Goal: Task Accomplishment & Management: Use online tool/utility

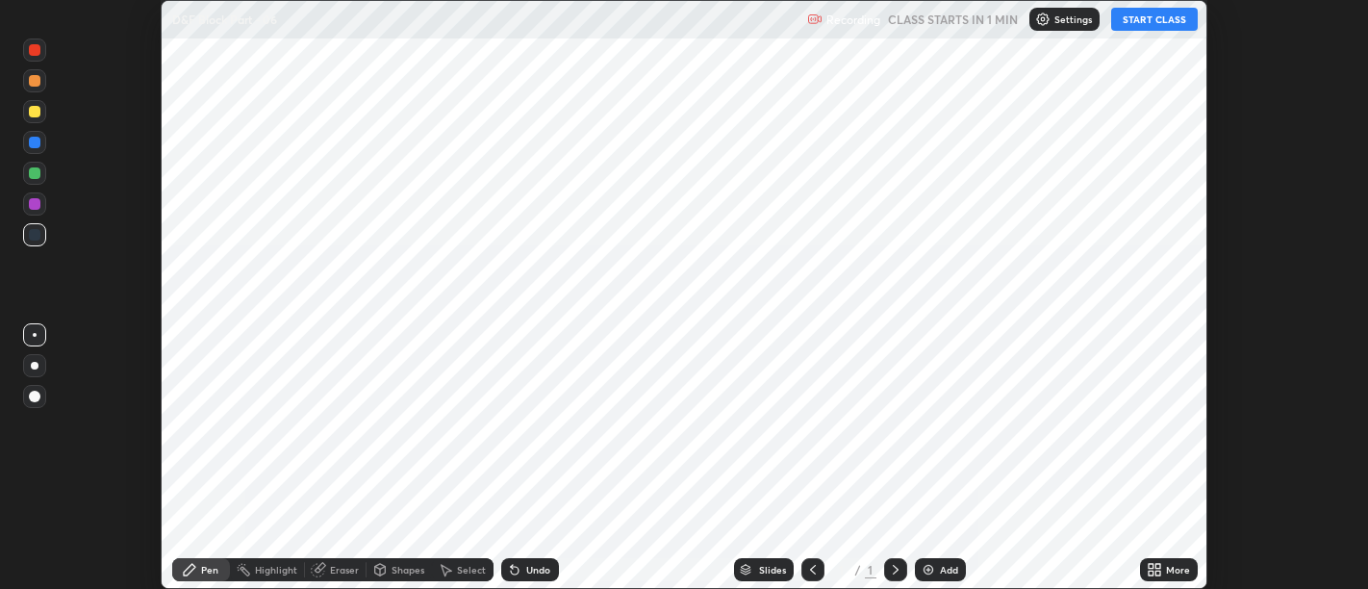
scroll to position [589, 1367]
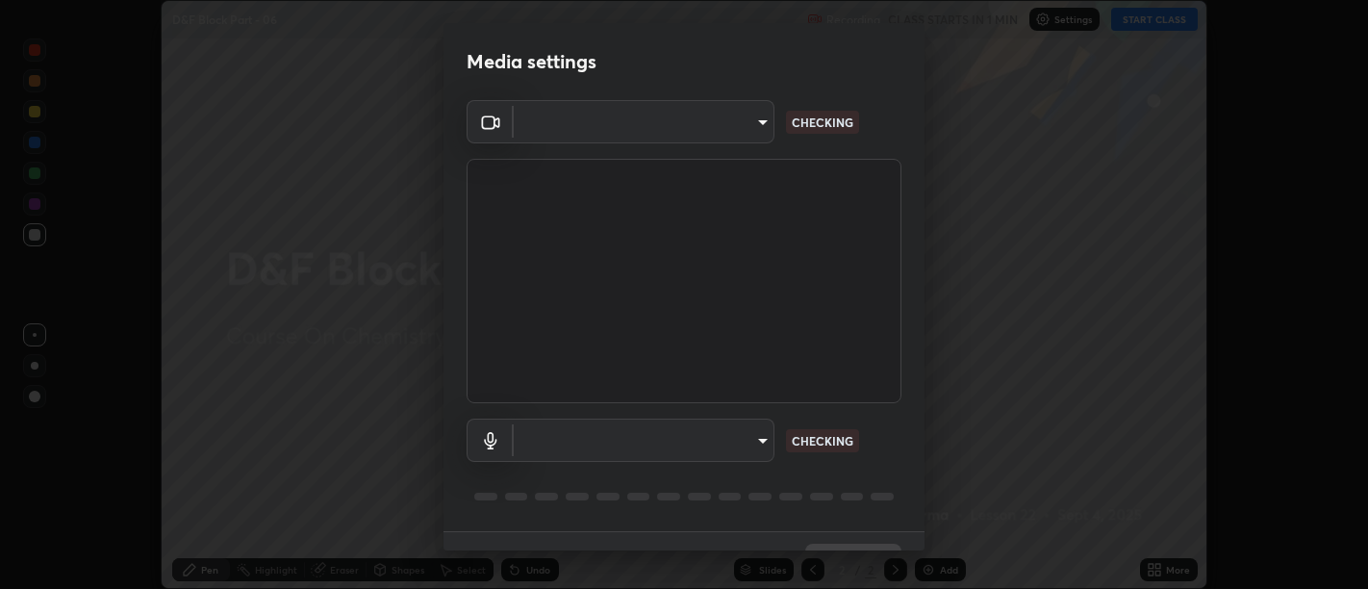
type input "d9b519daceb8a772394af6ea8e45353be5bbf62d8cb1cf3345c472de64055974"
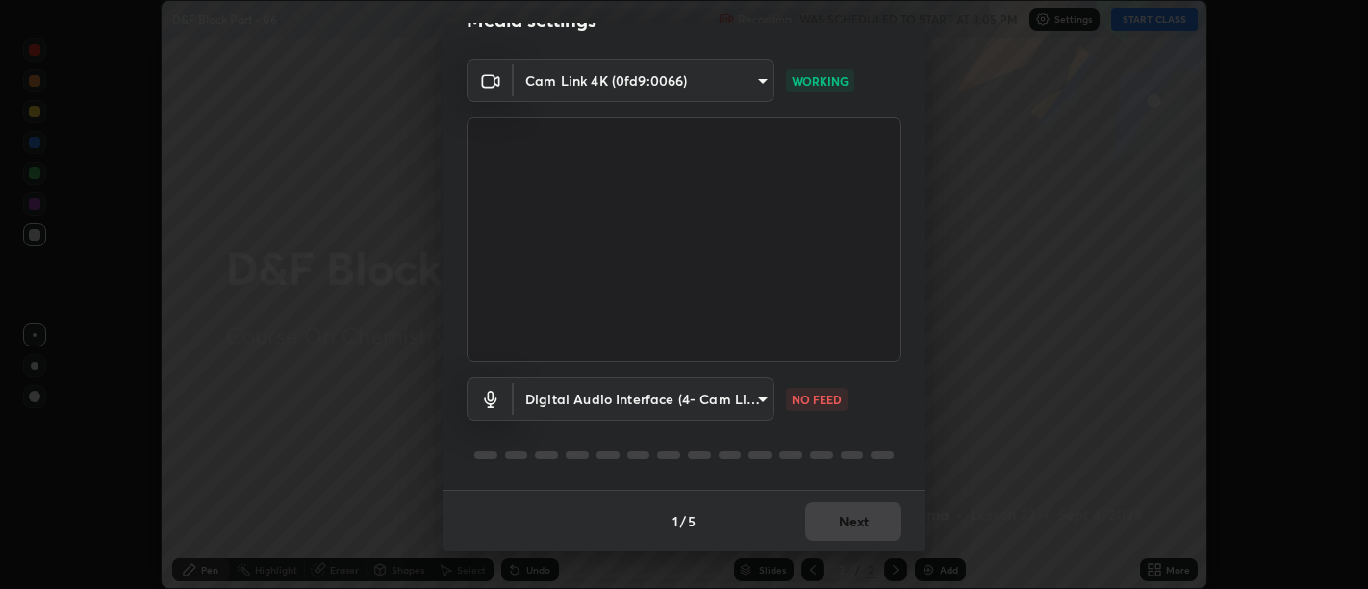
click at [734, 389] on body "Erase all D&F Block Part - 06 Recording WAS SCHEDULED TO START AT 3:05 PM Setti…" at bounding box center [684, 294] width 1368 height 589
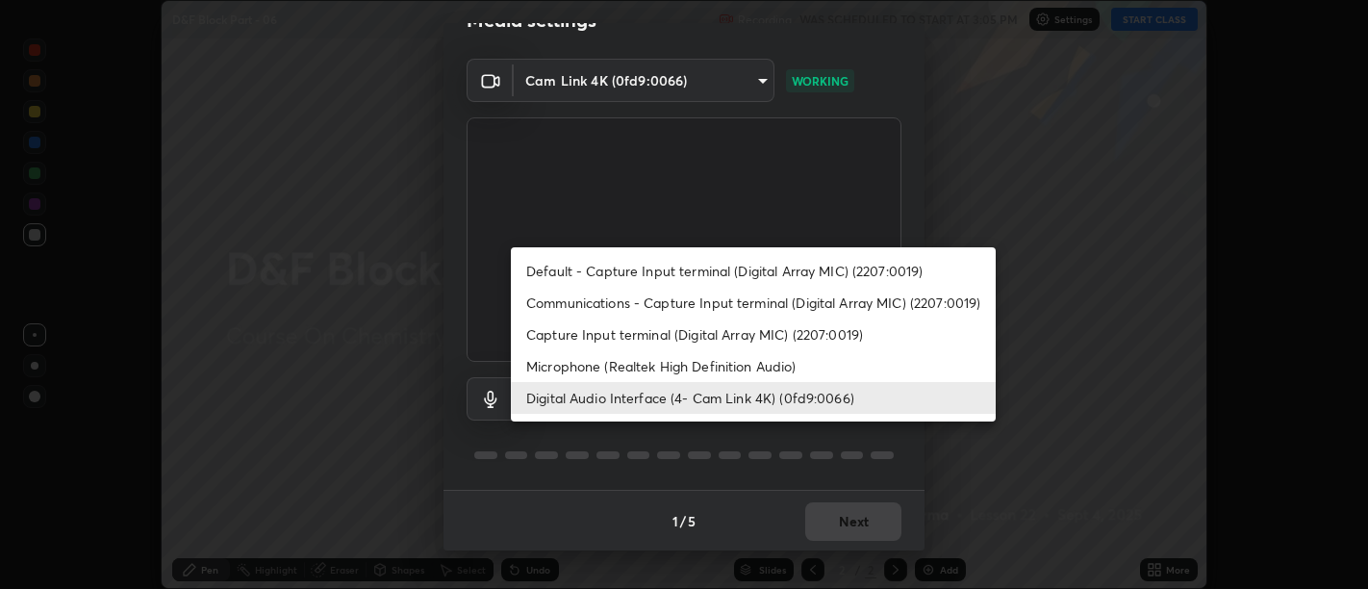
click at [710, 373] on li "Microphone (Realtek High Definition Audio)" at bounding box center [753, 366] width 485 height 32
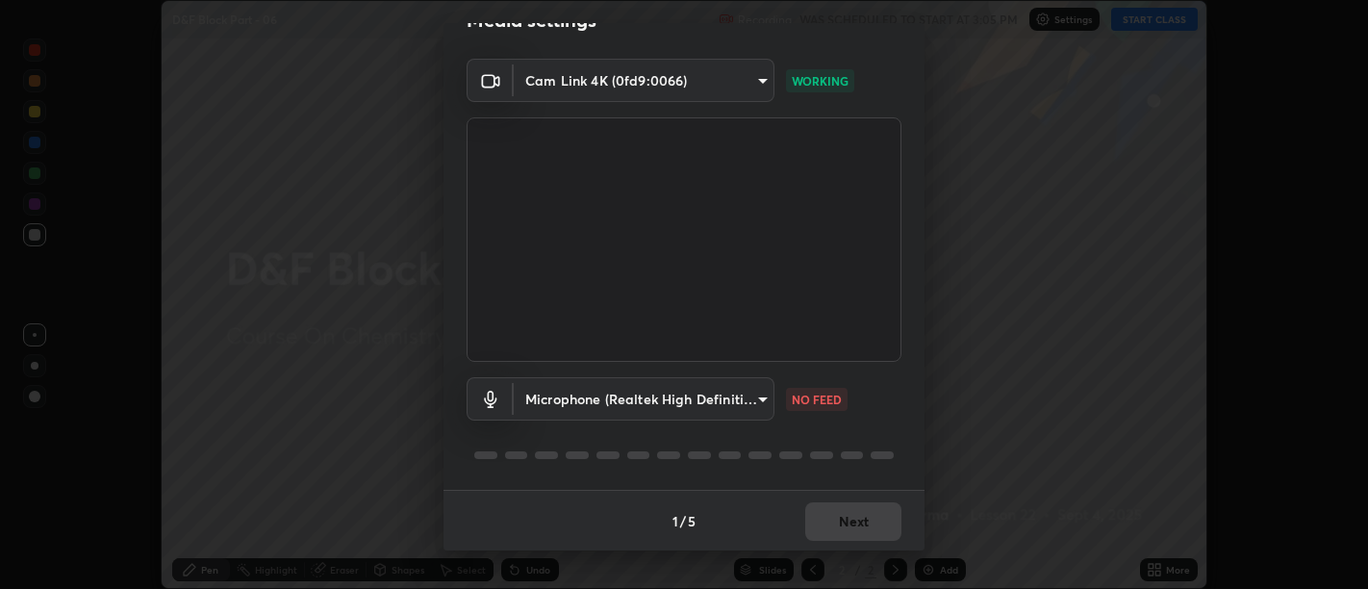
click at [703, 402] on body "Erase all D&F Block Part - 06 Recording WAS SCHEDULED TO START AT 3:05 PM Setti…" at bounding box center [684, 294] width 1368 height 589
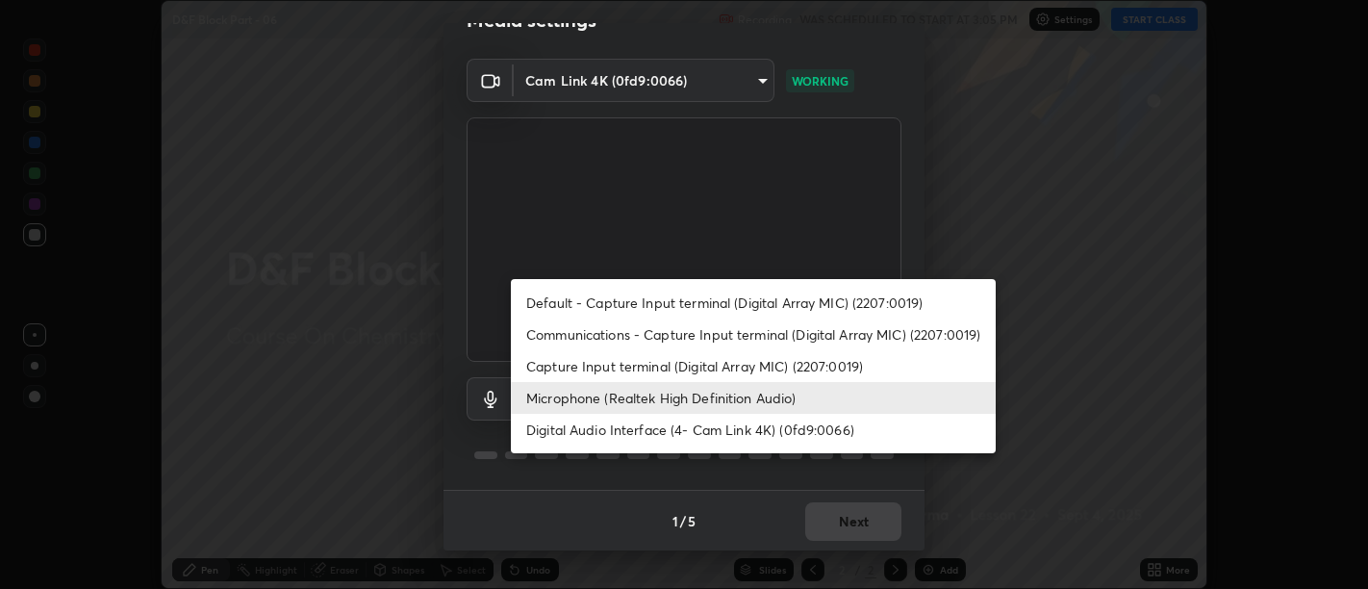
click at [708, 434] on li "Digital Audio Interface (4- Cam Link 4K) (0fd9:0066)" at bounding box center [753, 430] width 485 height 32
type input "5912877718746b52c0806f9022d40e7bdc2f1b37034d74c7cf9e990fd38ad14d"
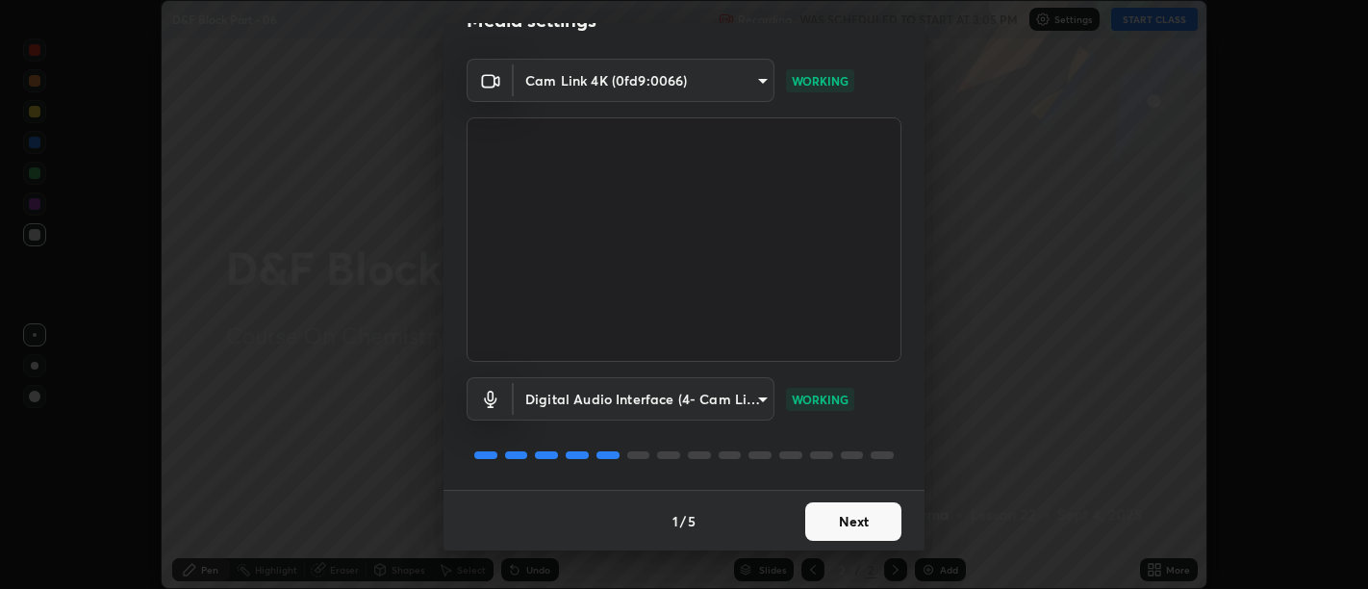
click at [871, 518] on button "Next" at bounding box center [853, 521] width 96 height 38
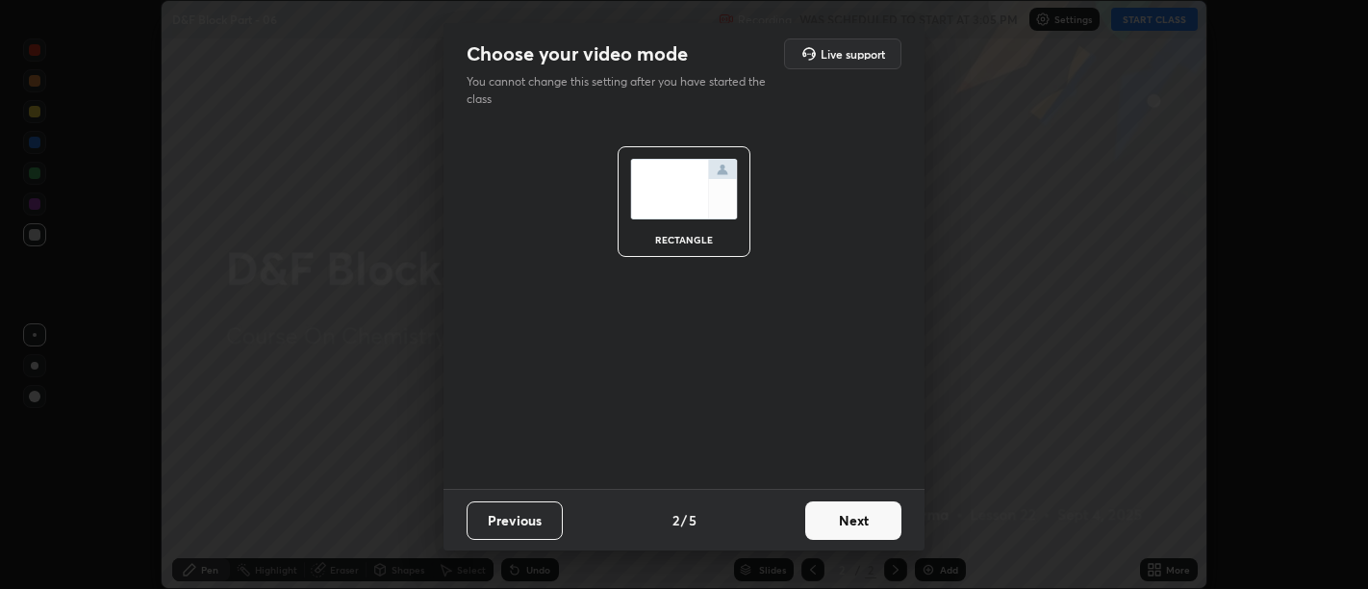
click at [872, 520] on button "Next" at bounding box center [853, 520] width 96 height 38
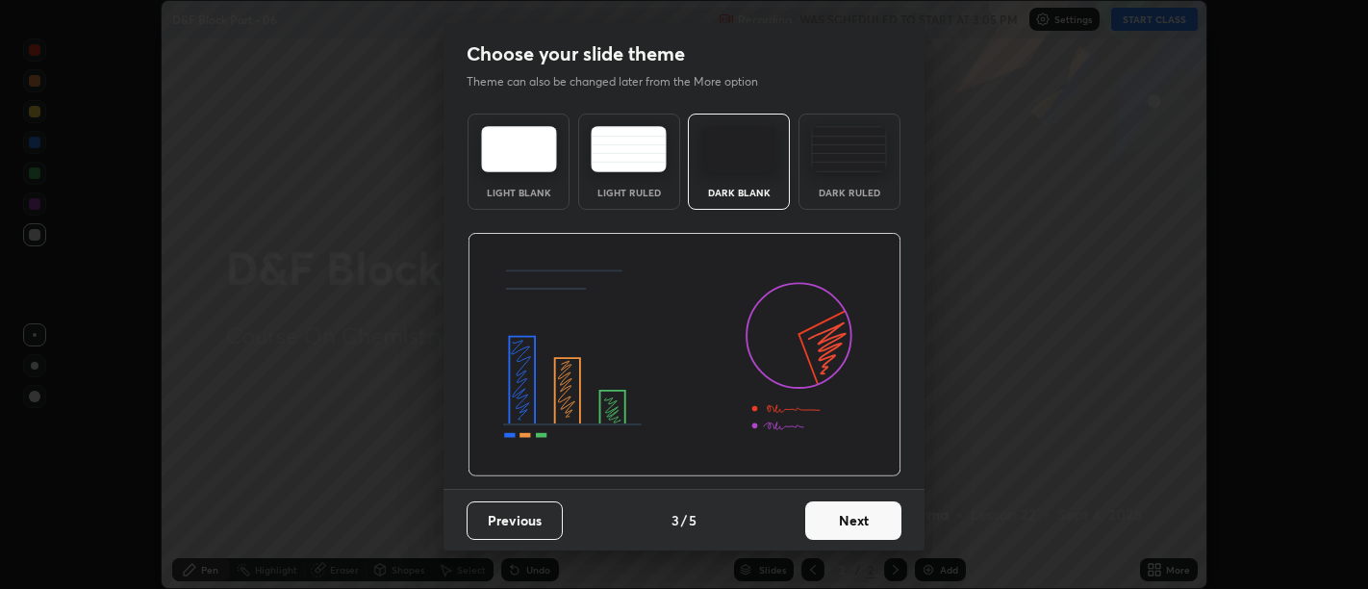
click at [870, 519] on button "Next" at bounding box center [853, 520] width 96 height 38
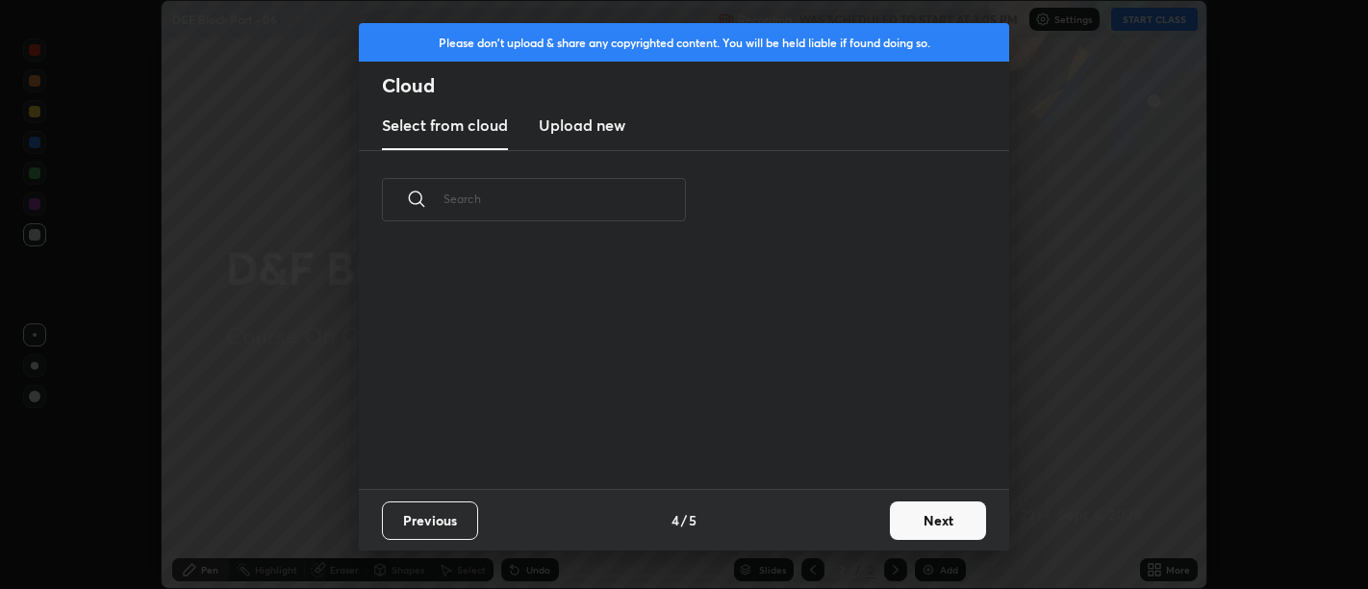
scroll to position [240, 618]
click at [912, 504] on button "Next" at bounding box center [938, 520] width 96 height 38
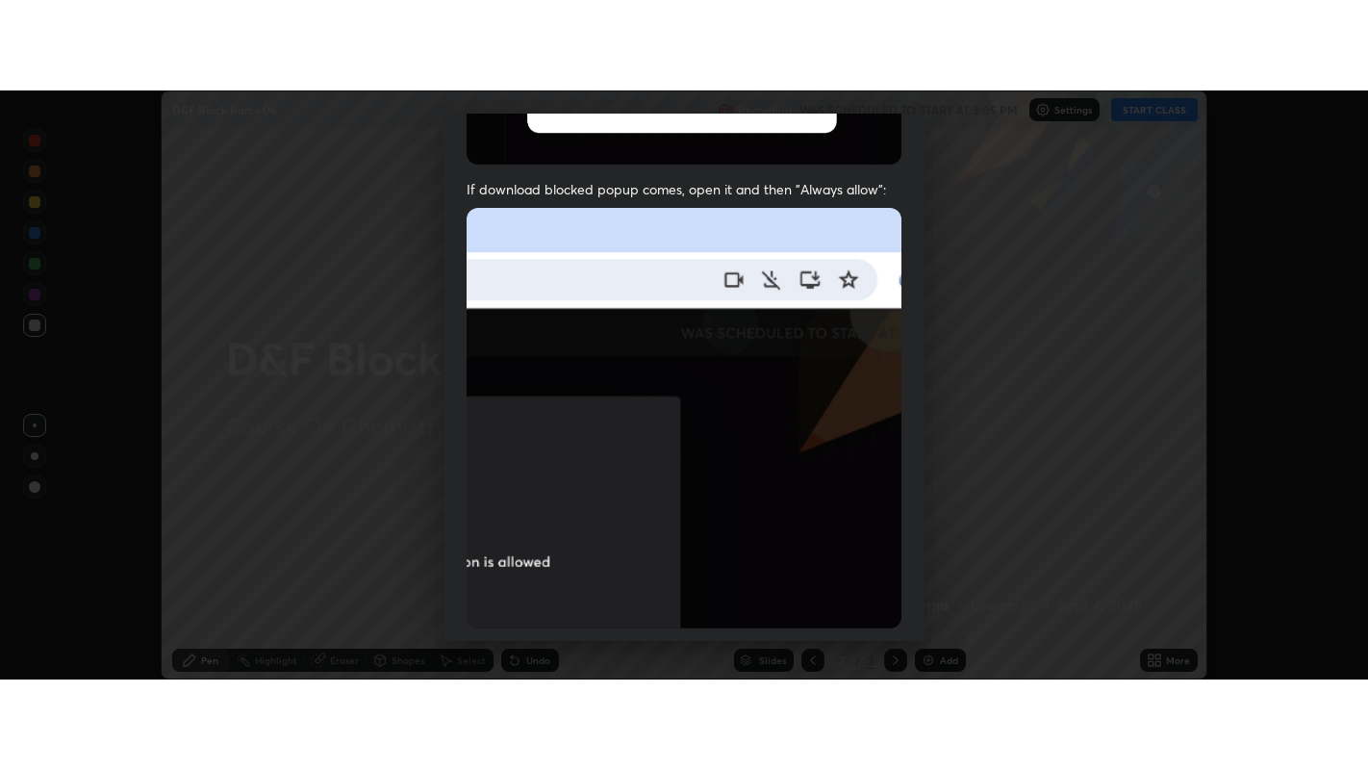
scroll to position [434, 0]
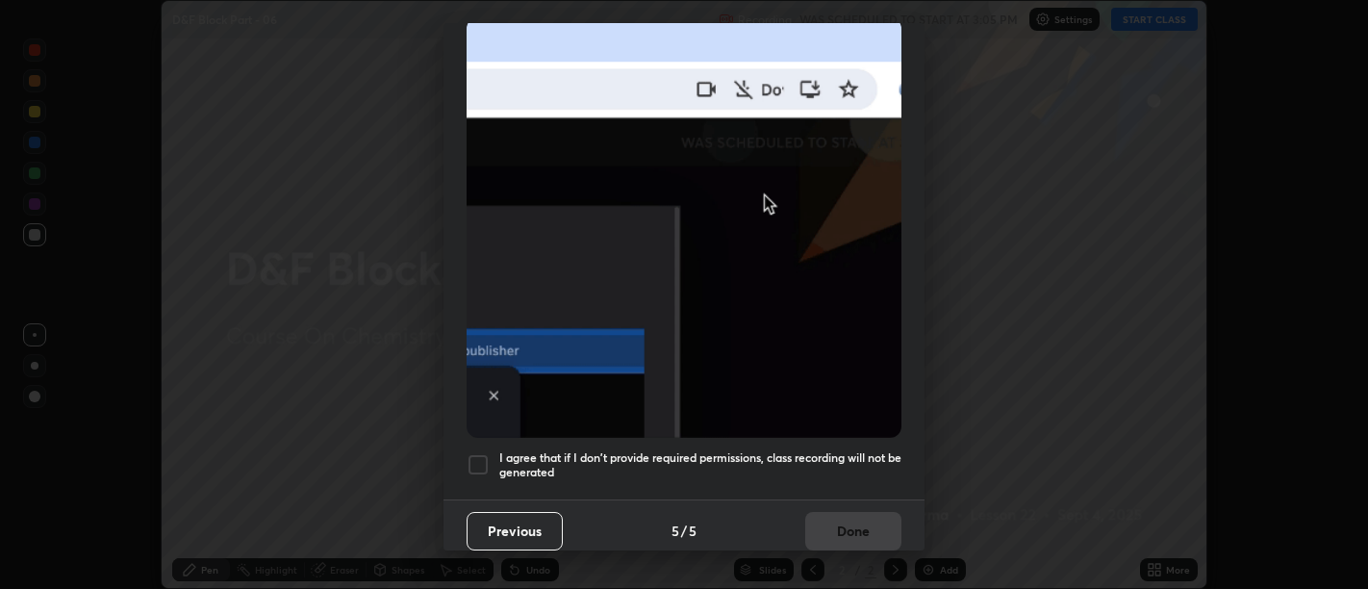
click at [837, 468] on h5 "I agree that if I don't provide required permissions, class recording will not …" at bounding box center [700, 465] width 402 height 30
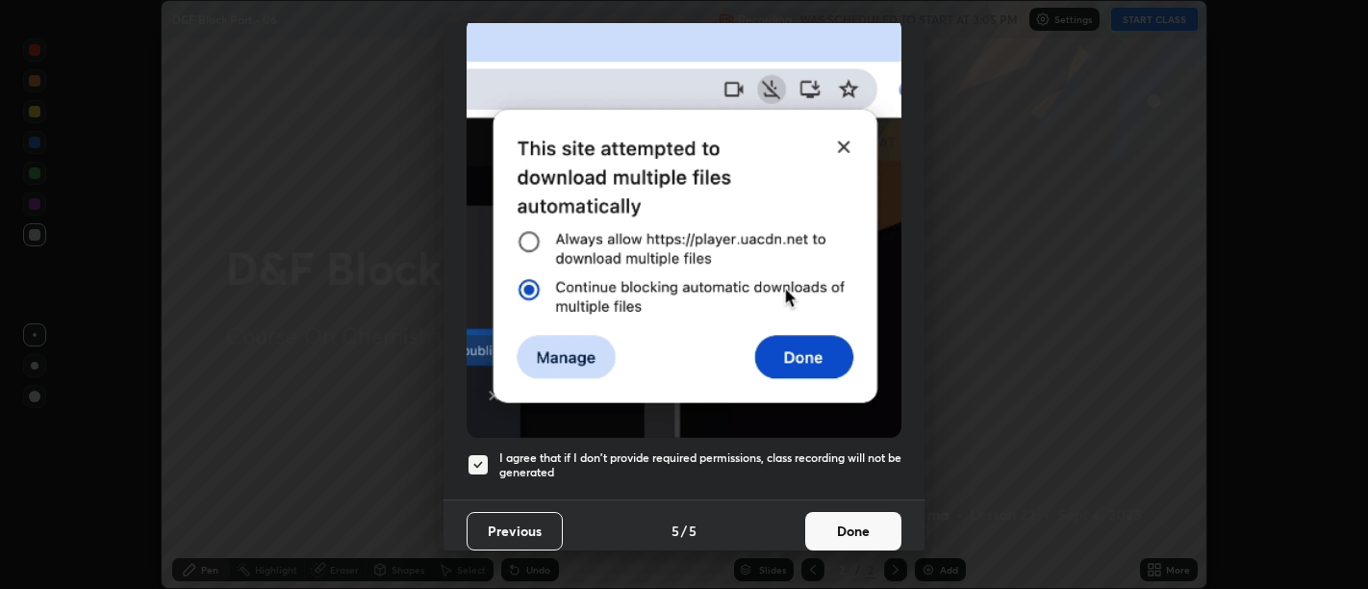
click at [851, 519] on button "Done" at bounding box center [853, 531] width 96 height 38
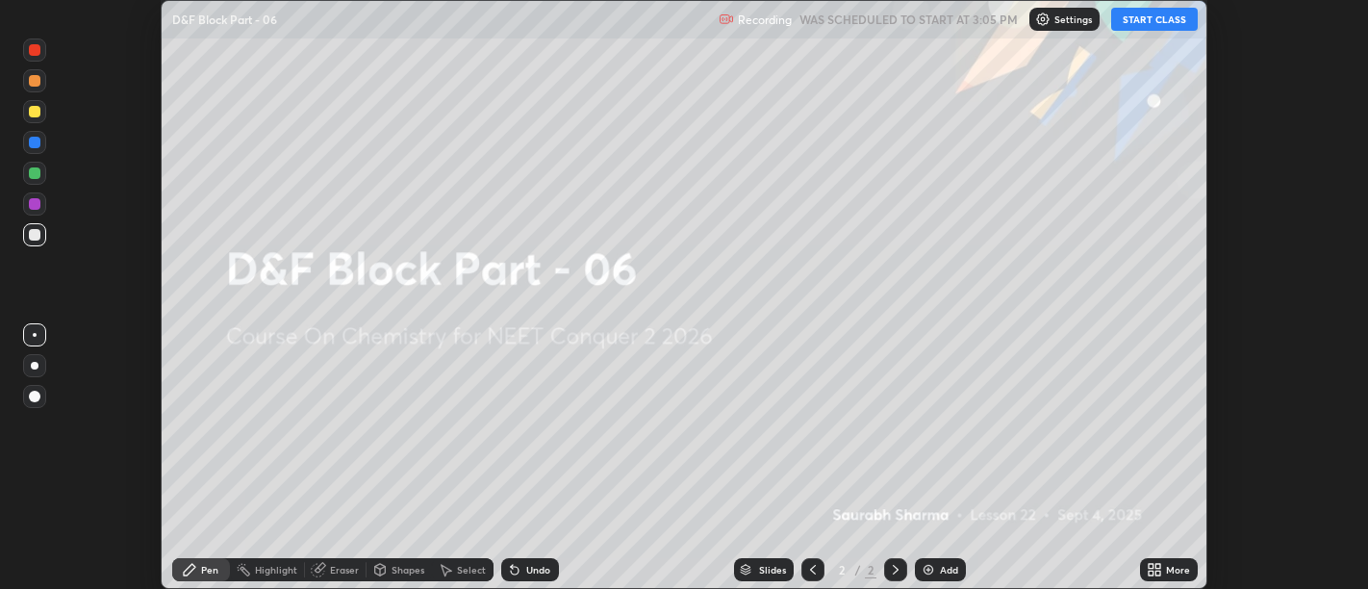
click at [1154, 559] on div "More" at bounding box center [1169, 569] width 58 height 23
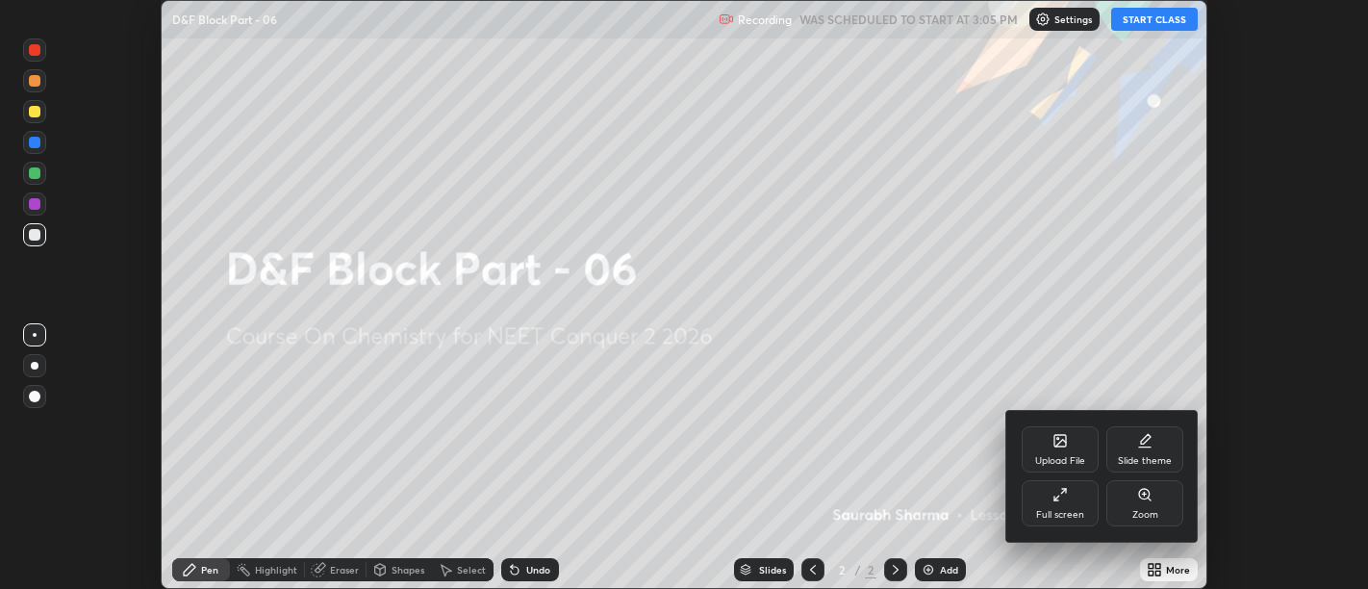
click at [1056, 503] on div "Full screen" at bounding box center [1060, 503] width 77 height 46
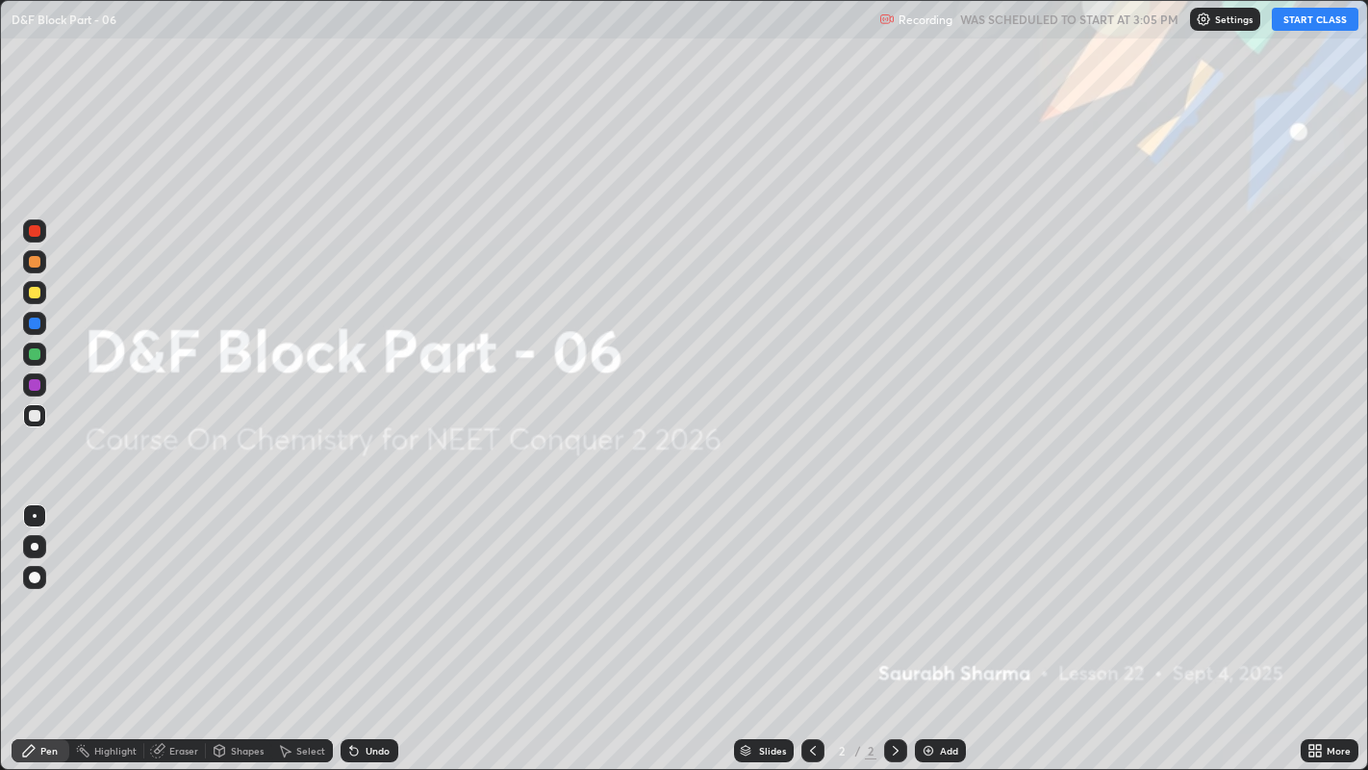
scroll to position [770, 1368]
click at [1313, 19] on button "START CLASS" at bounding box center [1315, 19] width 87 height 23
click at [943, 588] on div "Add" at bounding box center [949, 751] width 18 height 10
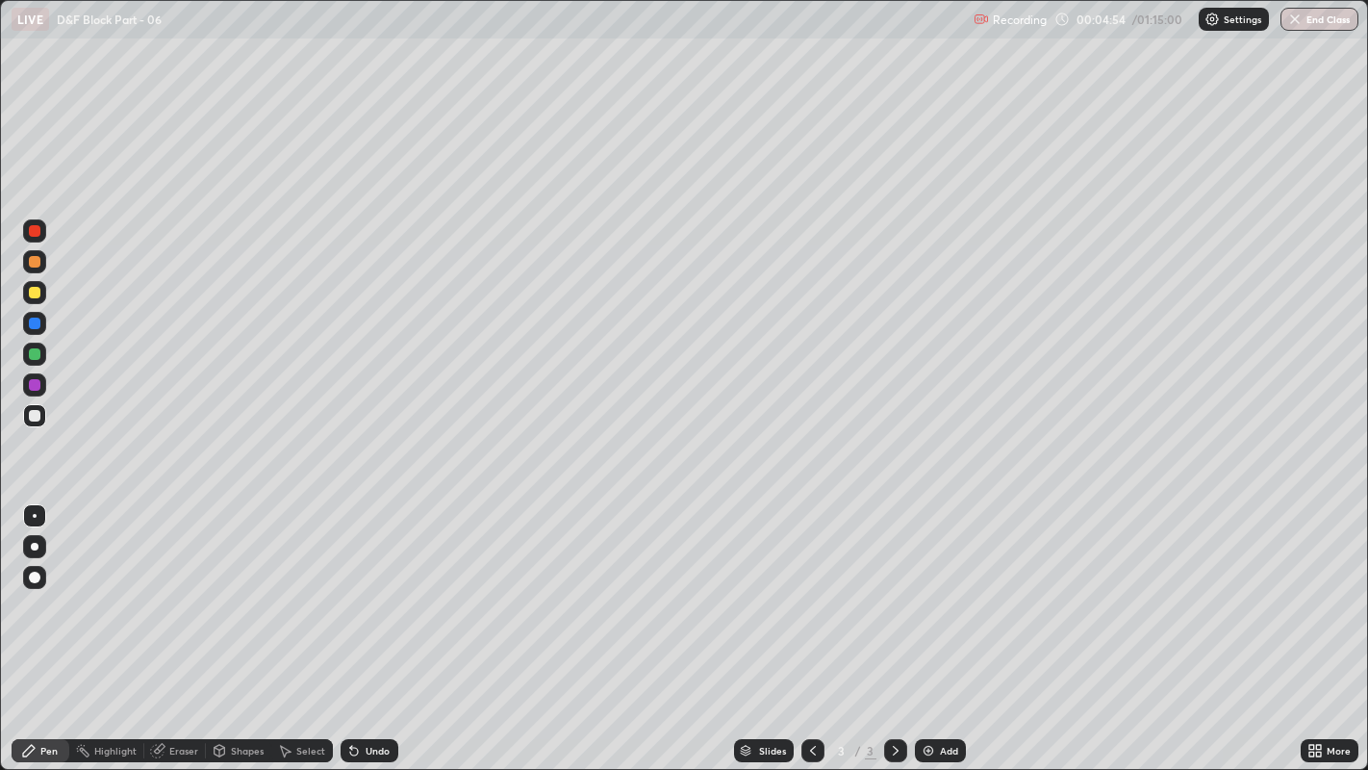
click at [42, 588] on div at bounding box center [34, 577] width 23 height 31
click at [372, 588] on div "Undo" at bounding box center [378, 751] width 24 height 10
click at [366, 588] on div "Undo" at bounding box center [378, 751] width 24 height 10
click at [36, 292] on div at bounding box center [35, 293] width 12 height 12
click at [248, 588] on div "Shapes" at bounding box center [247, 751] width 33 height 10
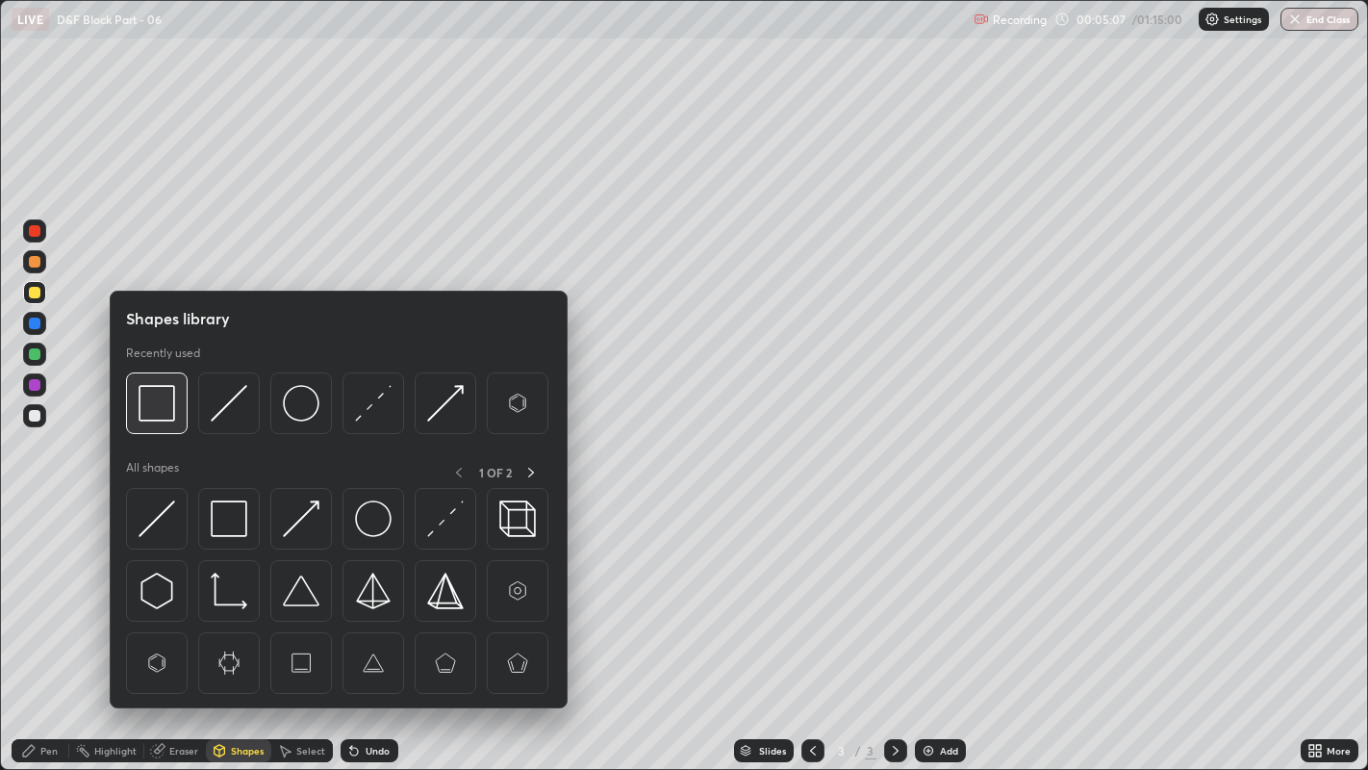
click at [156, 418] on img at bounding box center [157, 403] width 37 height 37
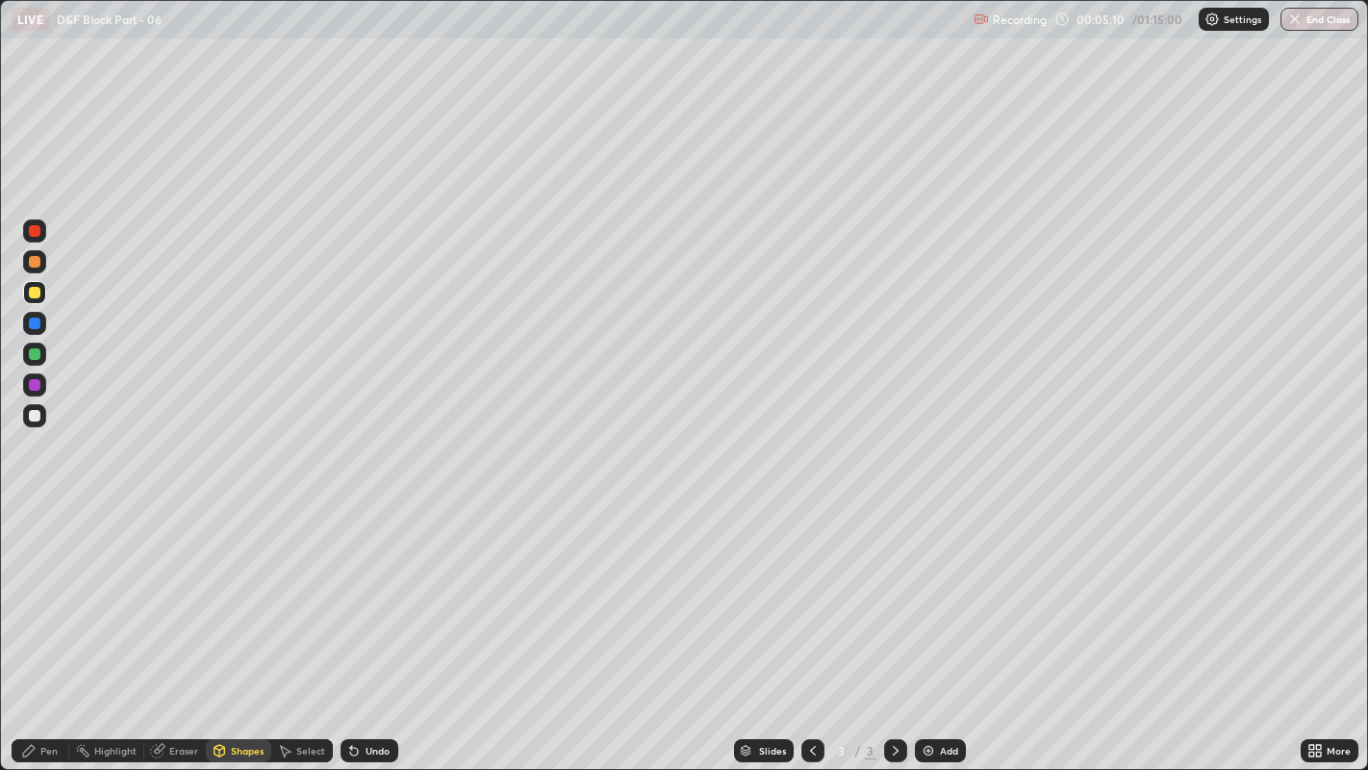
click at [47, 588] on div "Pen" at bounding box center [41, 750] width 58 height 23
click at [34, 515] on div at bounding box center [35, 516] width 4 height 4
click at [38, 425] on div at bounding box center [34, 415] width 23 height 23
click at [288, 588] on icon at bounding box center [284, 750] width 15 height 15
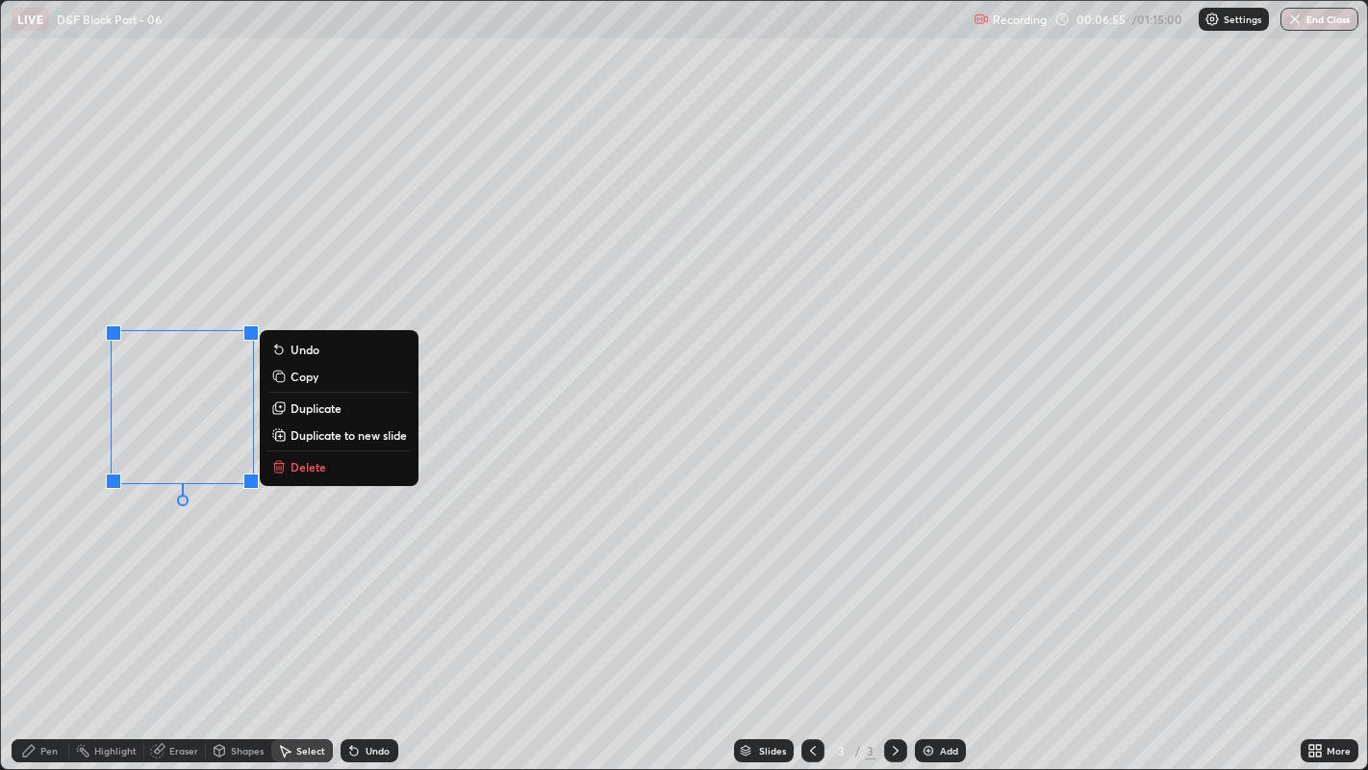
click at [344, 466] on button "Delete" at bounding box center [338, 466] width 143 height 23
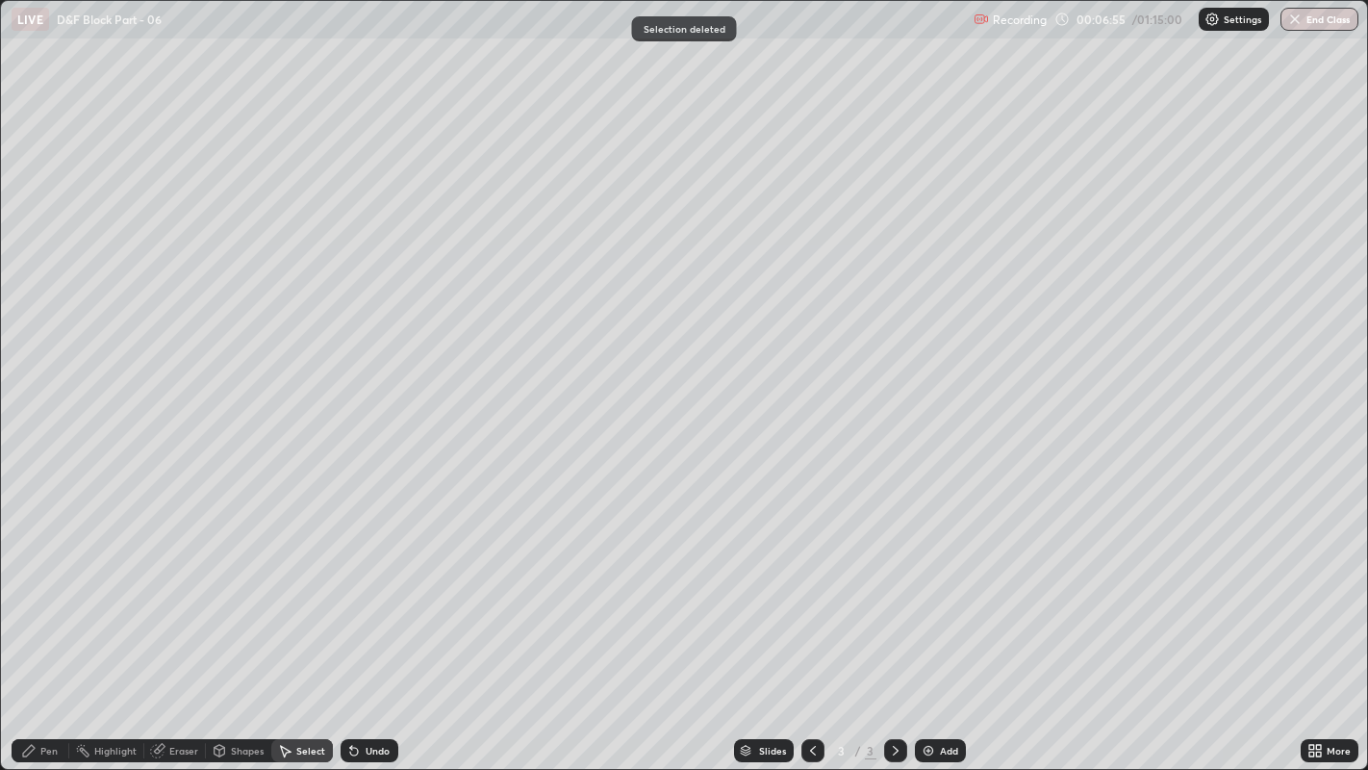
click at [34, 588] on icon at bounding box center [28, 750] width 15 height 15
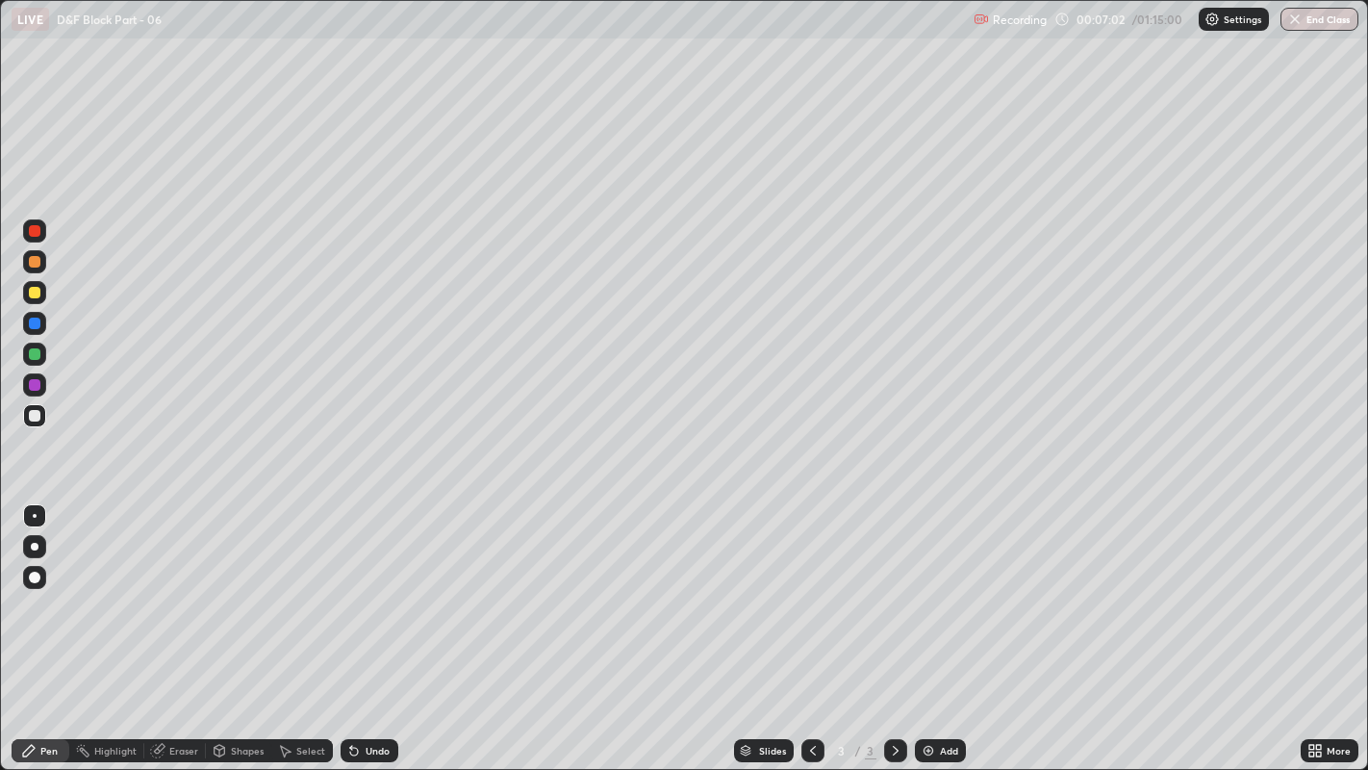
click at [350, 588] on icon at bounding box center [351, 747] width 2 height 2
click at [952, 588] on div "Add" at bounding box center [949, 751] width 18 height 10
click at [307, 588] on div "Select" at bounding box center [310, 751] width 29 height 10
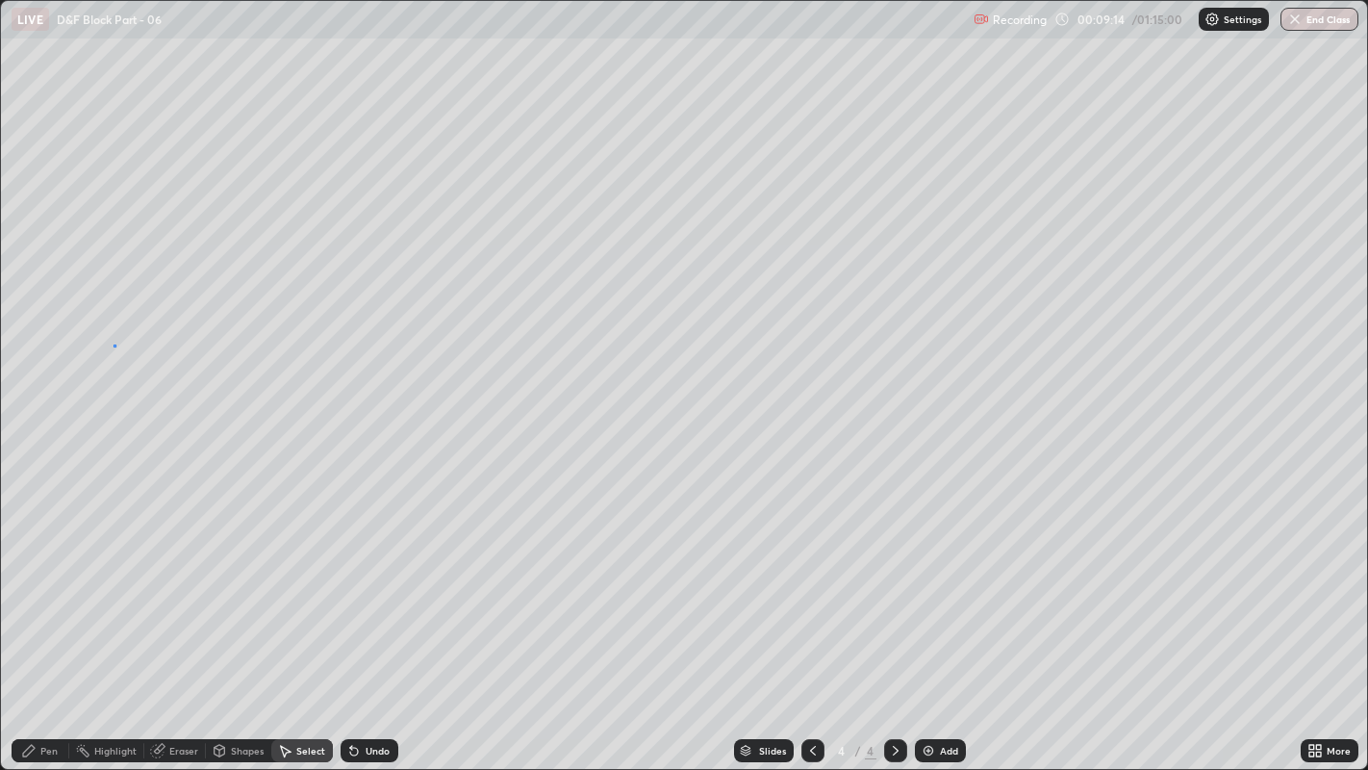
click at [113, 346] on div "0 ° Undo Copy Duplicate Duplicate to new slide Delete" at bounding box center [684, 385] width 1367 height 769
click at [40, 588] on div "Pen" at bounding box center [41, 750] width 58 height 23
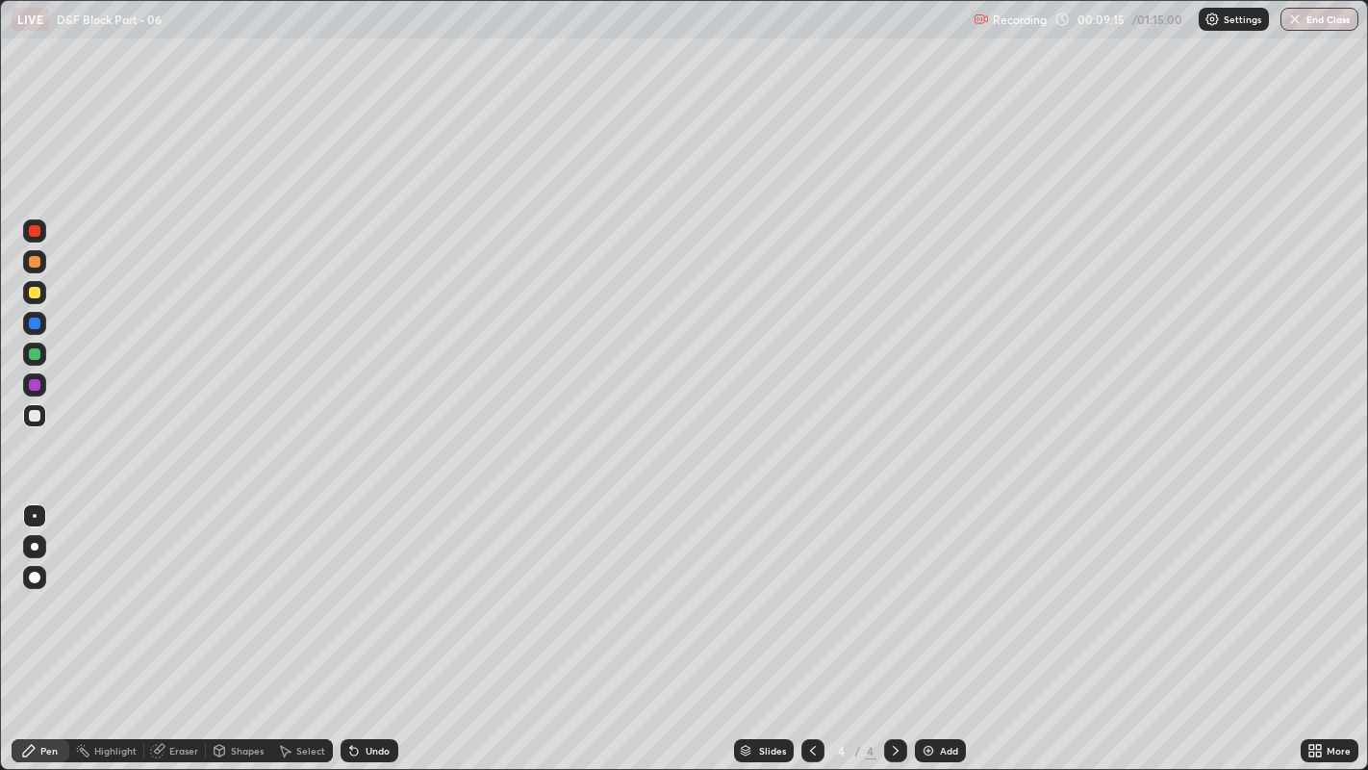
click at [244, 588] on div "Shapes" at bounding box center [247, 751] width 33 height 10
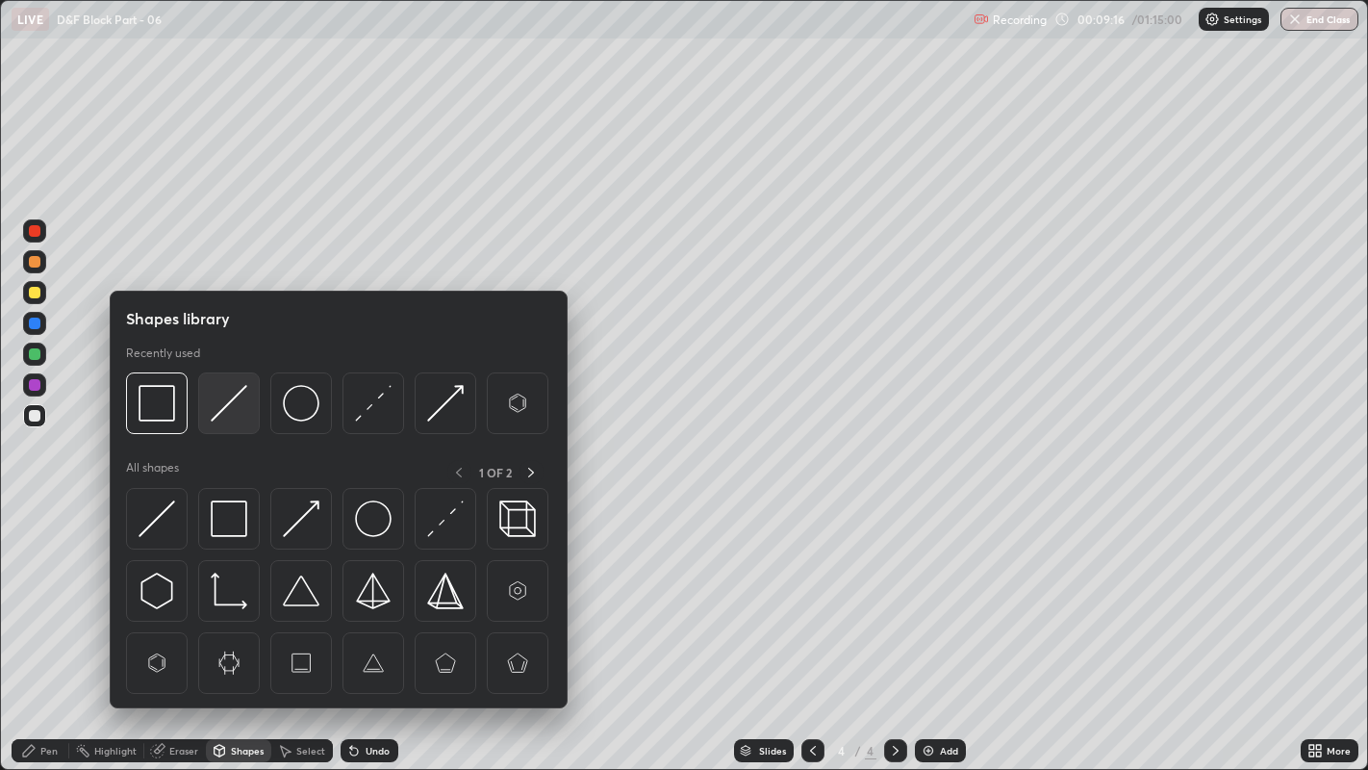
click at [229, 389] on img at bounding box center [229, 403] width 37 height 37
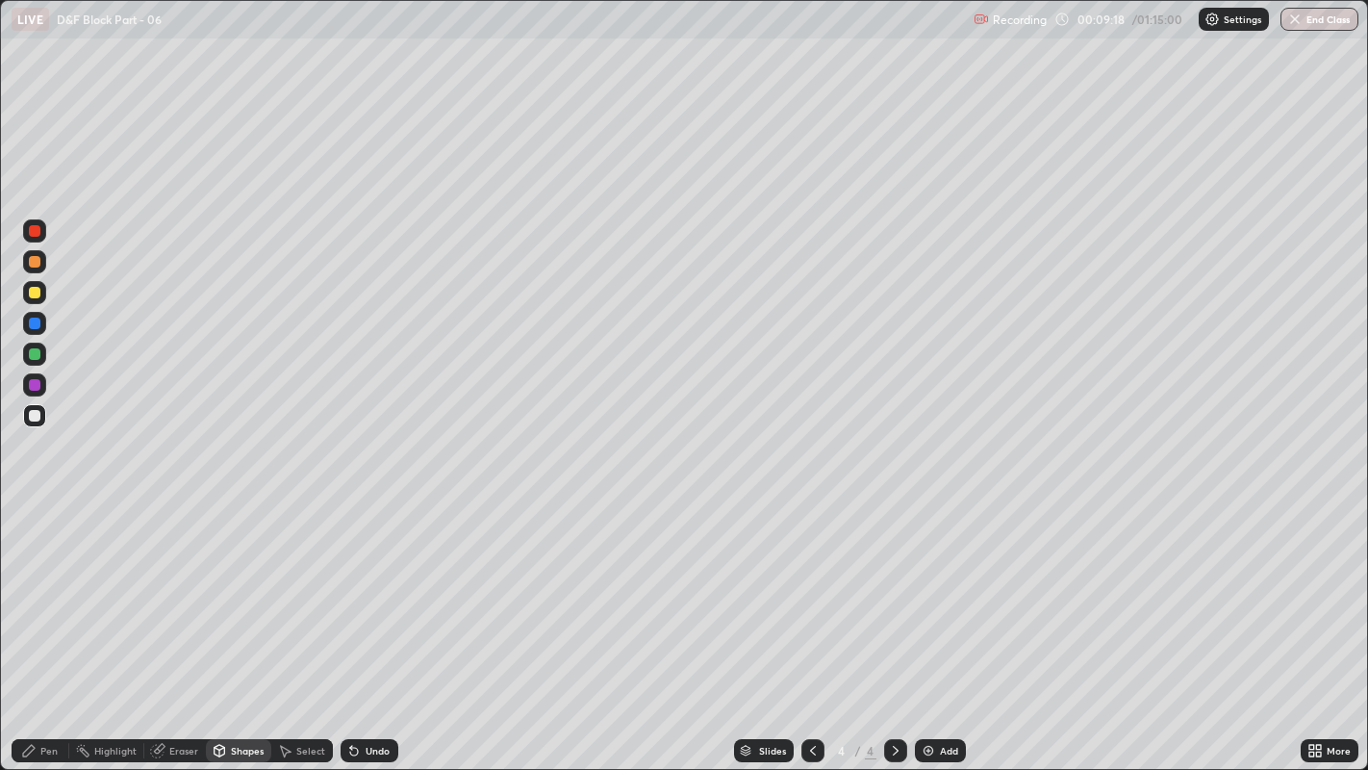
click at [45, 588] on div "Pen" at bounding box center [48, 751] width 17 height 10
click at [168, 588] on div "Eraser" at bounding box center [175, 750] width 62 height 23
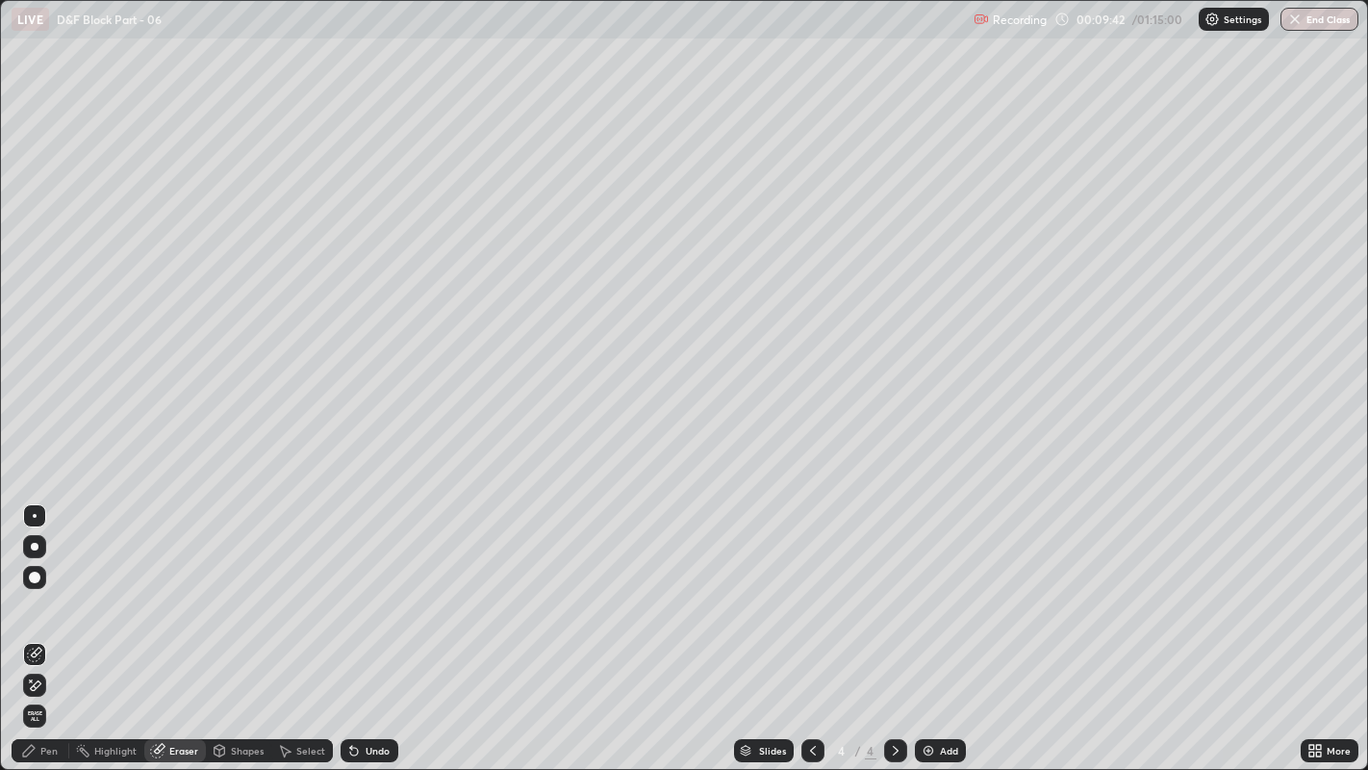
click at [36, 588] on icon at bounding box center [28, 750] width 15 height 15
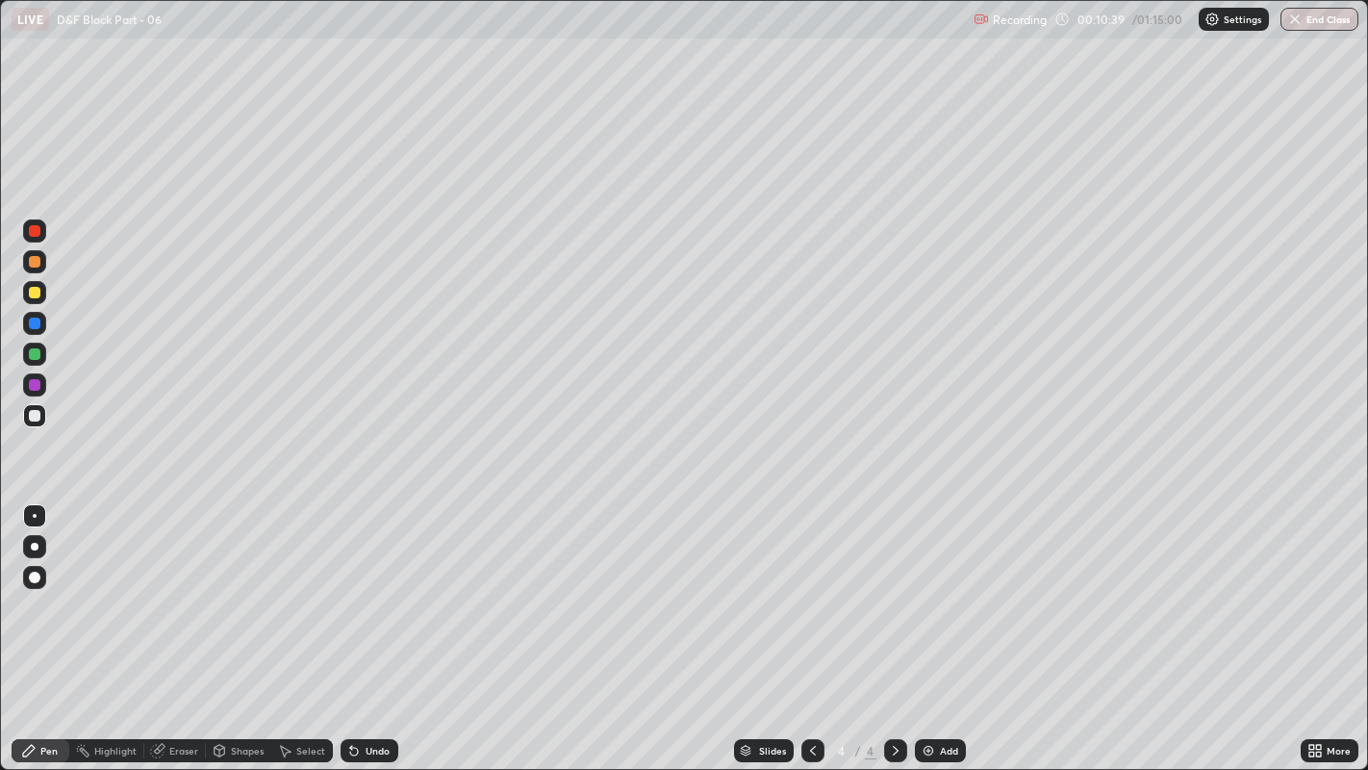
click at [31, 414] on div at bounding box center [35, 416] width 12 height 12
click at [273, 588] on div "Select" at bounding box center [302, 750] width 62 height 23
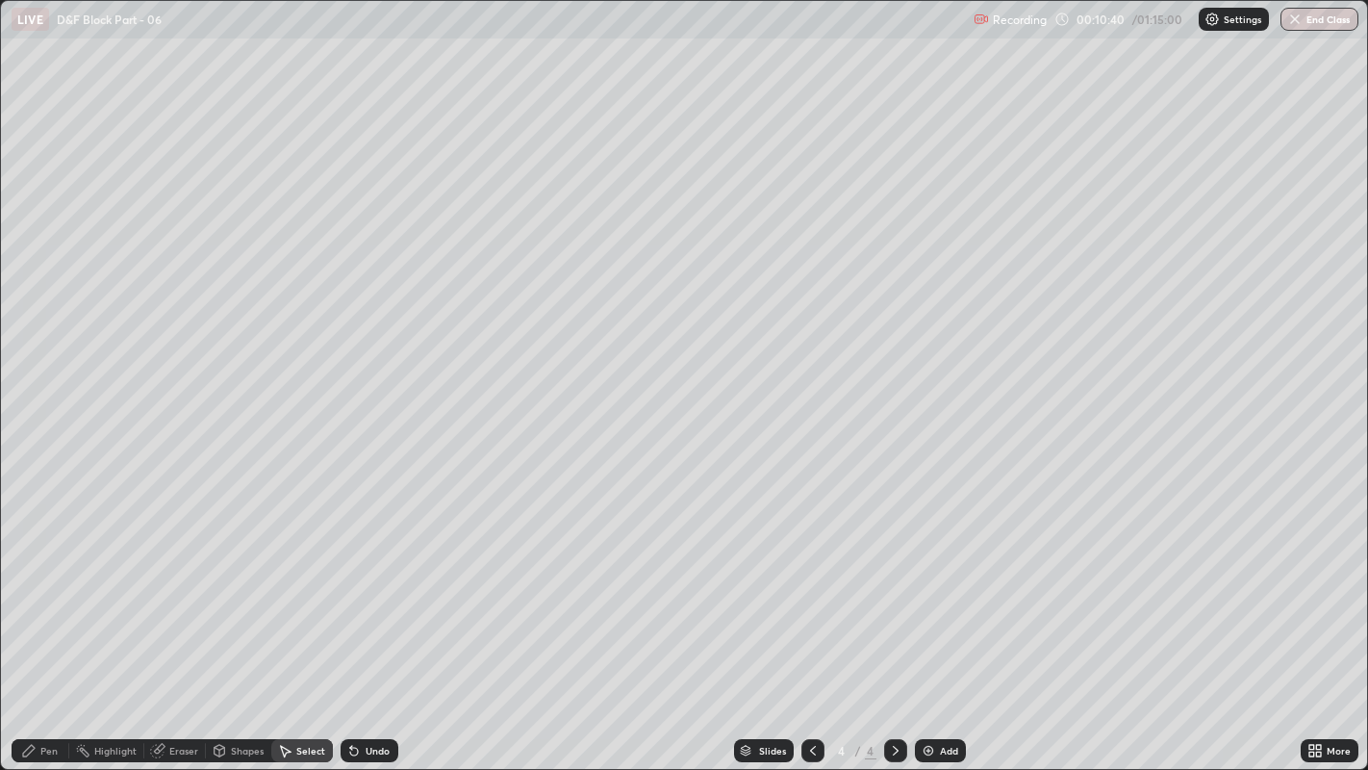
click at [252, 588] on div "Shapes" at bounding box center [247, 751] width 33 height 10
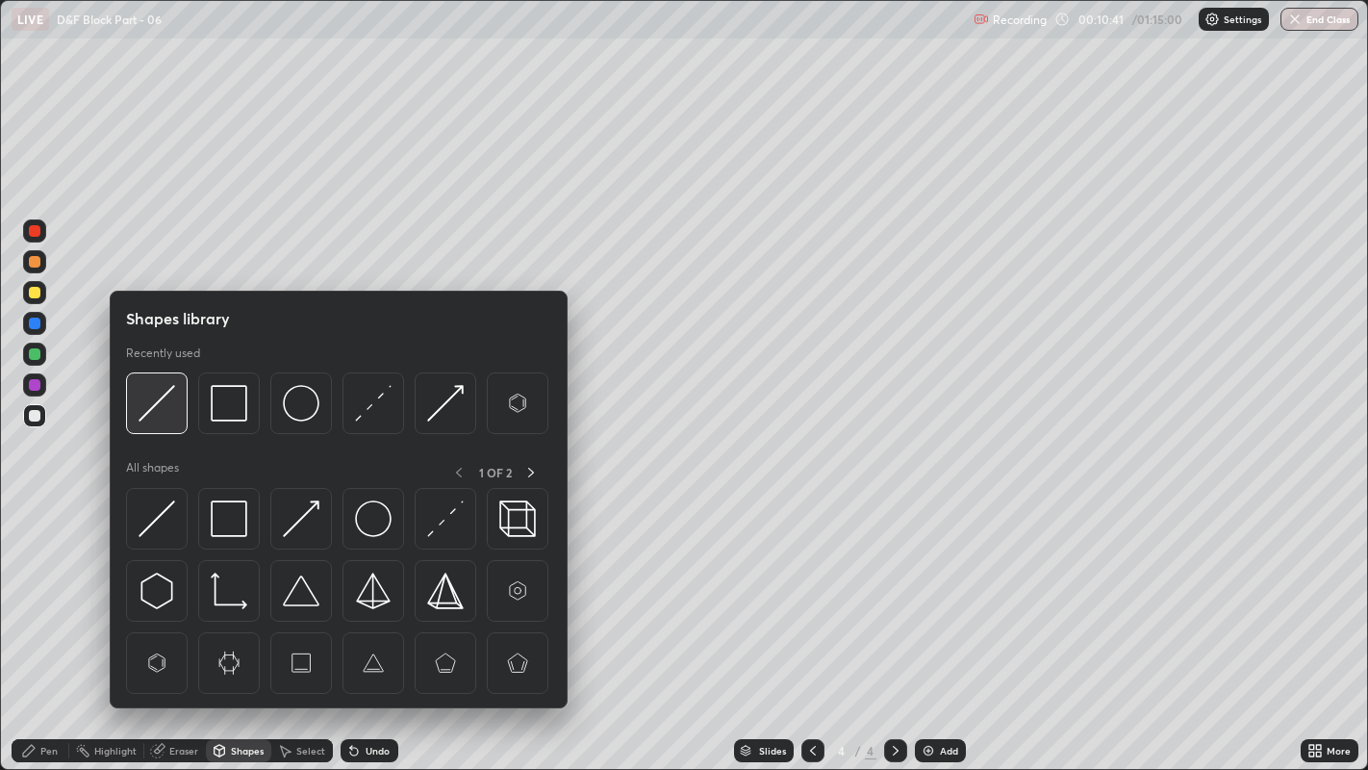
click at [157, 403] on img at bounding box center [157, 403] width 37 height 37
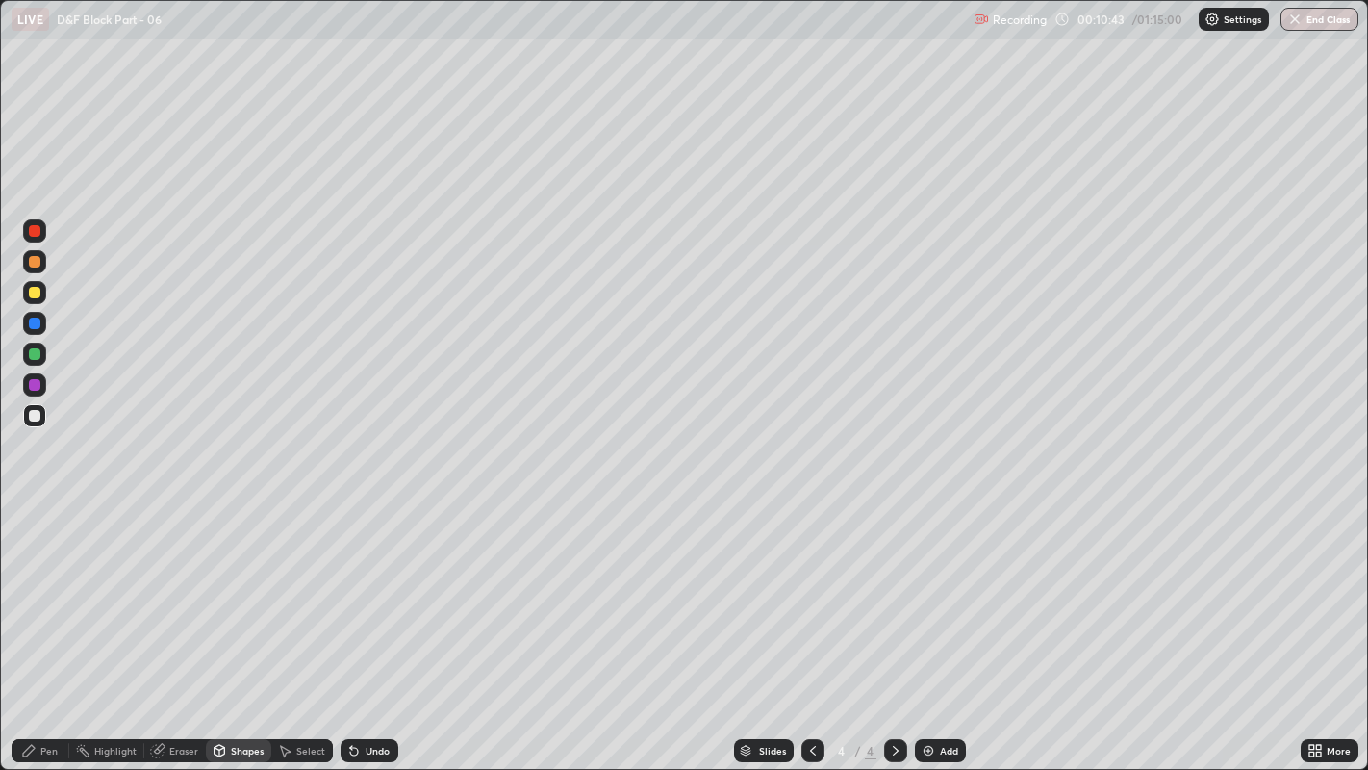
click at [39, 588] on div "Pen" at bounding box center [41, 750] width 58 height 23
click at [158, 588] on div "Eraser" at bounding box center [175, 750] width 62 height 23
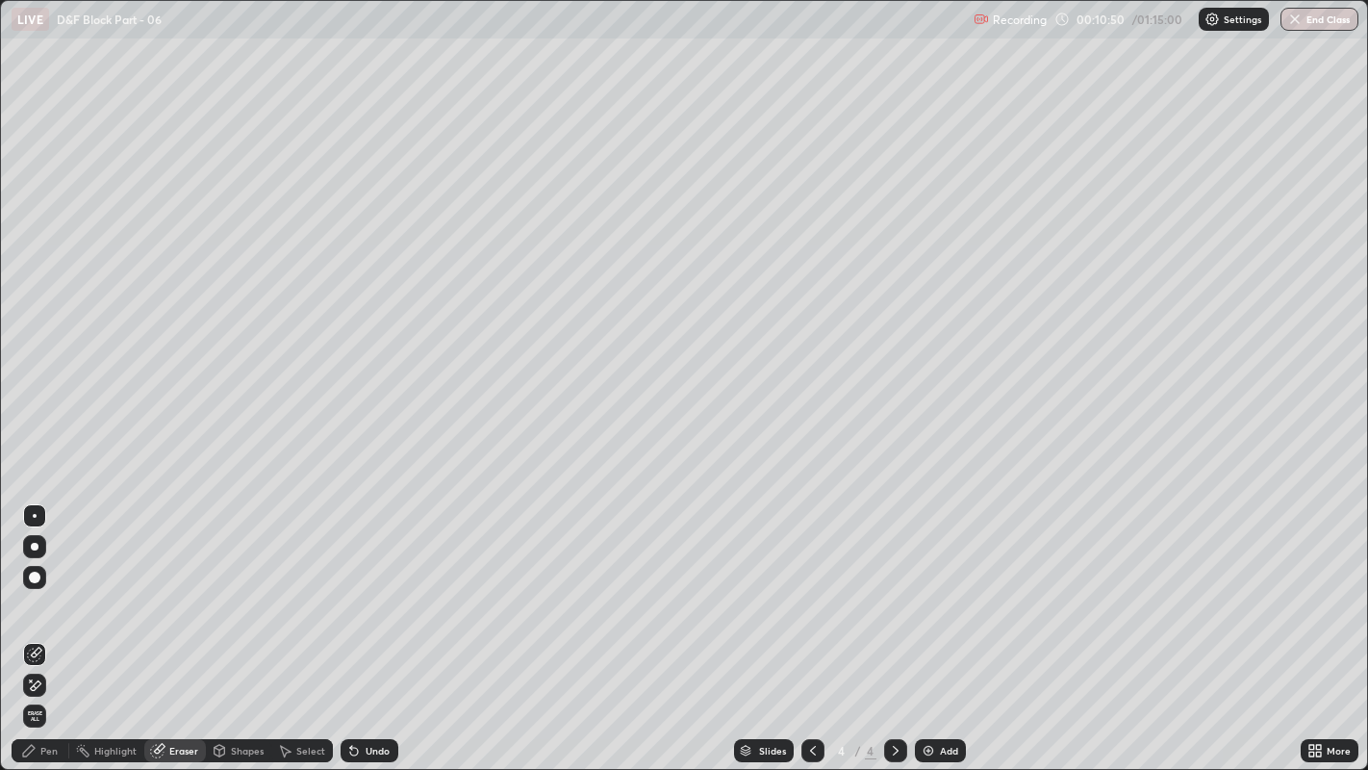
click at [42, 588] on div "Pen" at bounding box center [48, 751] width 17 height 10
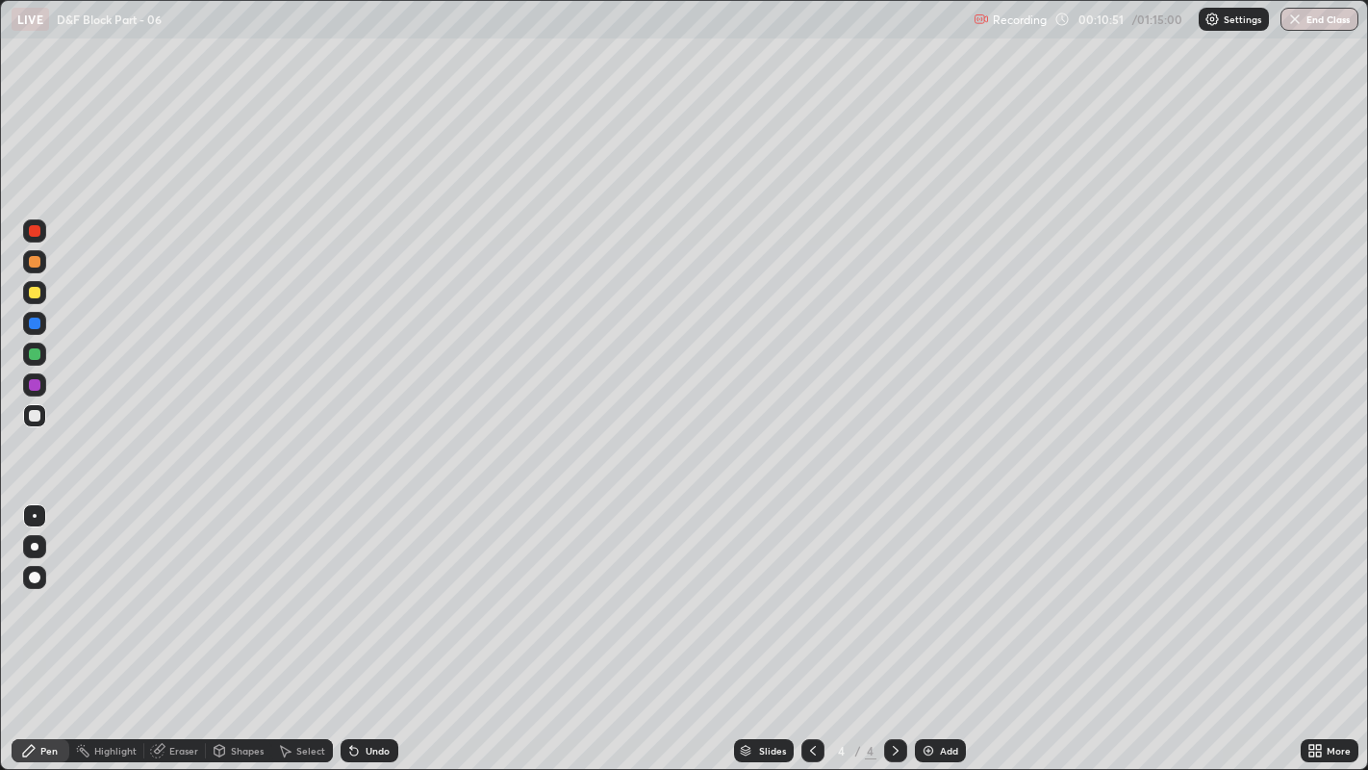
click at [36, 297] on div at bounding box center [35, 293] width 12 height 12
click at [317, 588] on div "Select" at bounding box center [310, 751] width 29 height 10
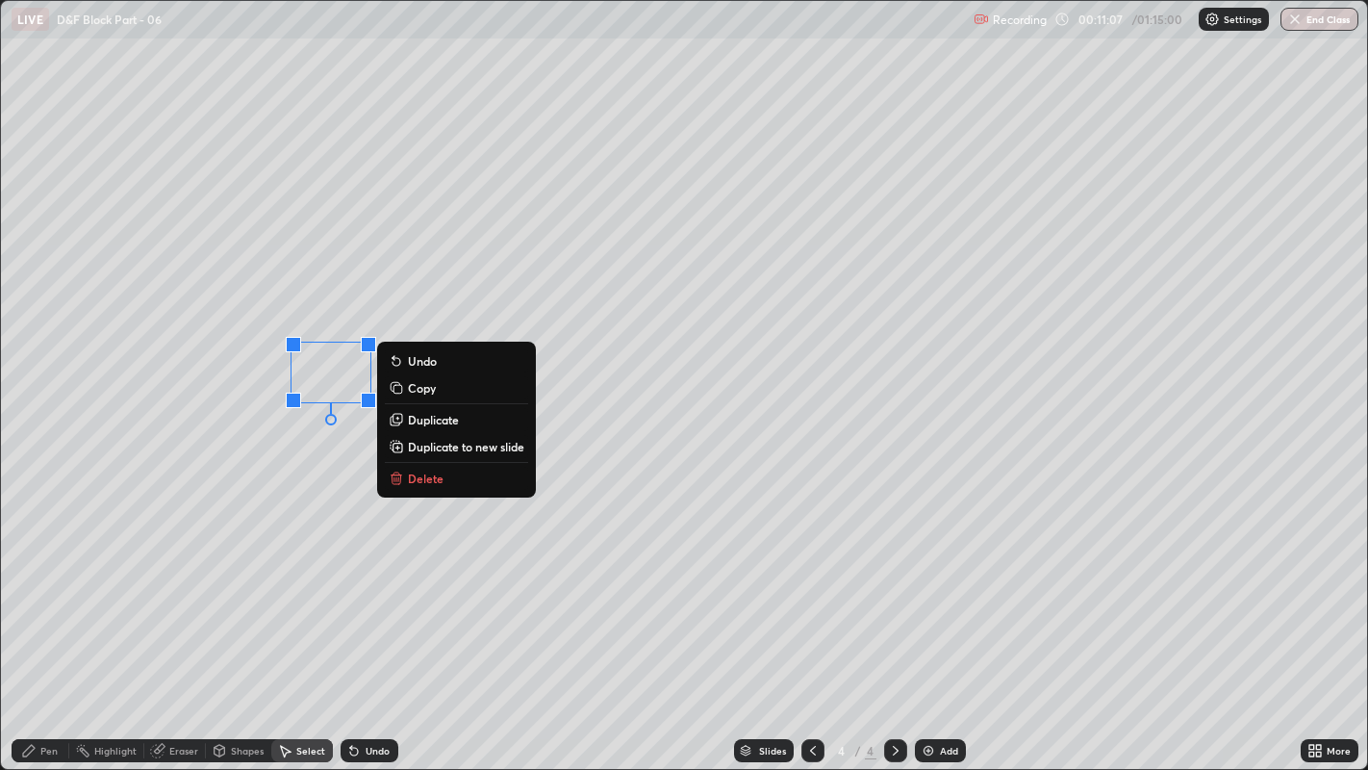
click at [312, 454] on div "0 ° Undo Copy Duplicate Duplicate to new slide Delete" at bounding box center [684, 385] width 1367 height 769
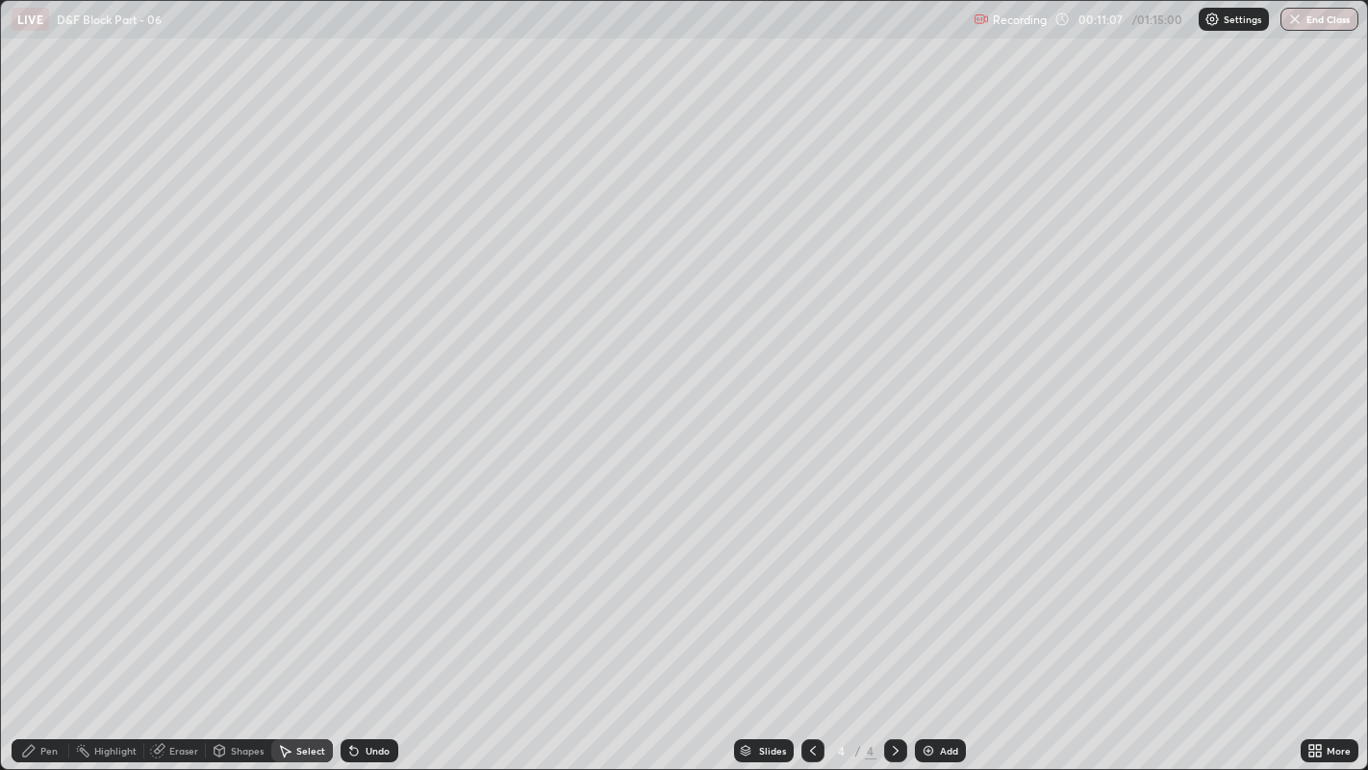
click at [53, 588] on div "Pen" at bounding box center [41, 750] width 58 height 23
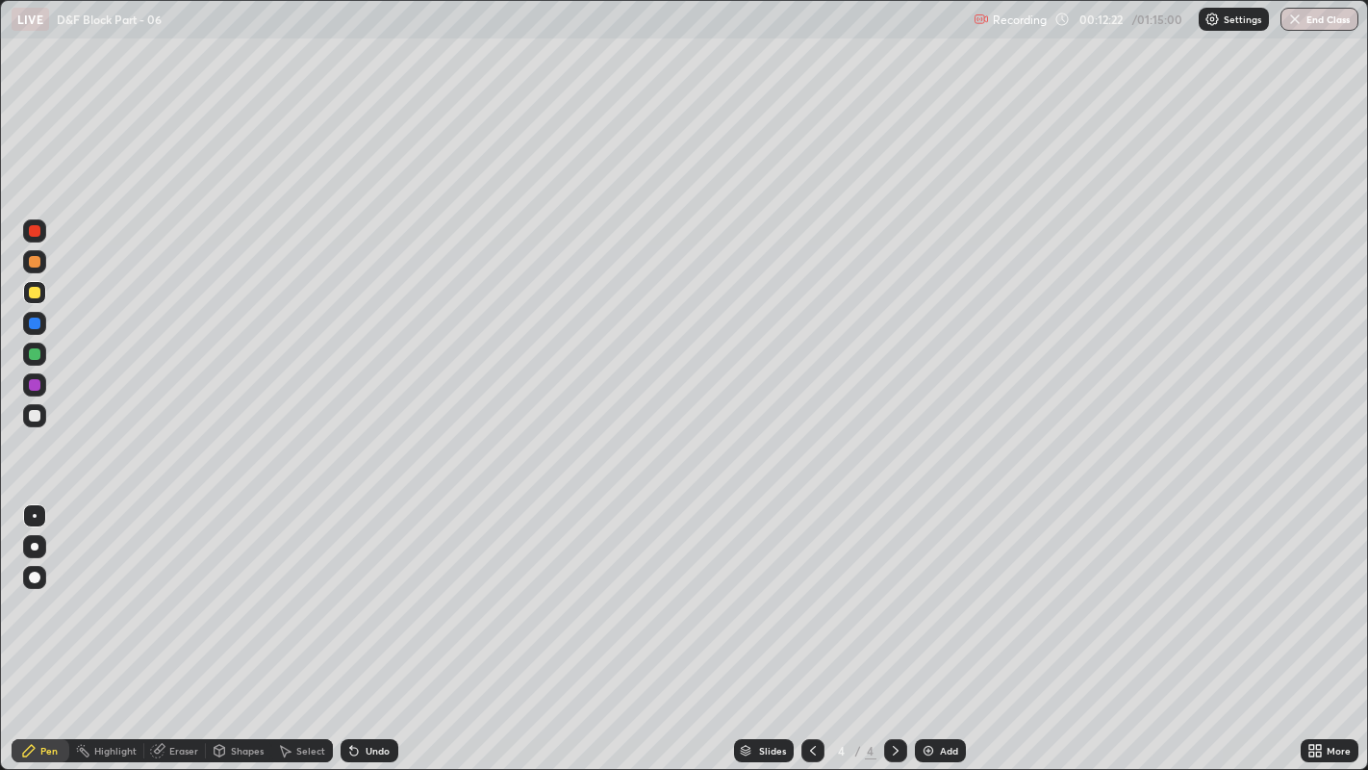
click at [174, 588] on div "Eraser" at bounding box center [183, 751] width 29 height 10
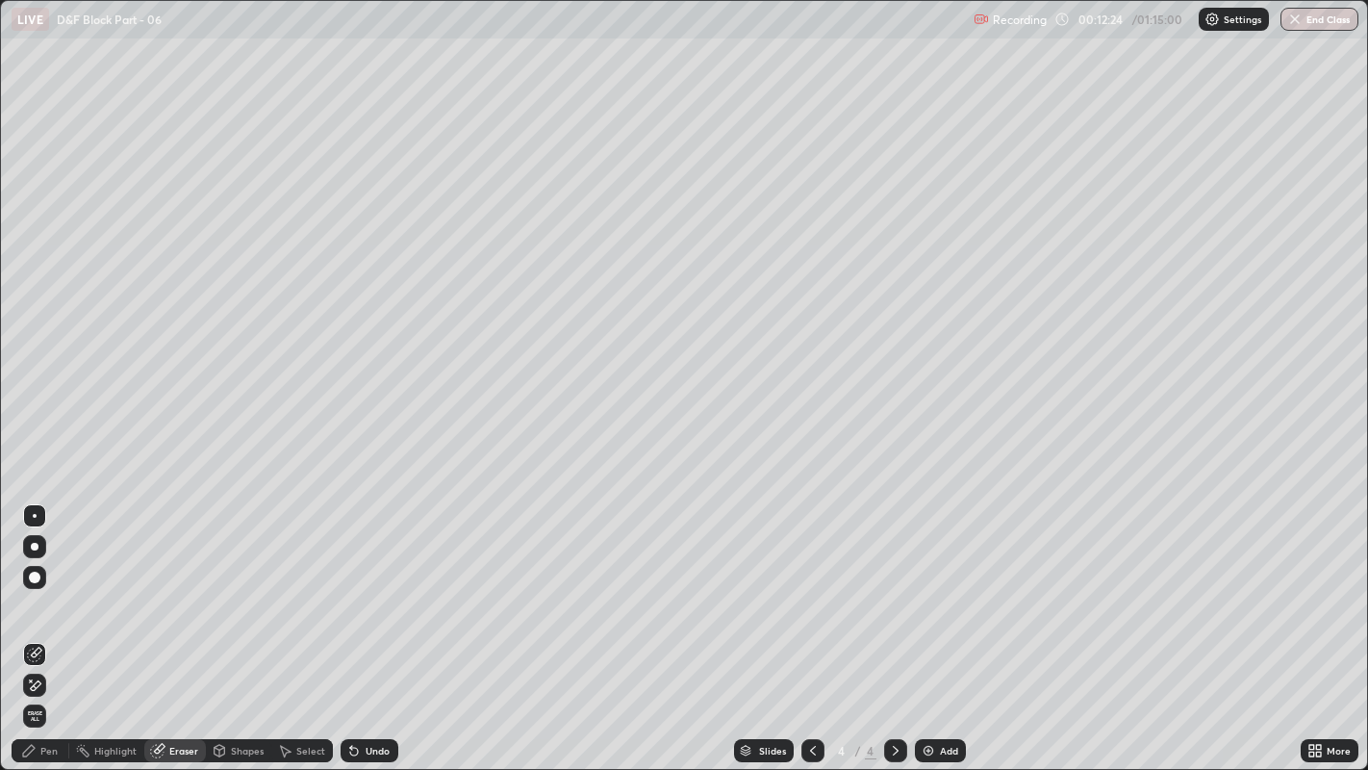
click at [46, 588] on div "Pen" at bounding box center [48, 751] width 17 height 10
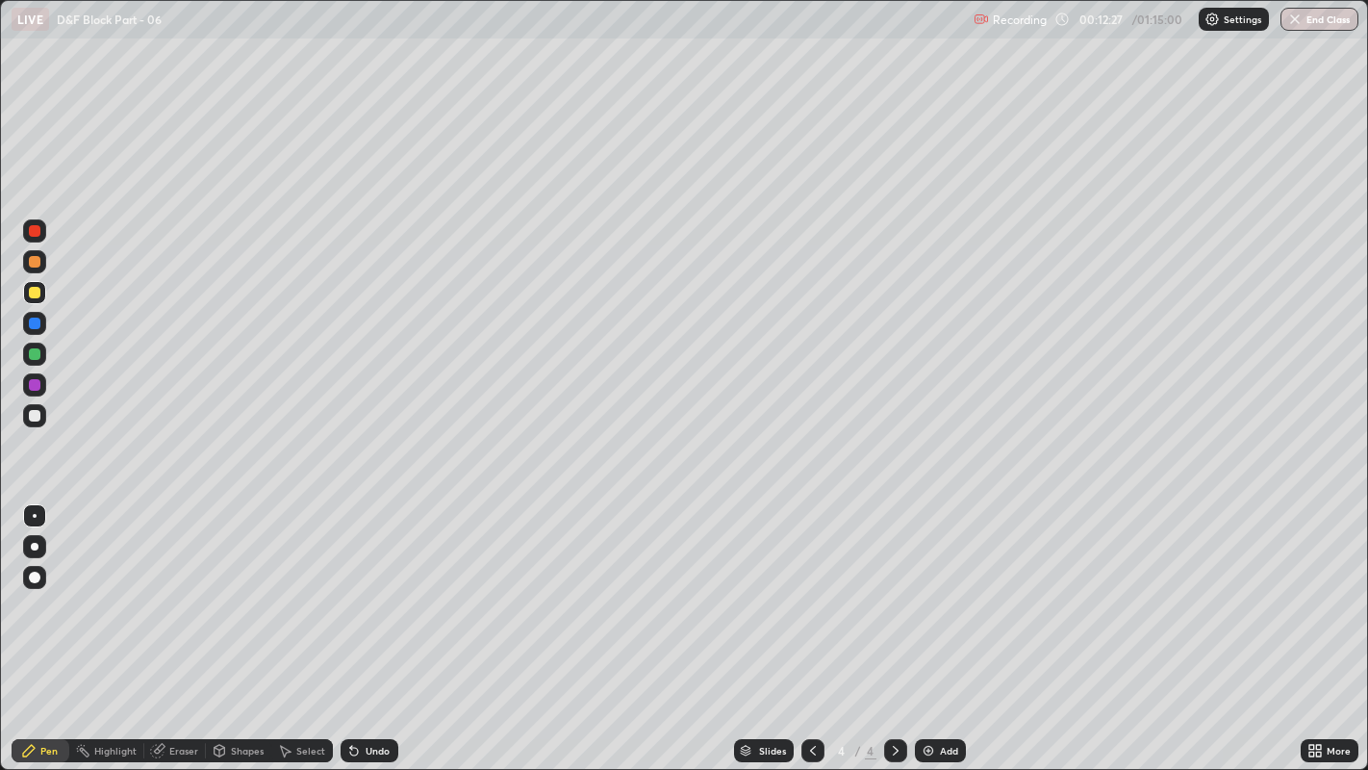
click at [35, 416] on div at bounding box center [35, 416] width 12 height 12
click at [34, 575] on div at bounding box center [35, 578] width 12 height 12
click at [47, 588] on div "Pen" at bounding box center [48, 751] width 17 height 10
click at [34, 515] on div at bounding box center [35, 516] width 4 height 4
click at [158, 588] on icon at bounding box center [157, 751] width 13 height 13
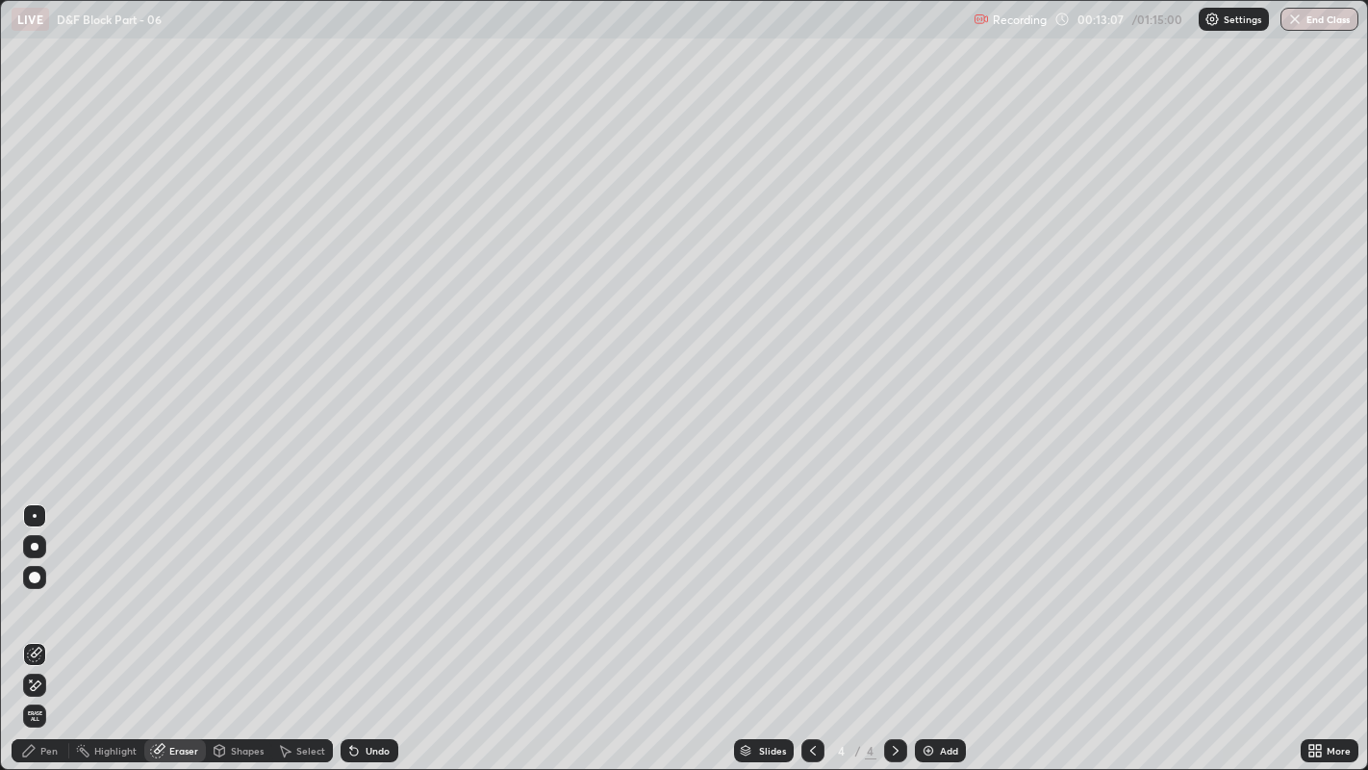
click at [56, 588] on div "Pen" at bounding box center [48, 751] width 17 height 10
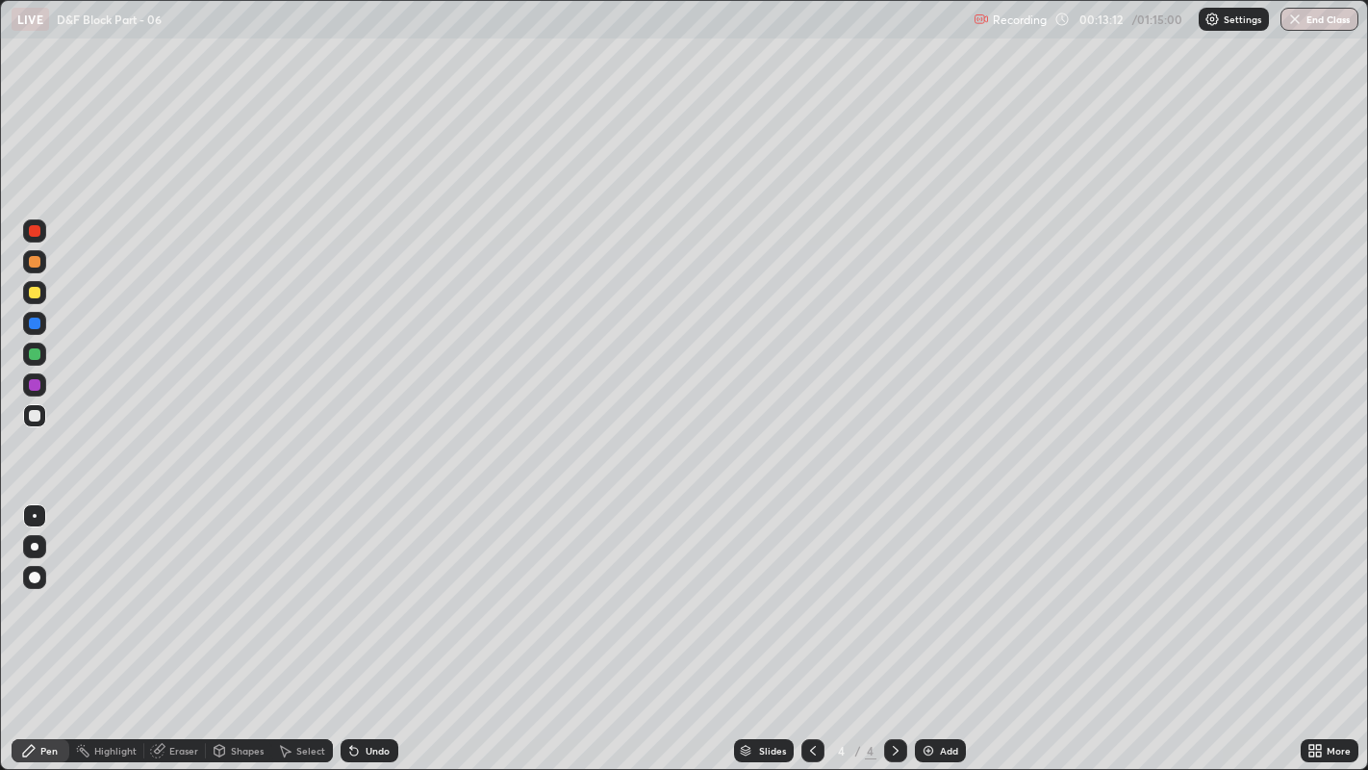
click at [31, 575] on div at bounding box center [35, 578] width 12 height 12
click at [34, 515] on div at bounding box center [35, 516] width 4 height 4
click at [37, 295] on div at bounding box center [35, 293] width 12 height 12
click at [302, 588] on div "Select" at bounding box center [310, 751] width 29 height 10
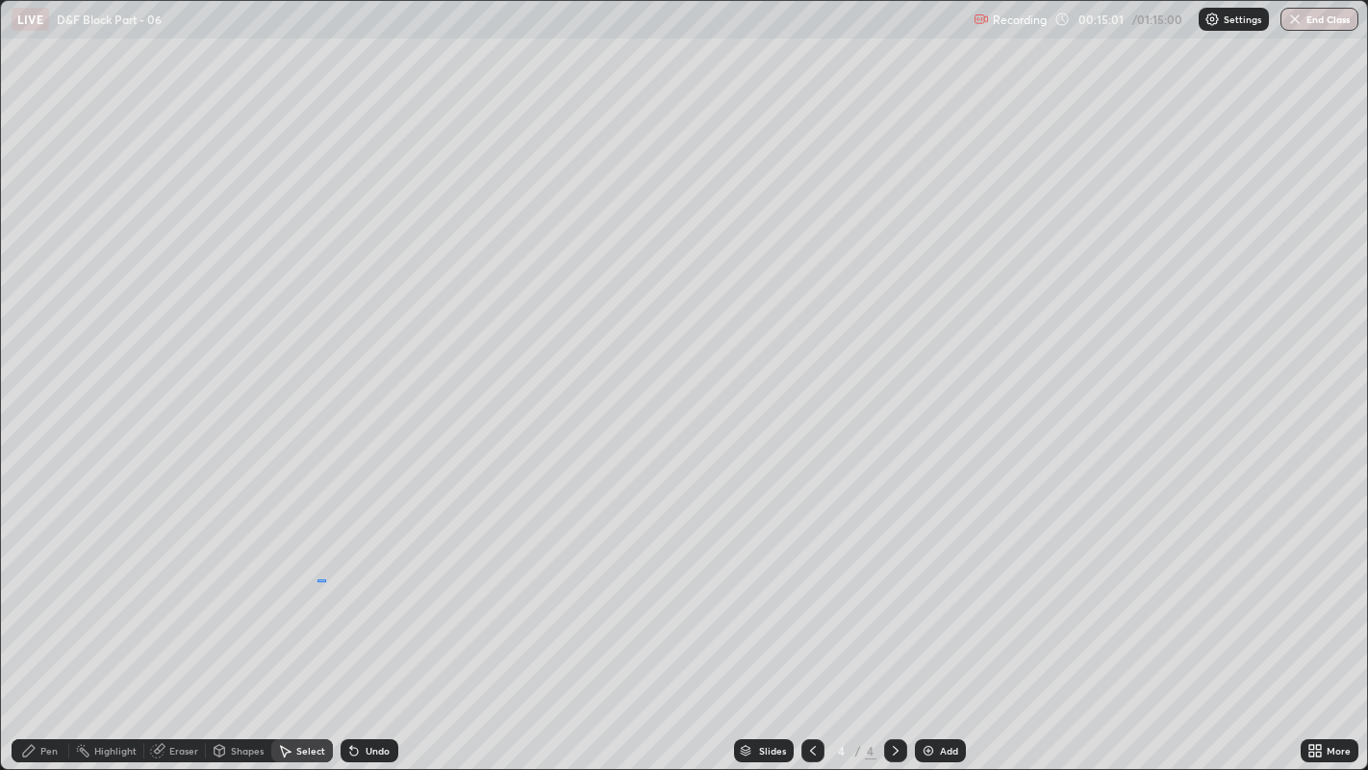
click at [324, 579] on div "0 ° Undo Copy Duplicate Duplicate to new slide Delete" at bounding box center [684, 385] width 1367 height 769
click at [323, 581] on div "1 ° Undo Copy Duplicate Duplicate to new slide Delete" at bounding box center [684, 385] width 1367 height 769
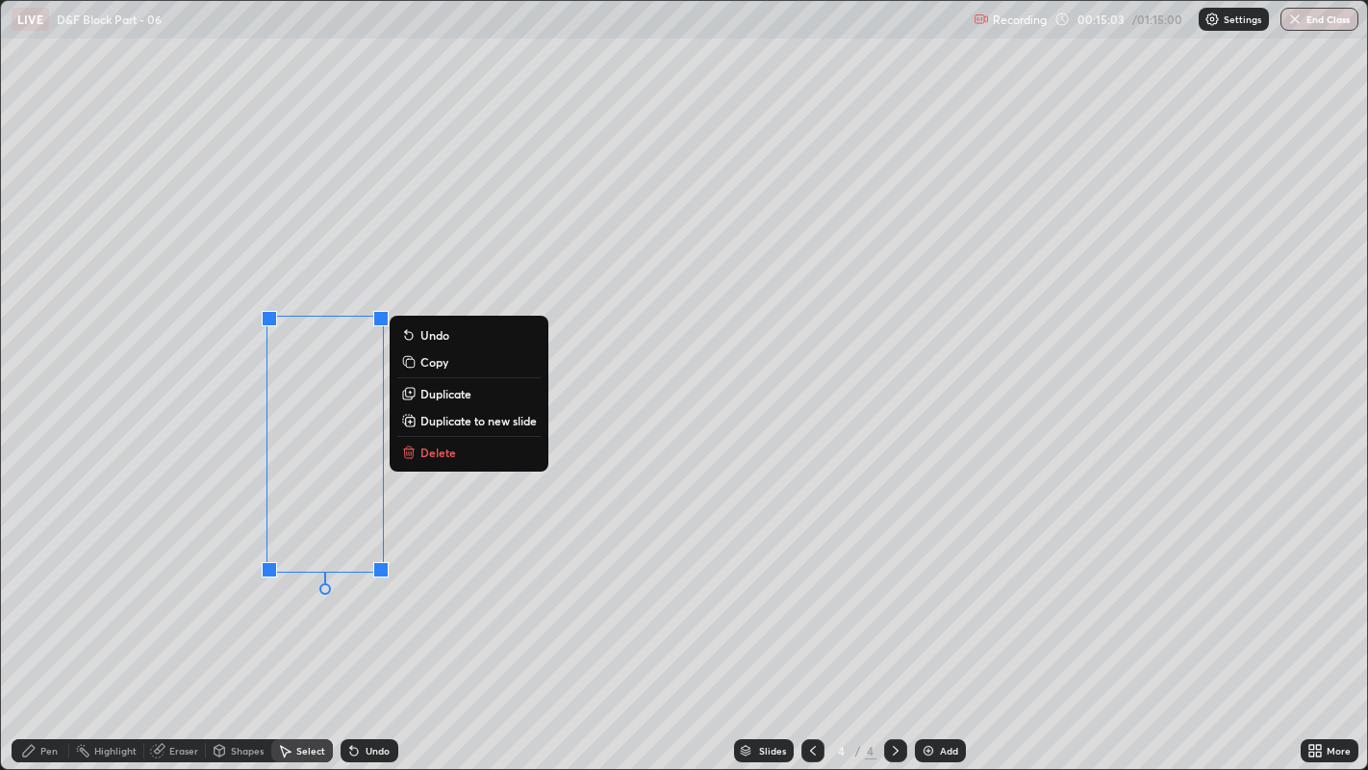
click at [273, 588] on div "0 ° Undo Copy Duplicate Duplicate to new slide Delete" at bounding box center [684, 385] width 1367 height 769
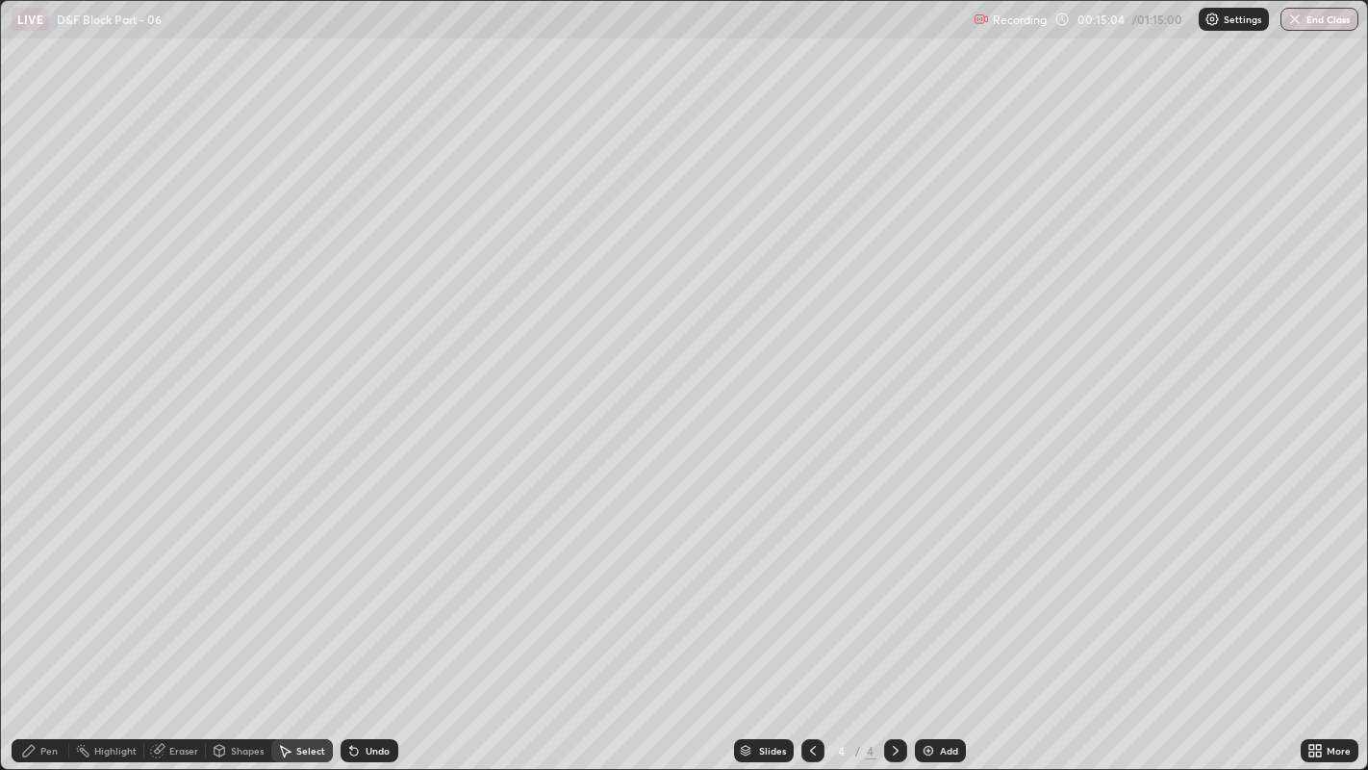
click at [49, 588] on div "Pen" at bounding box center [41, 750] width 58 height 23
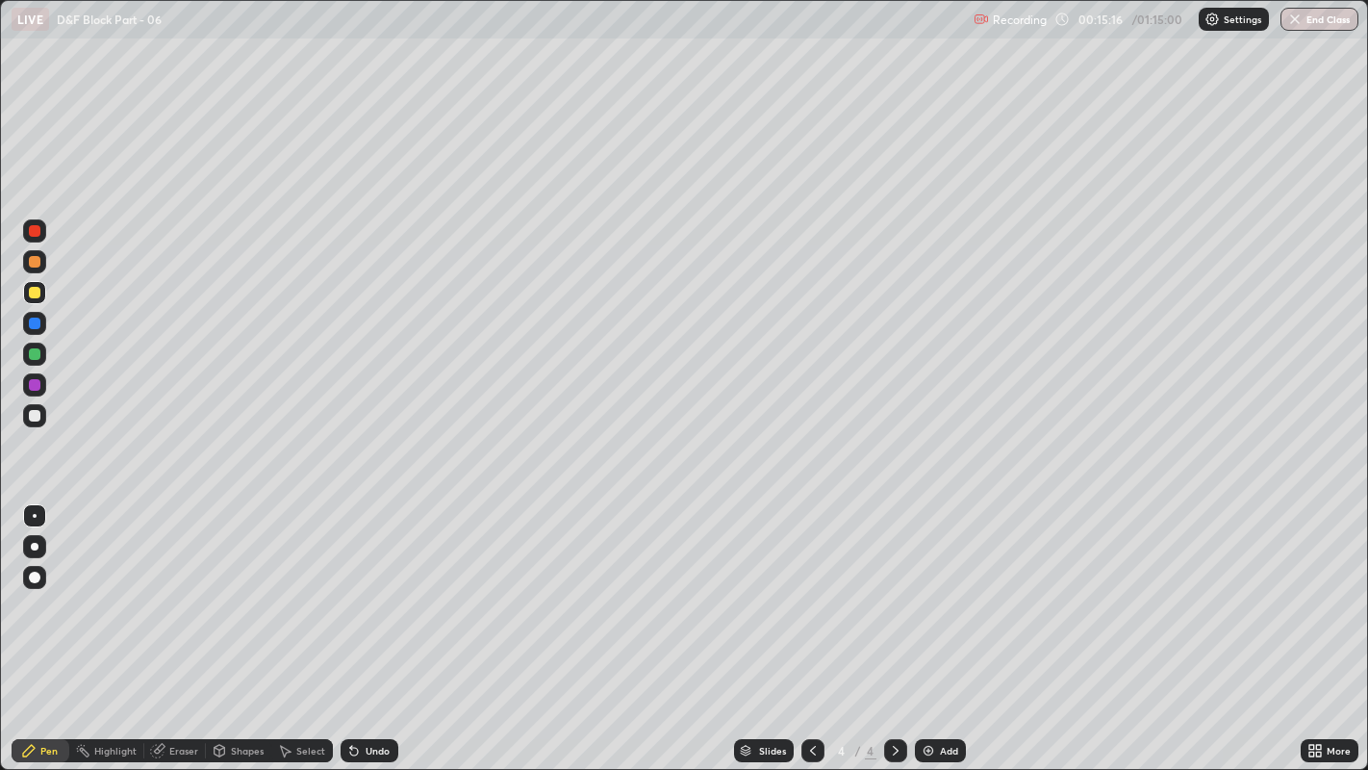
click at [35, 417] on div at bounding box center [35, 416] width 12 height 12
click at [931, 588] on div "Add" at bounding box center [940, 750] width 51 height 23
click at [367, 588] on div "Undo" at bounding box center [370, 750] width 58 height 23
click at [356, 588] on div "Undo" at bounding box center [370, 750] width 58 height 23
click at [363, 588] on div "Undo" at bounding box center [370, 750] width 58 height 23
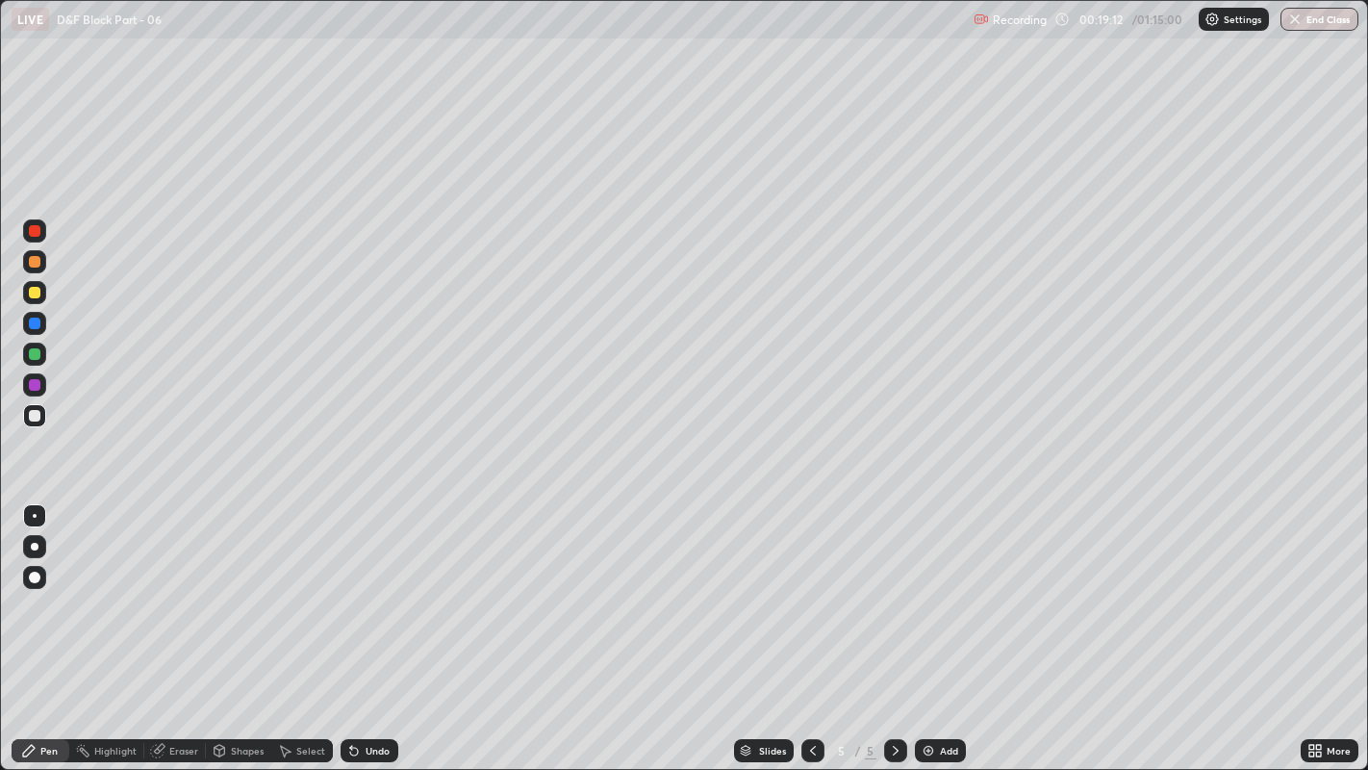
click at [165, 588] on div "Eraser" at bounding box center [175, 750] width 62 height 23
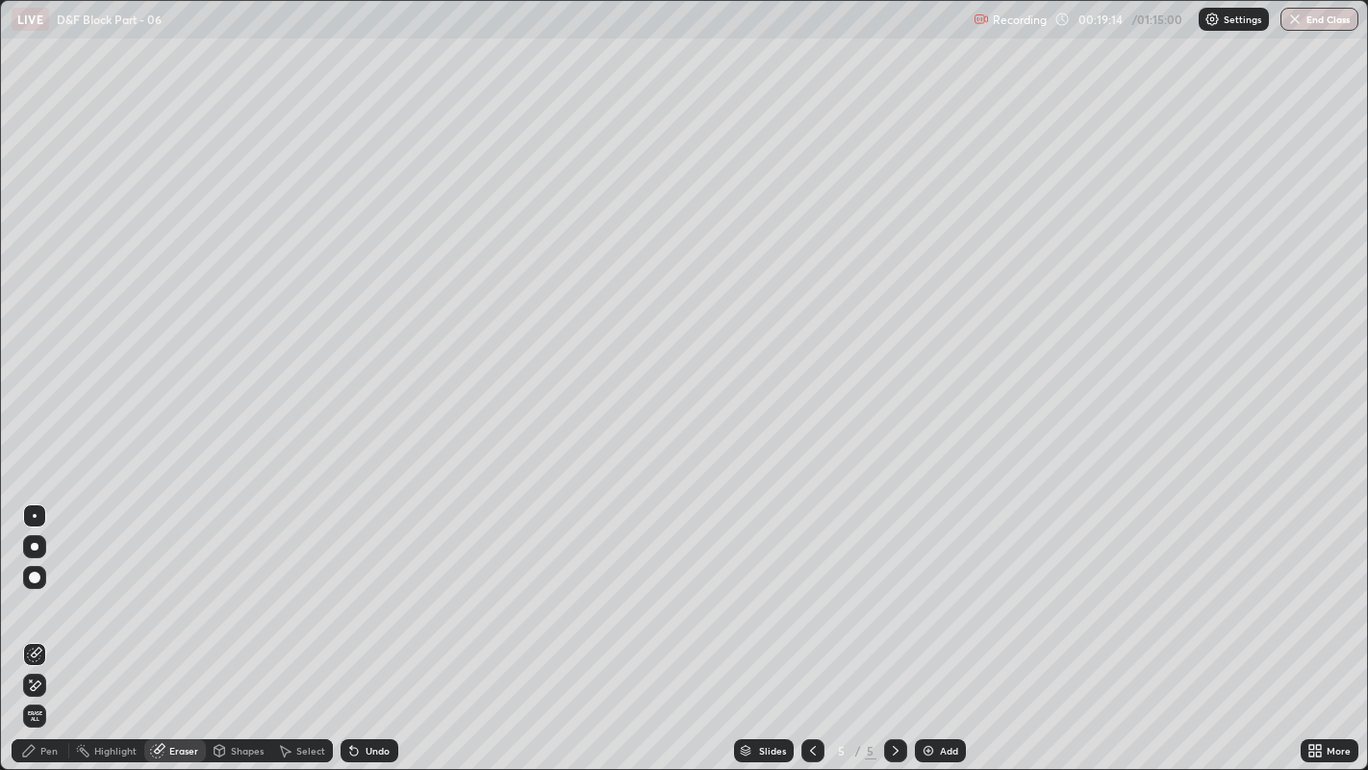
click at [46, 588] on div "Pen" at bounding box center [48, 751] width 17 height 10
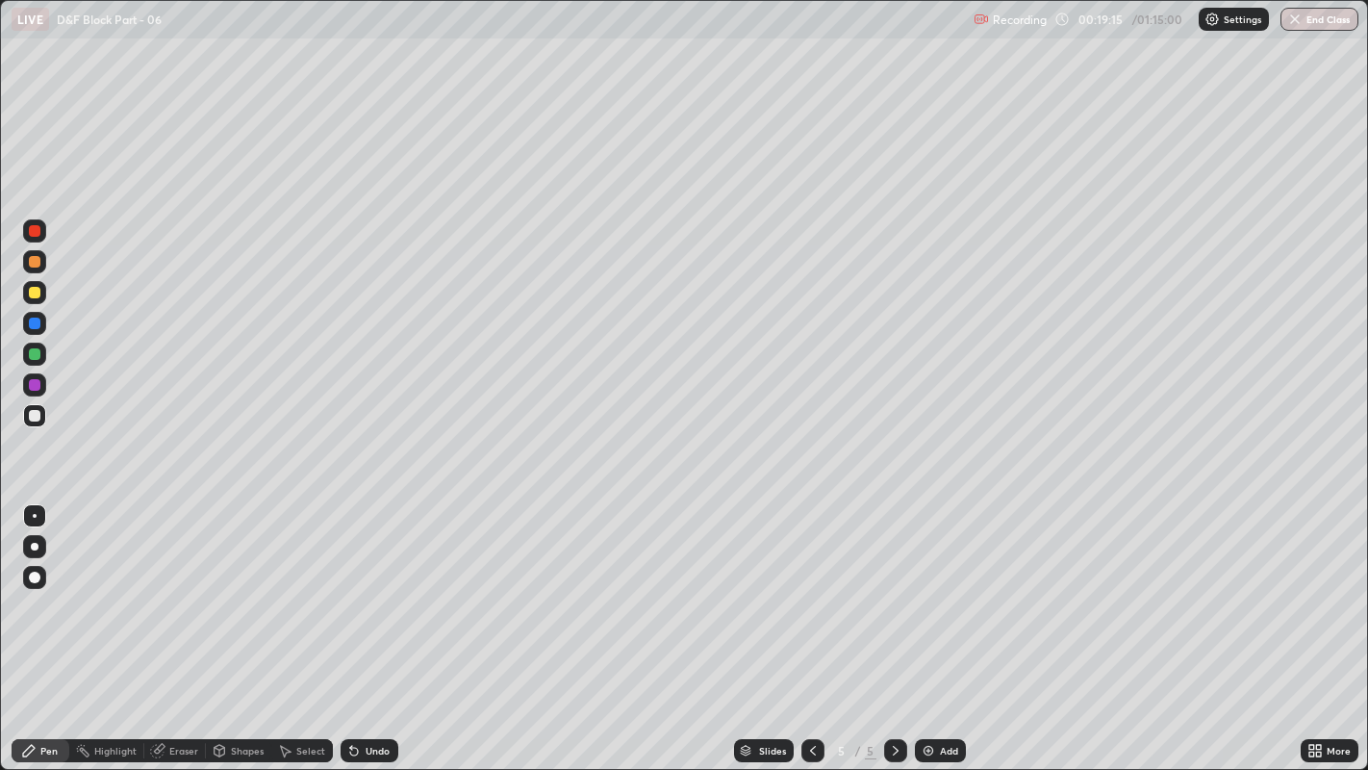
click at [37, 288] on div at bounding box center [35, 293] width 12 height 12
click at [34, 578] on div at bounding box center [35, 578] width 12 height 12
click at [40, 539] on div at bounding box center [34, 546] width 23 height 23
click at [36, 505] on div at bounding box center [34, 515] width 23 height 23
click at [34, 575] on div at bounding box center [35, 578] width 12 height 12
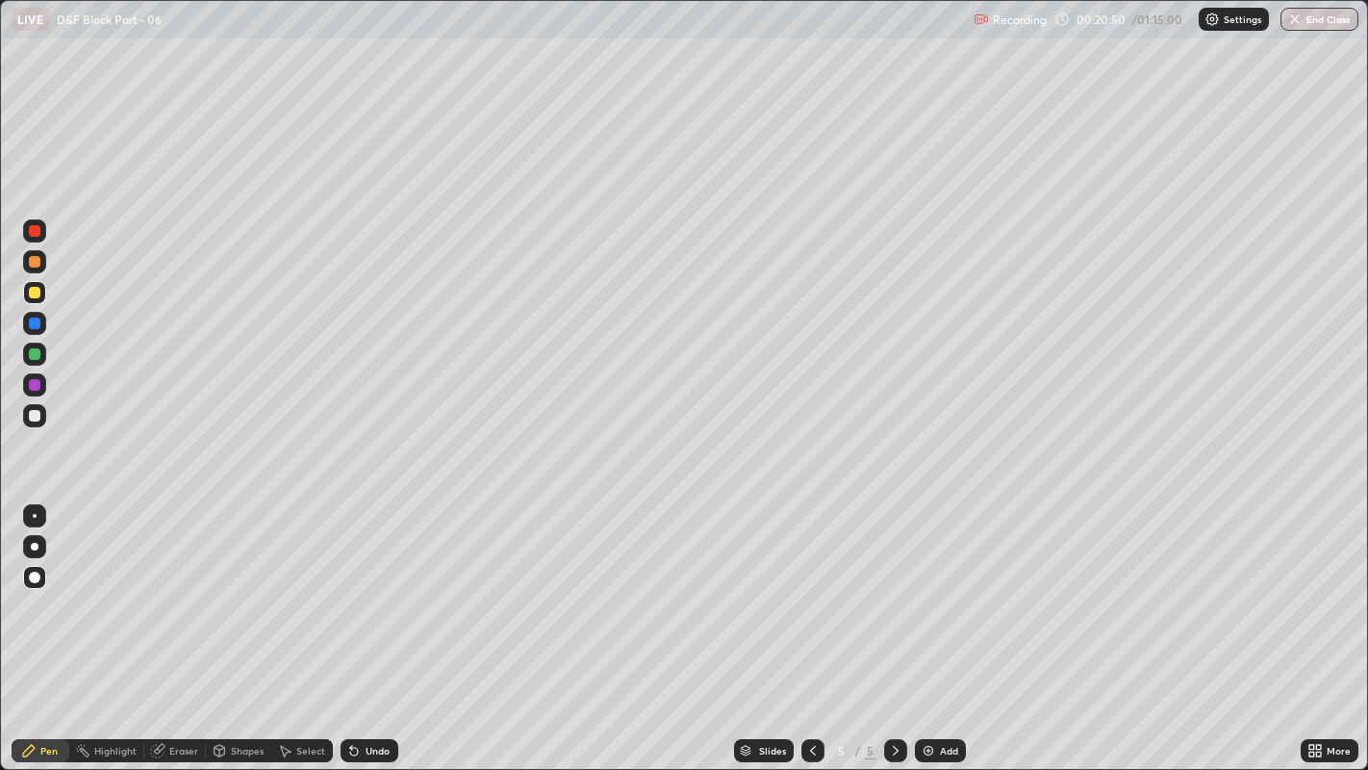
click at [32, 514] on div at bounding box center [34, 515] width 23 height 23
click at [34, 412] on div at bounding box center [35, 416] width 12 height 12
click at [36, 415] on div at bounding box center [35, 416] width 12 height 12
click at [951, 588] on div "Add" at bounding box center [949, 751] width 18 height 10
click at [357, 588] on div "Undo" at bounding box center [370, 750] width 58 height 23
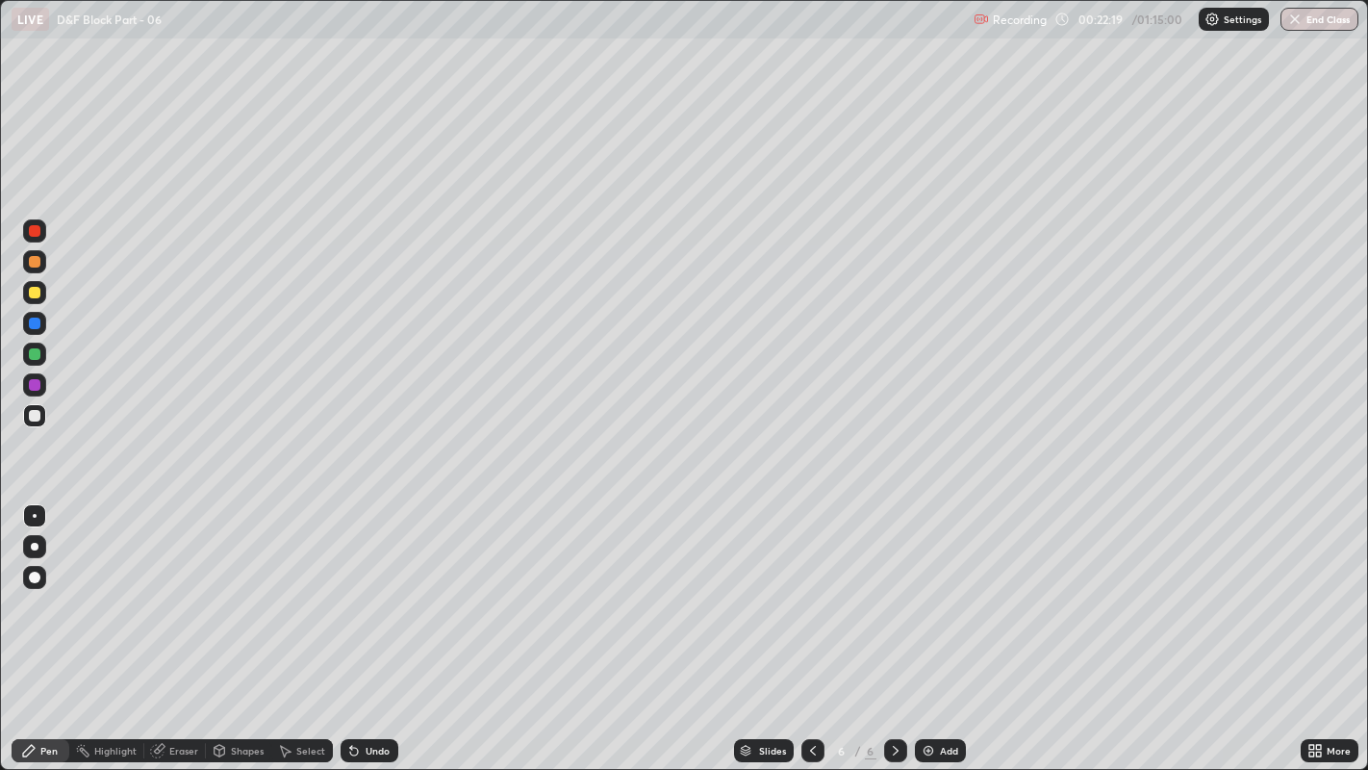
click at [378, 588] on div "Undo" at bounding box center [370, 750] width 58 height 23
click at [34, 293] on div at bounding box center [35, 293] width 12 height 12
click at [366, 588] on div "Undo" at bounding box center [378, 751] width 24 height 10
click at [34, 580] on div at bounding box center [35, 578] width 12 height 12
click at [39, 418] on div at bounding box center [35, 416] width 12 height 12
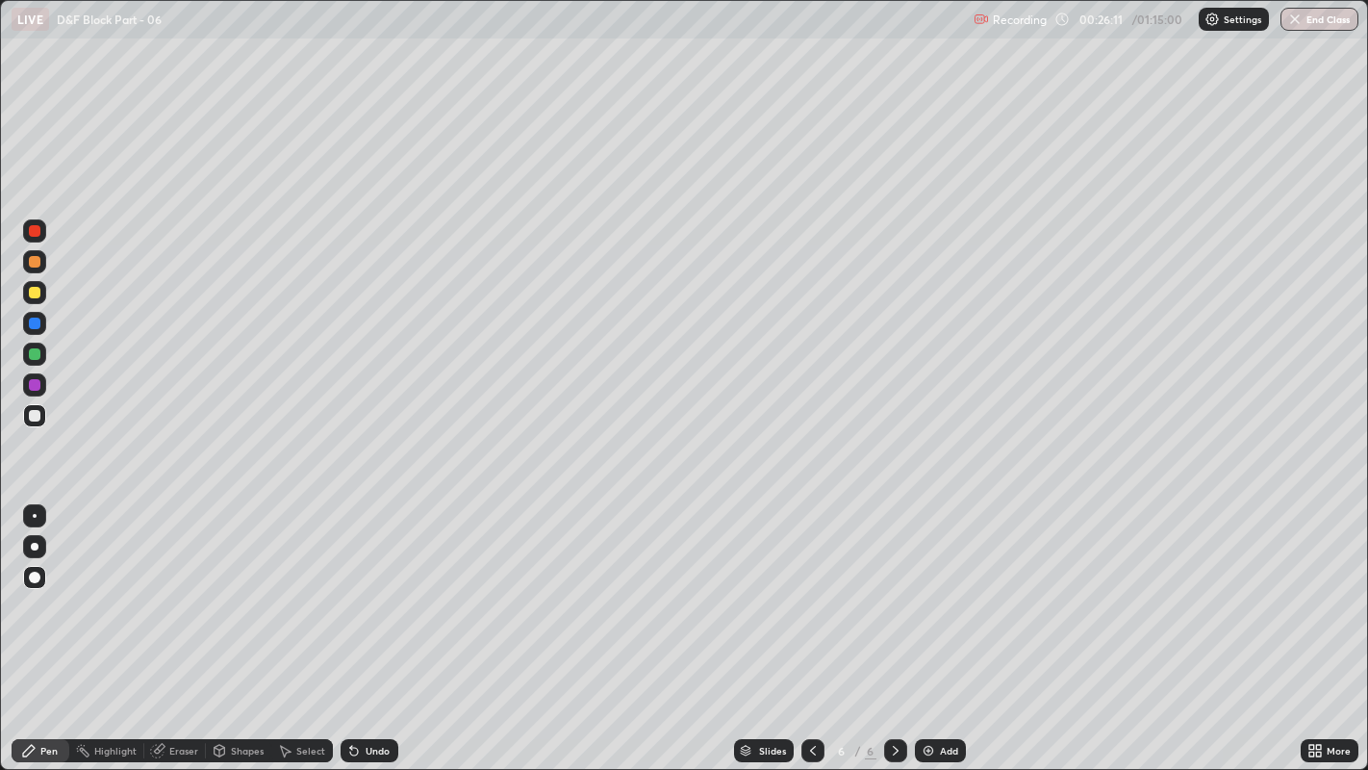
click at [34, 515] on div at bounding box center [35, 516] width 4 height 4
click at [350, 588] on icon at bounding box center [351, 747] width 2 height 2
click at [126, 588] on div "Highlight" at bounding box center [115, 751] width 42 height 10
click at [179, 588] on div "Eraser" at bounding box center [183, 751] width 29 height 10
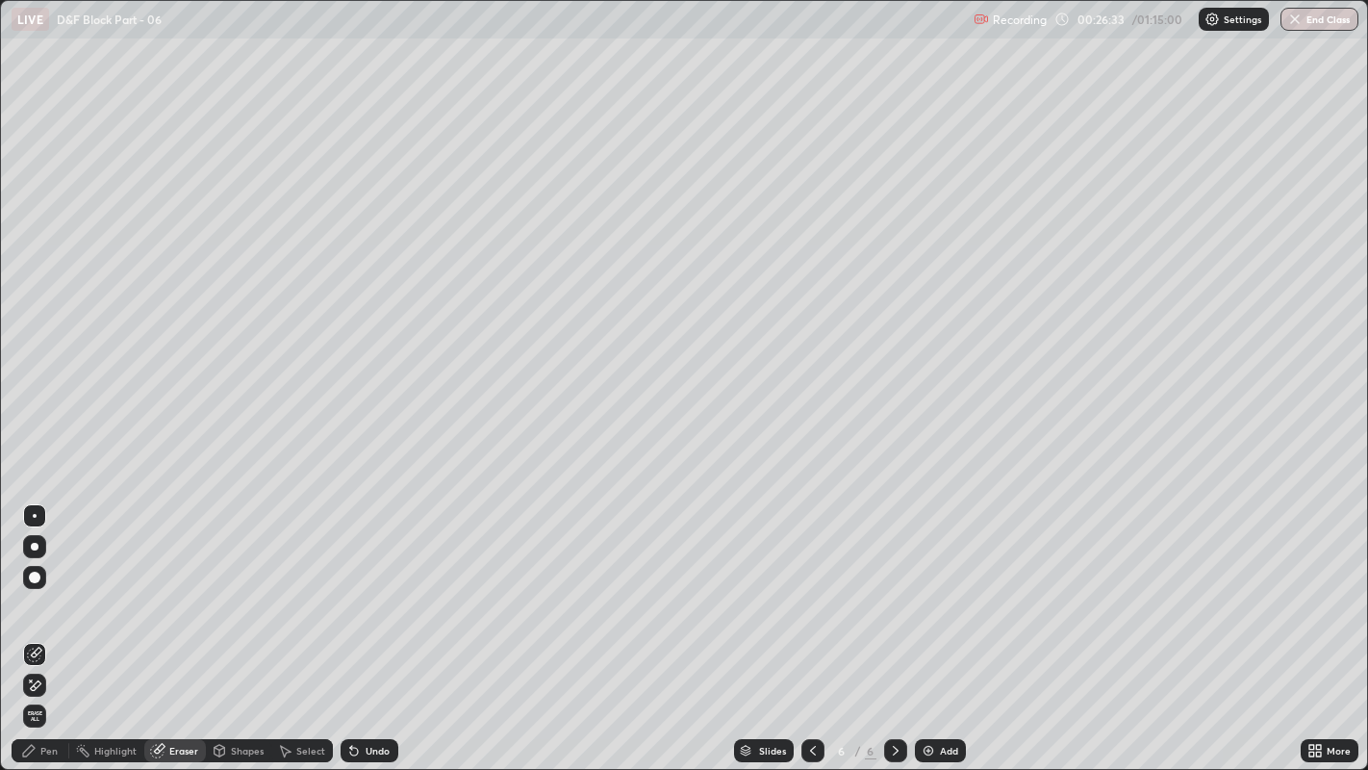
click at [36, 588] on icon at bounding box center [28, 750] width 15 height 15
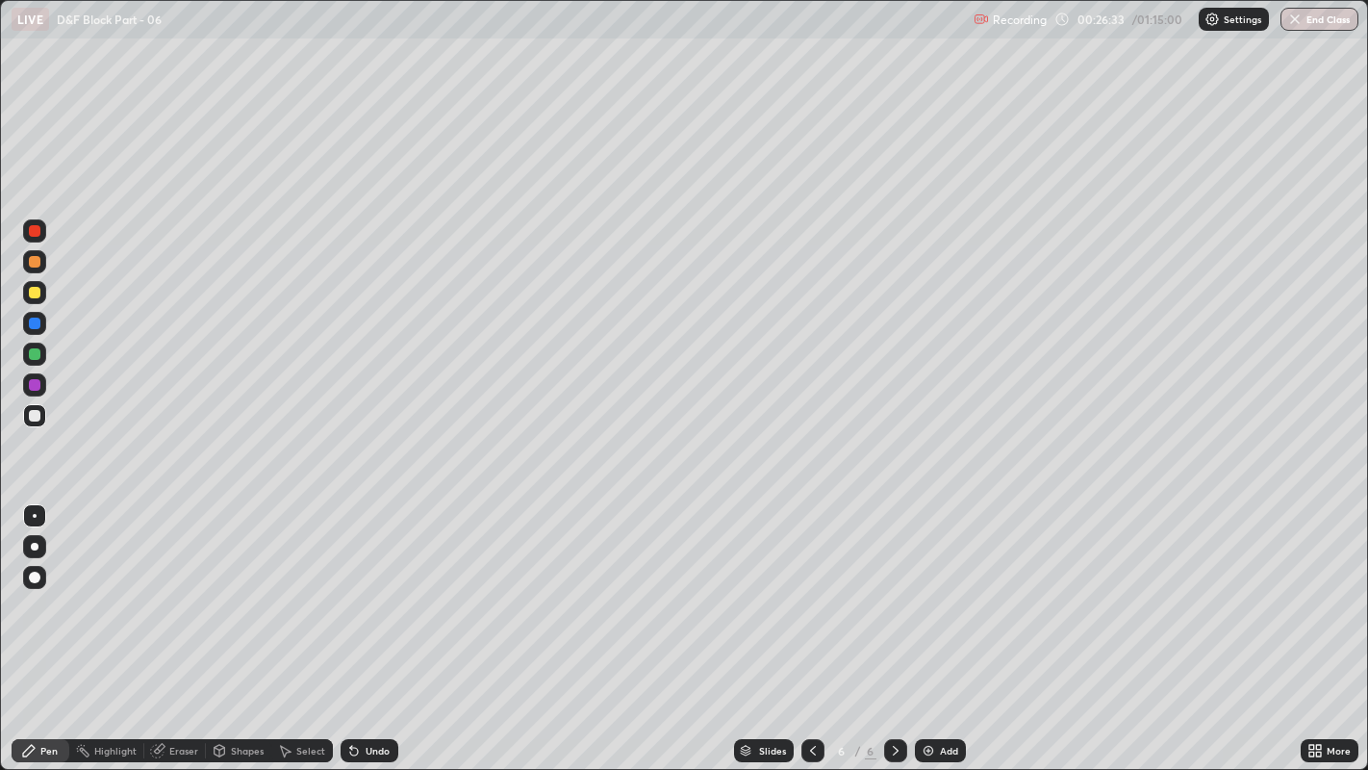
click at [31, 508] on div at bounding box center [34, 515] width 23 height 23
click at [366, 588] on div "Undo" at bounding box center [378, 751] width 24 height 10
click at [33, 292] on div at bounding box center [35, 293] width 12 height 12
click at [33, 415] on div at bounding box center [35, 416] width 12 height 12
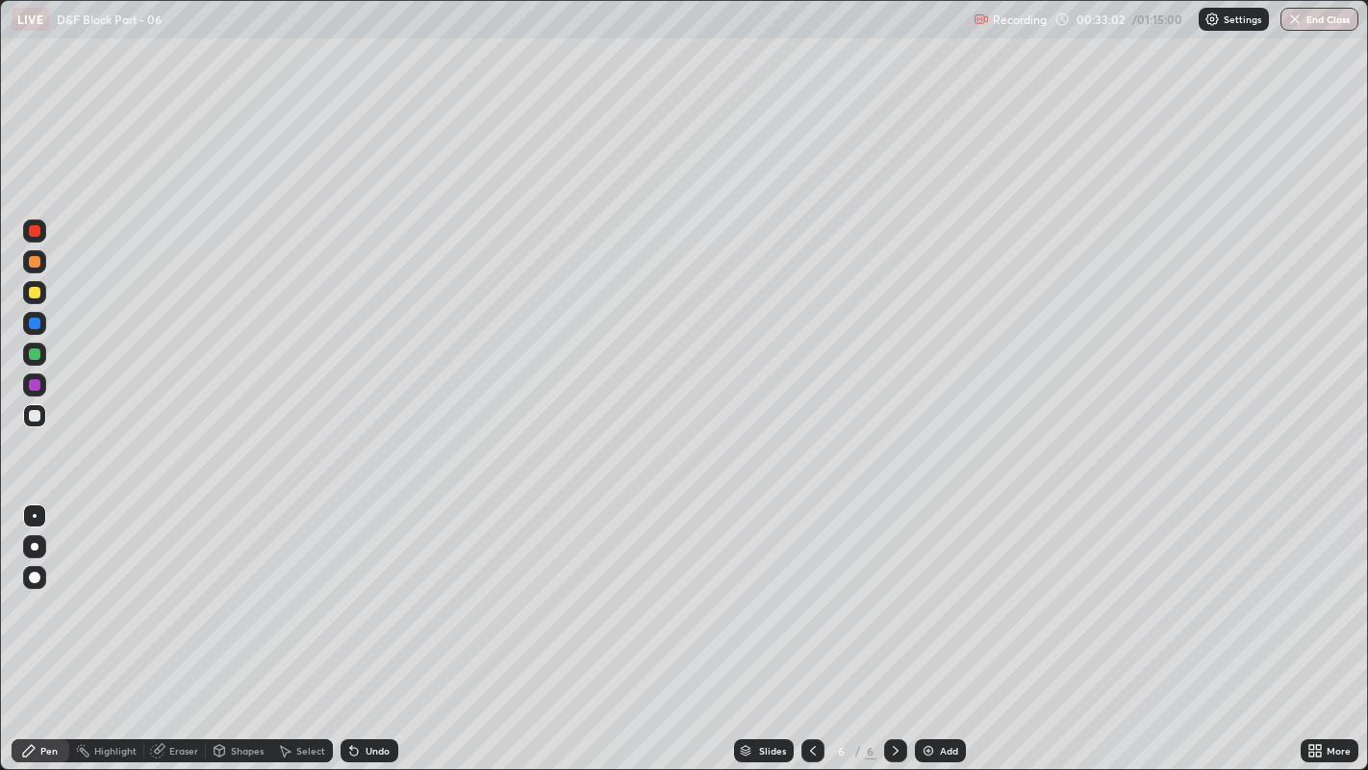
click at [34, 575] on div at bounding box center [35, 578] width 12 height 12
click at [45, 523] on div at bounding box center [34, 515] width 23 height 23
click at [291, 588] on icon at bounding box center [284, 750] width 15 height 15
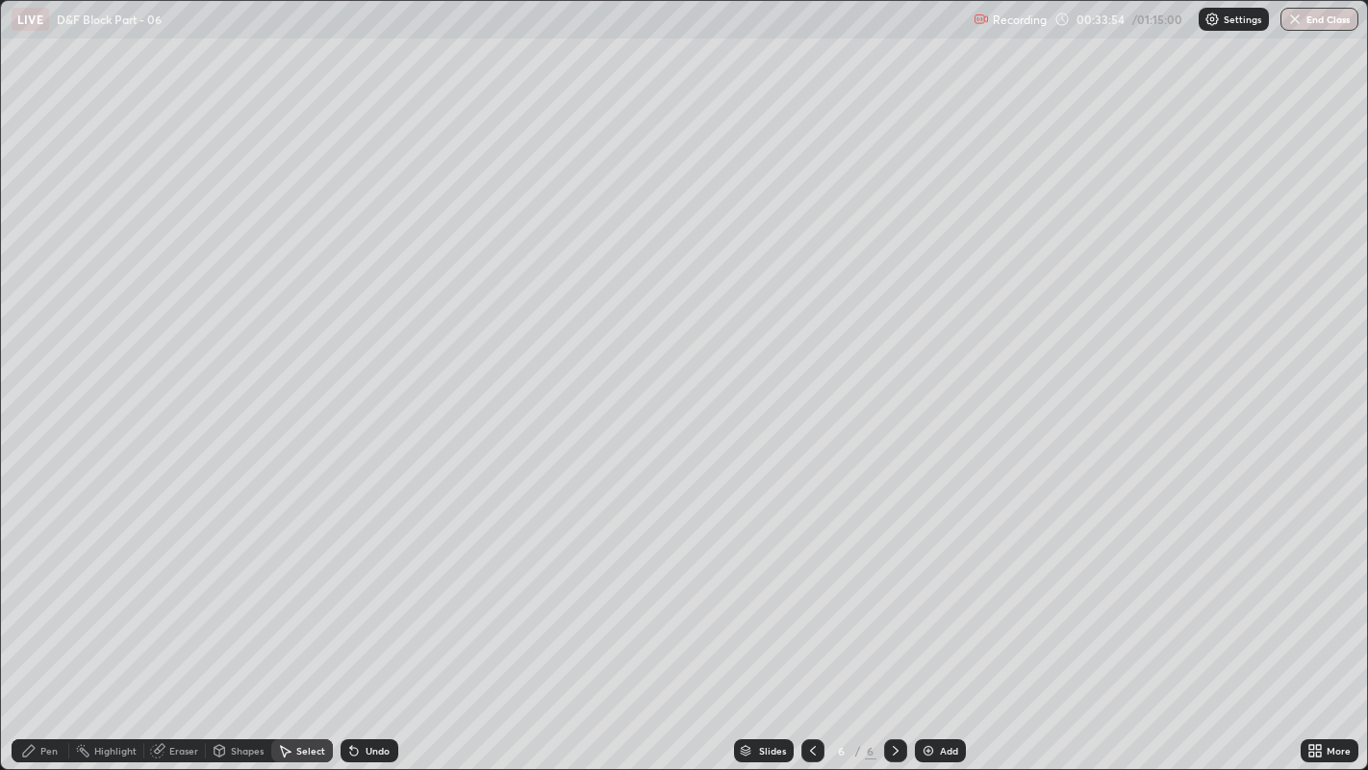
click at [48, 588] on div "Pen" at bounding box center [48, 751] width 17 height 10
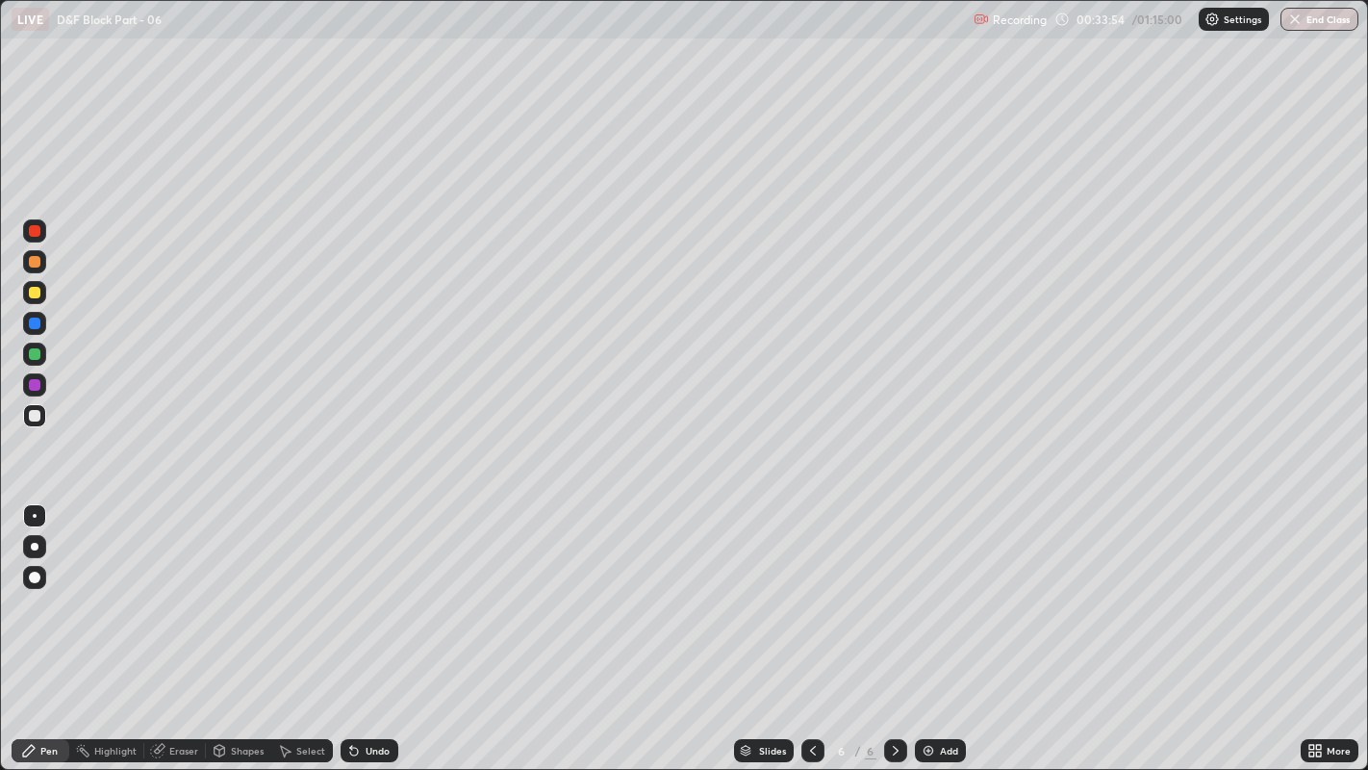
click at [95, 588] on div "Highlight" at bounding box center [115, 751] width 42 height 10
click at [29, 588] on icon at bounding box center [28, 750] width 15 height 15
click at [36, 291] on div at bounding box center [35, 293] width 12 height 12
click at [308, 588] on div "Select" at bounding box center [310, 751] width 29 height 10
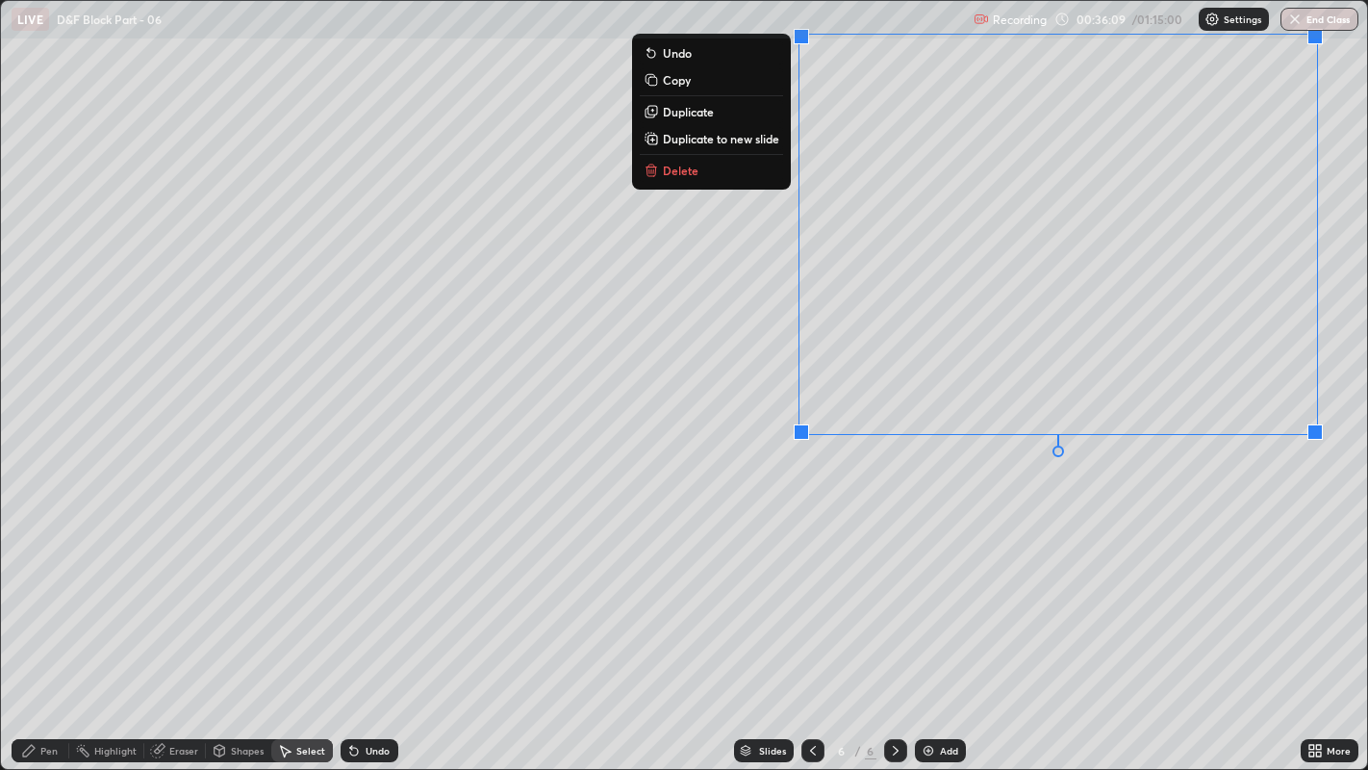
click at [694, 176] on p "Delete" at bounding box center [681, 170] width 36 height 15
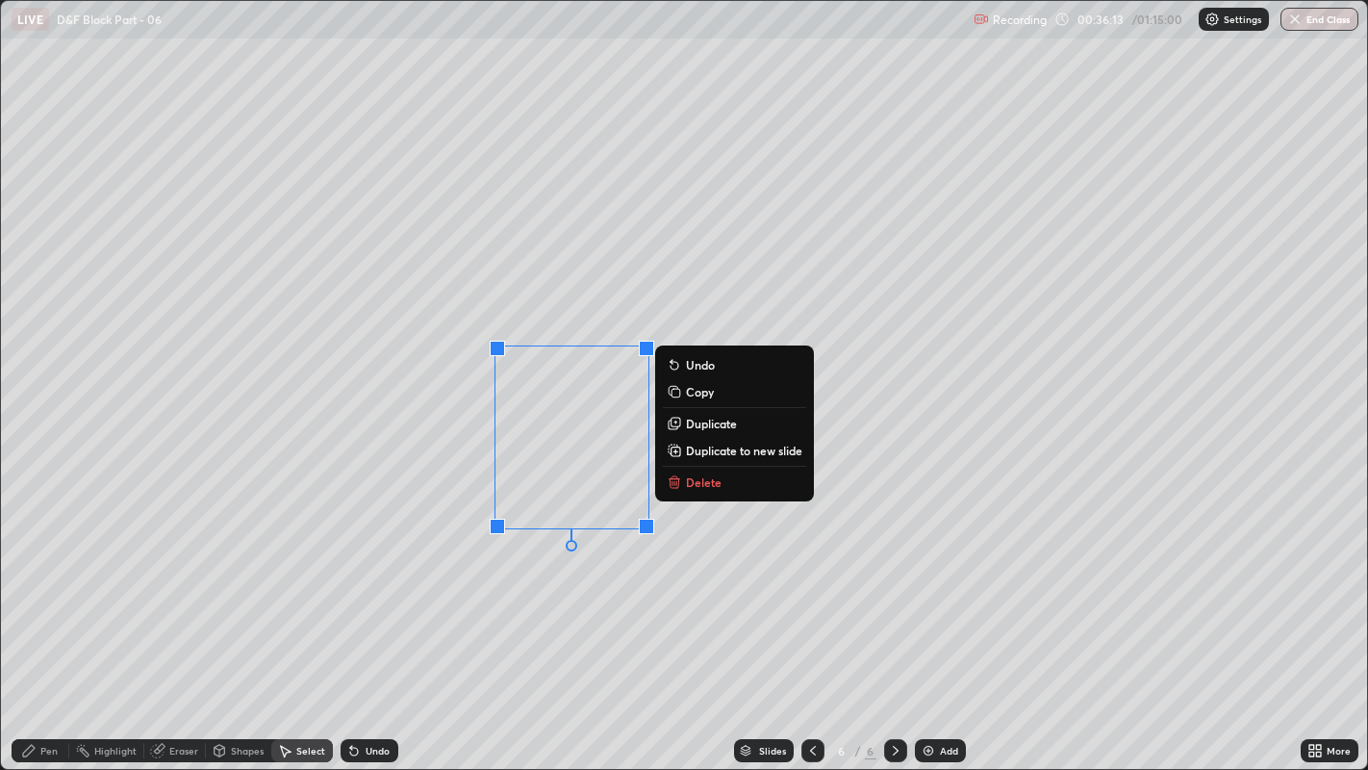
click at [717, 483] on p "Delete" at bounding box center [704, 481] width 36 height 15
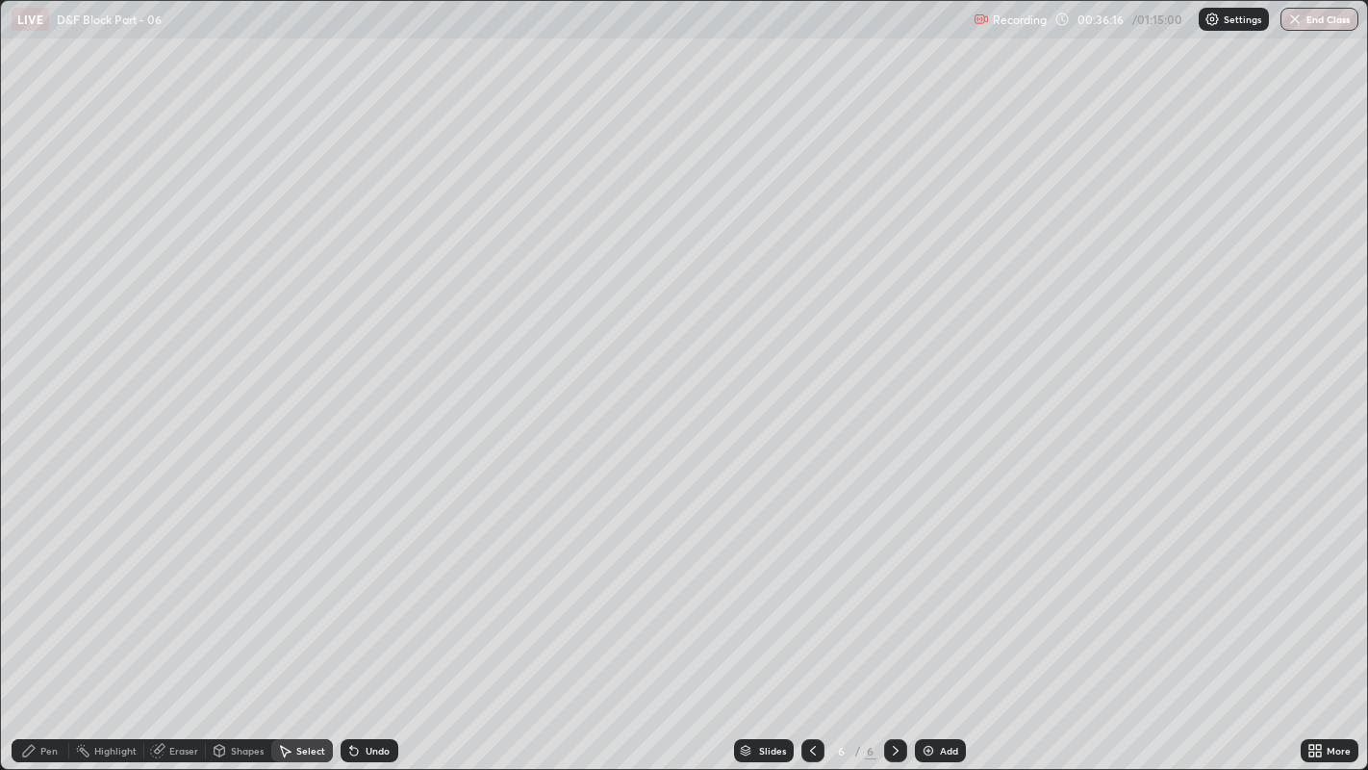
click at [48, 588] on div "Pen" at bounding box center [48, 751] width 17 height 10
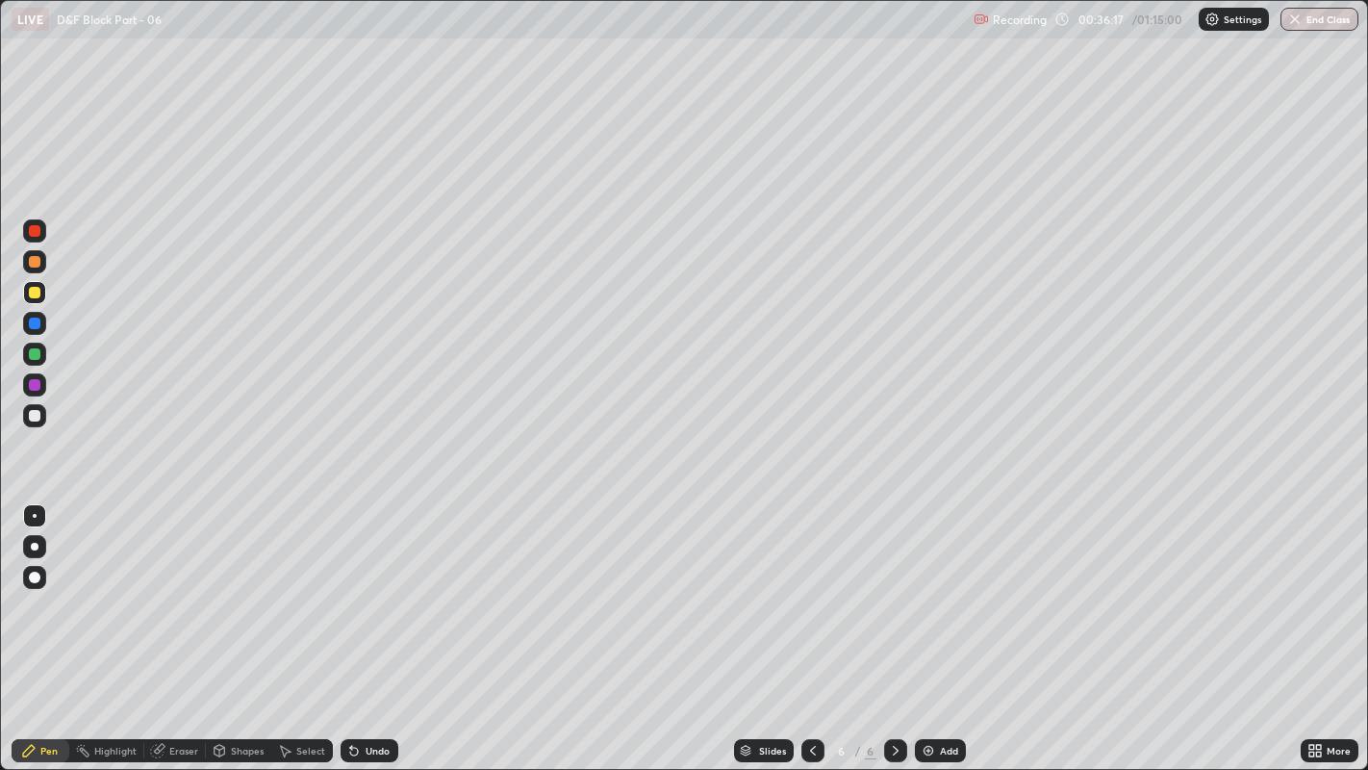
click at [29, 416] on div at bounding box center [35, 416] width 12 height 12
click at [959, 588] on div "Add" at bounding box center [940, 750] width 51 height 23
click at [34, 290] on div at bounding box center [35, 293] width 12 height 12
click at [39, 412] on div at bounding box center [34, 415] width 23 height 23
click at [45, 323] on div at bounding box center [34, 323] width 23 height 23
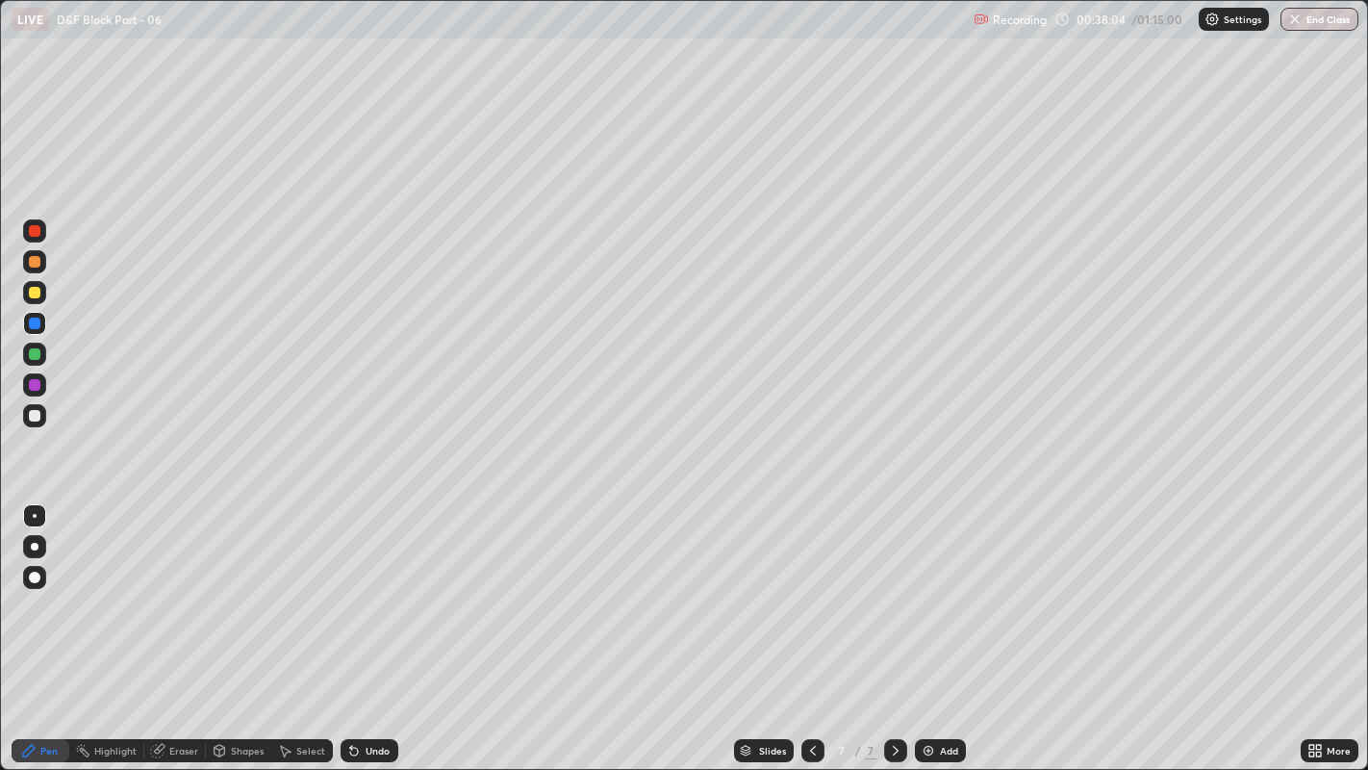
click at [374, 588] on div "Undo" at bounding box center [378, 751] width 24 height 10
click at [36, 419] on div at bounding box center [35, 416] width 12 height 12
click at [286, 588] on div "Select" at bounding box center [302, 750] width 62 height 23
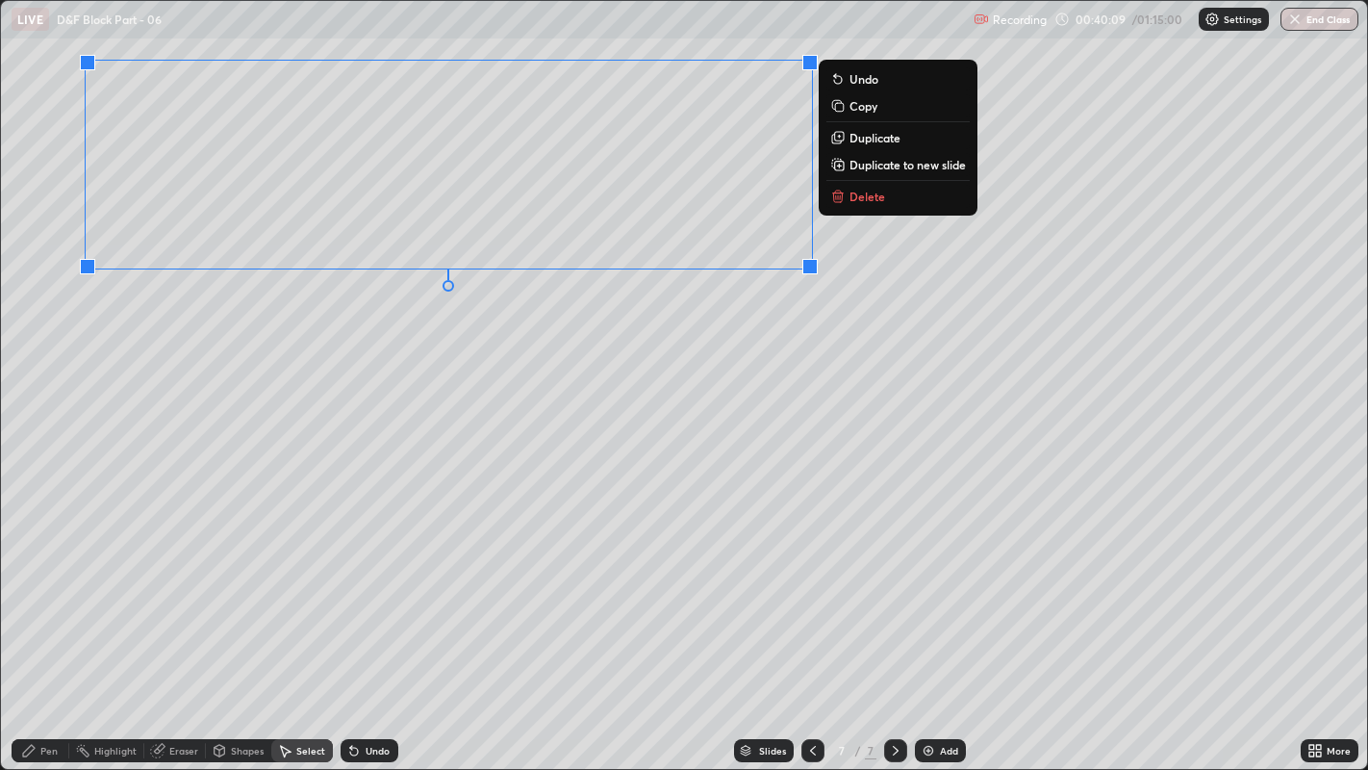
click at [549, 335] on div "0 ° Undo Copy Duplicate Duplicate to new slide Delete" at bounding box center [684, 385] width 1367 height 769
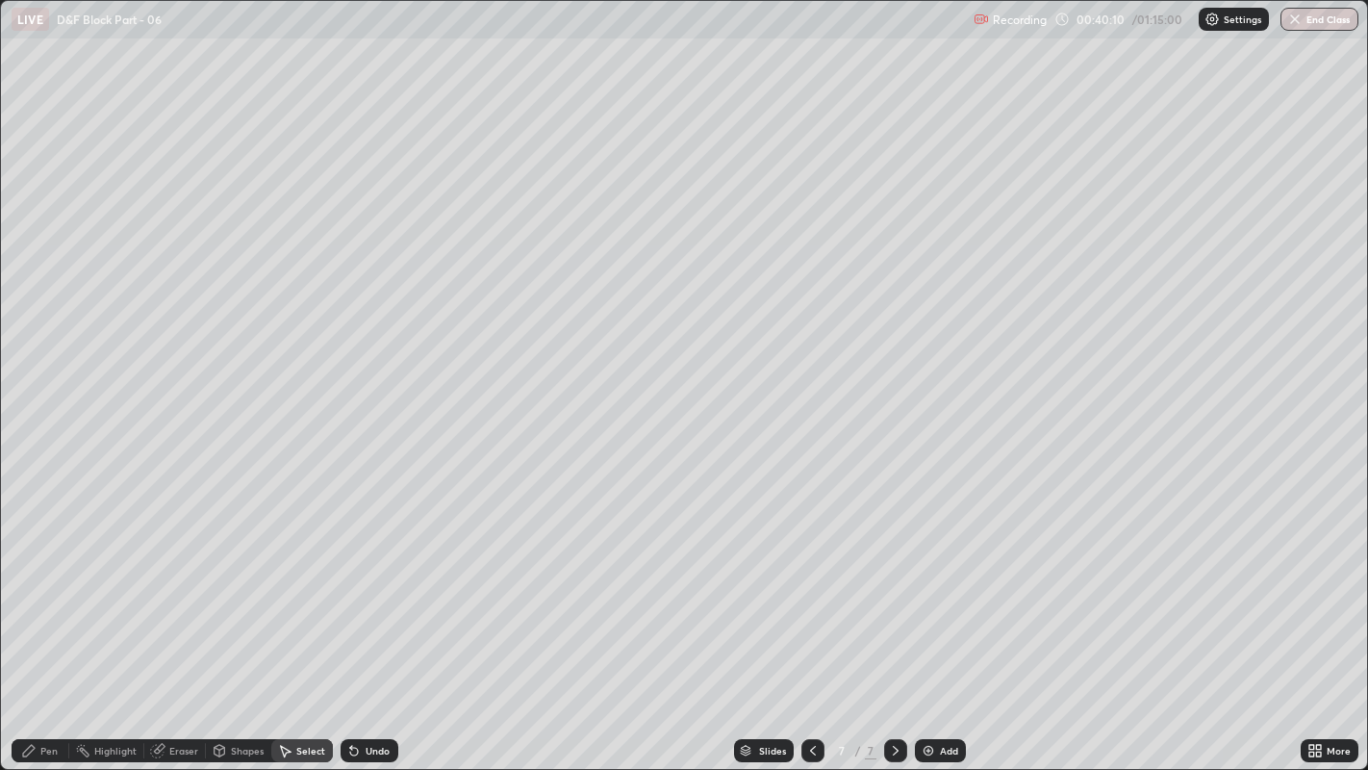
click at [43, 588] on div "Pen" at bounding box center [48, 751] width 17 height 10
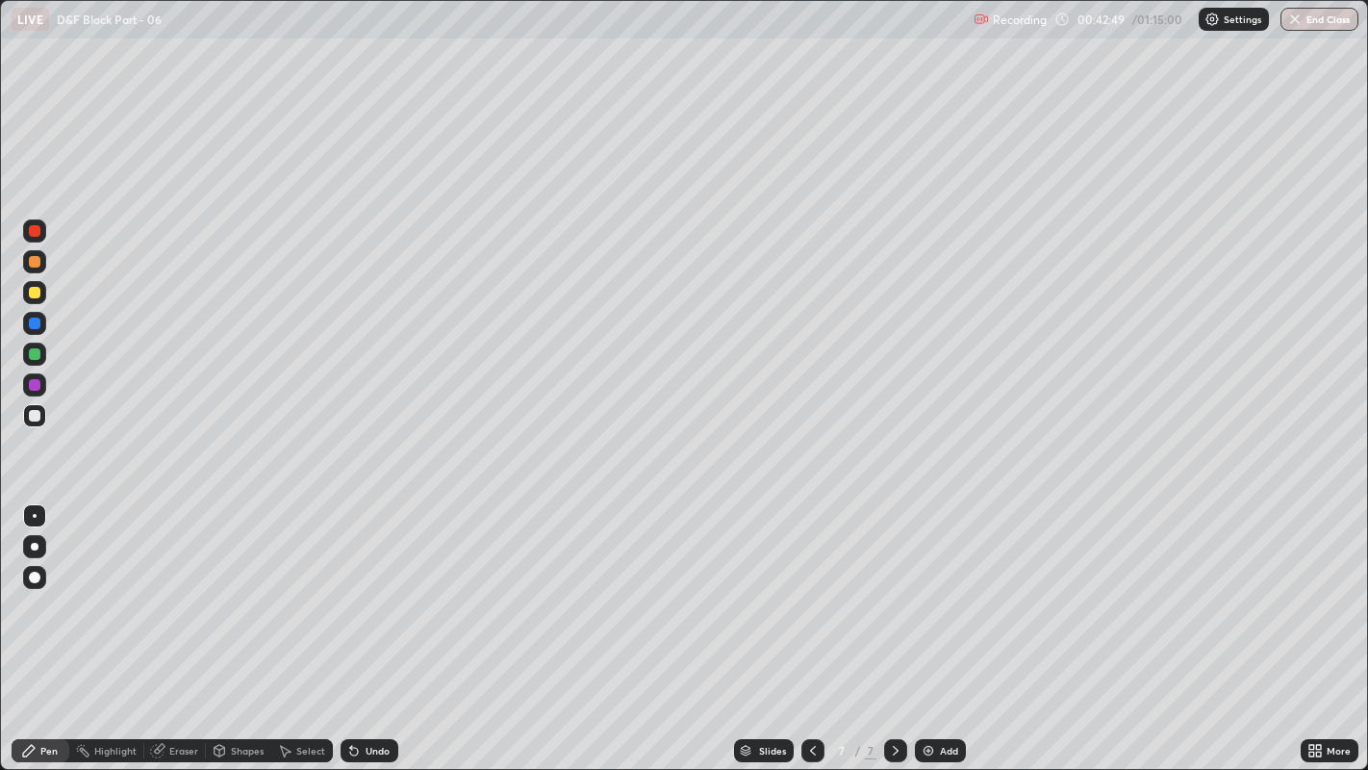
click at [349, 588] on div "Undo" at bounding box center [370, 750] width 58 height 23
click at [355, 588] on div "Undo" at bounding box center [370, 750] width 58 height 23
click at [363, 588] on div "Undo" at bounding box center [370, 750] width 58 height 23
click at [373, 588] on div "Undo" at bounding box center [378, 751] width 24 height 10
click at [37, 291] on div at bounding box center [35, 293] width 12 height 12
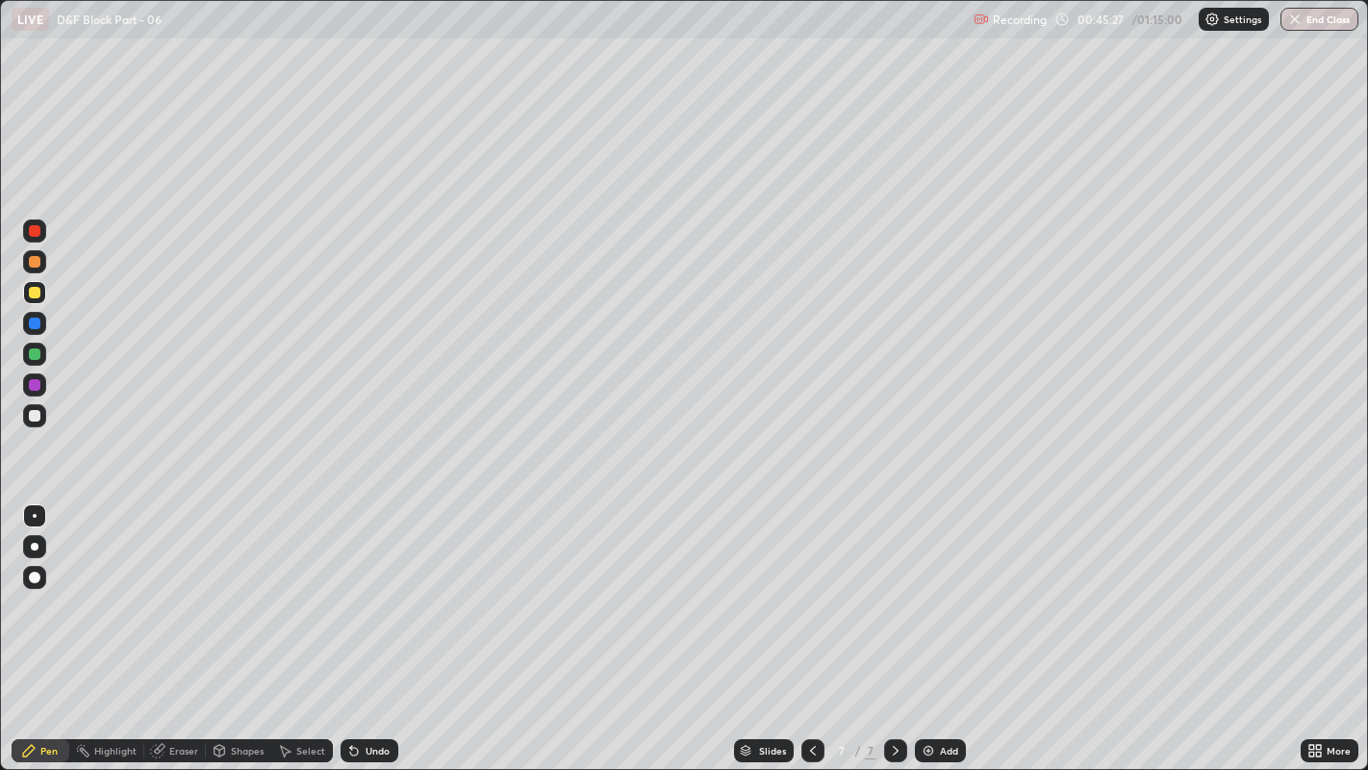
click at [327, 588] on div "Select" at bounding box center [302, 750] width 62 height 23
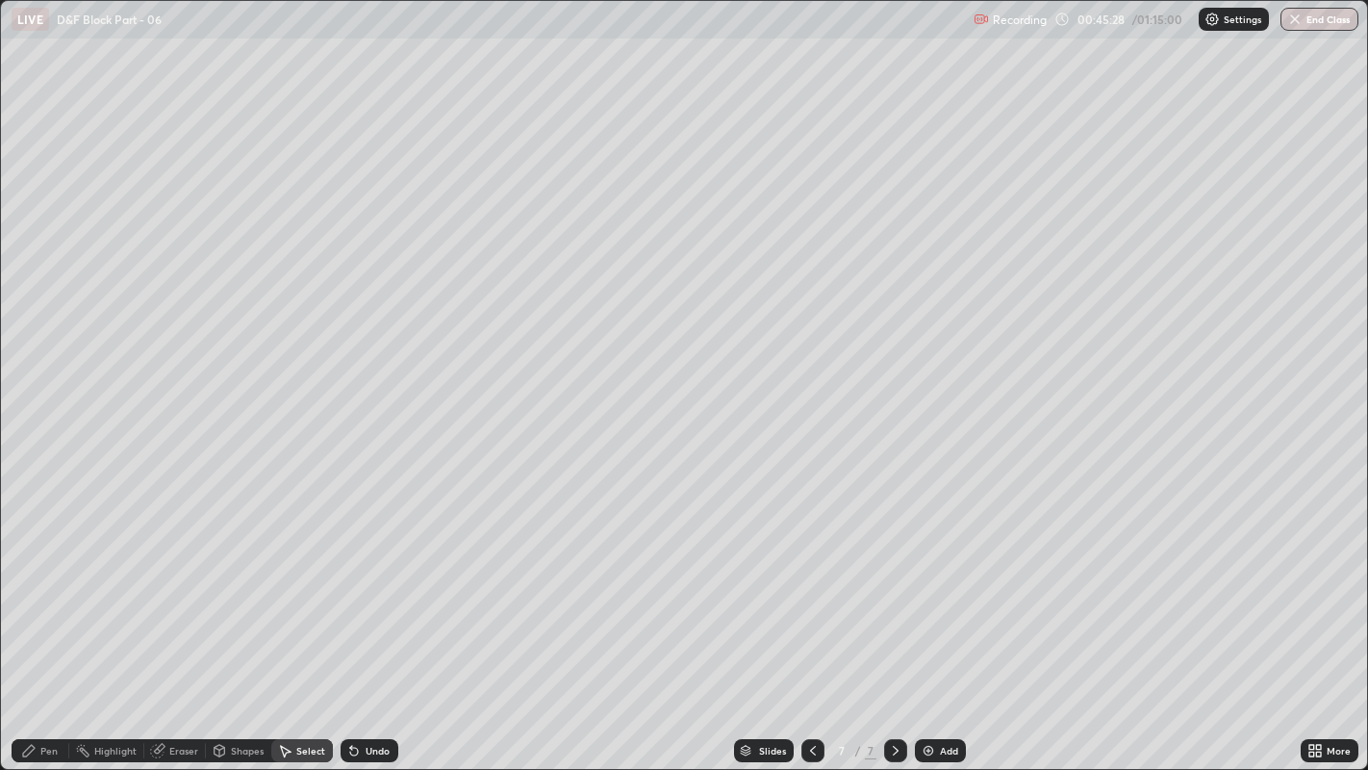
click at [354, 588] on icon at bounding box center [354, 752] width 8 height 8
click at [36, 588] on icon at bounding box center [28, 750] width 15 height 15
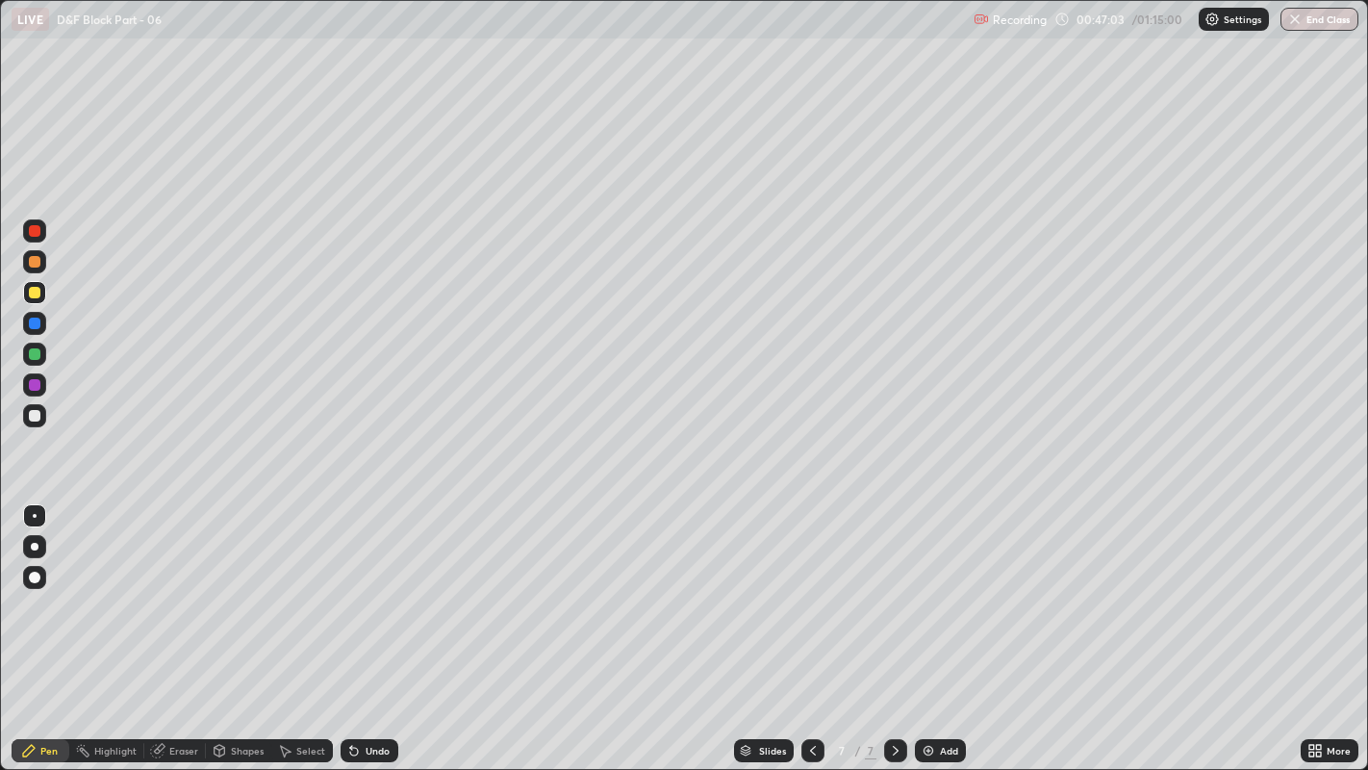
click at [35, 415] on div at bounding box center [35, 416] width 12 height 12
click at [394, 588] on div "Undo" at bounding box center [370, 750] width 58 height 23
click at [390, 588] on div "Undo" at bounding box center [370, 750] width 58 height 23
click at [387, 588] on div "Undo" at bounding box center [378, 751] width 24 height 10
click at [376, 588] on div "Undo" at bounding box center [378, 751] width 24 height 10
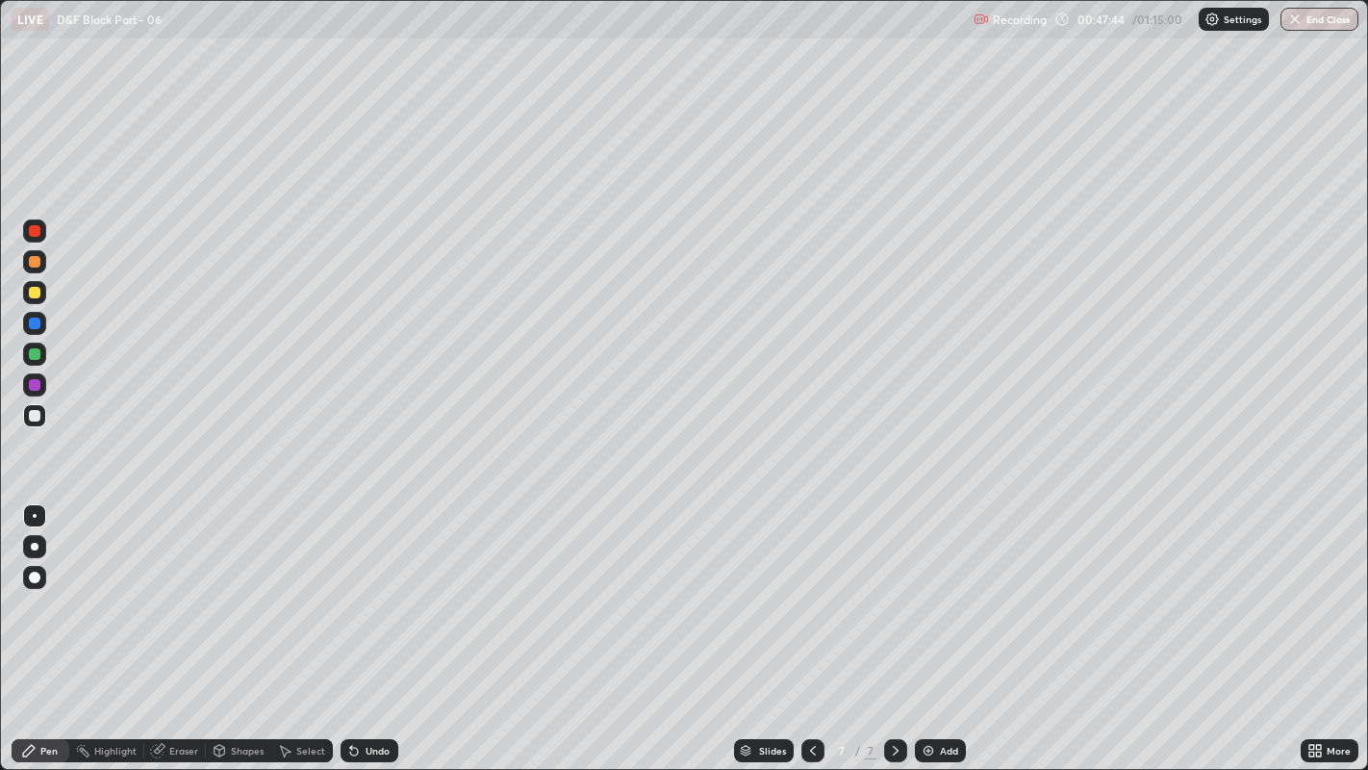
click at [391, 588] on div "Undo" at bounding box center [370, 750] width 58 height 23
click at [929, 588] on img at bounding box center [928, 750] width 15 height 15
click at [30, 294] on div at bounding box center [35, 293] width 12 height 12
click at [37, 230] on div at bounding box center [35, 231] width 12 height 12
click at [31, 580] on div at bounding box center [35, 578] width 12 height 12
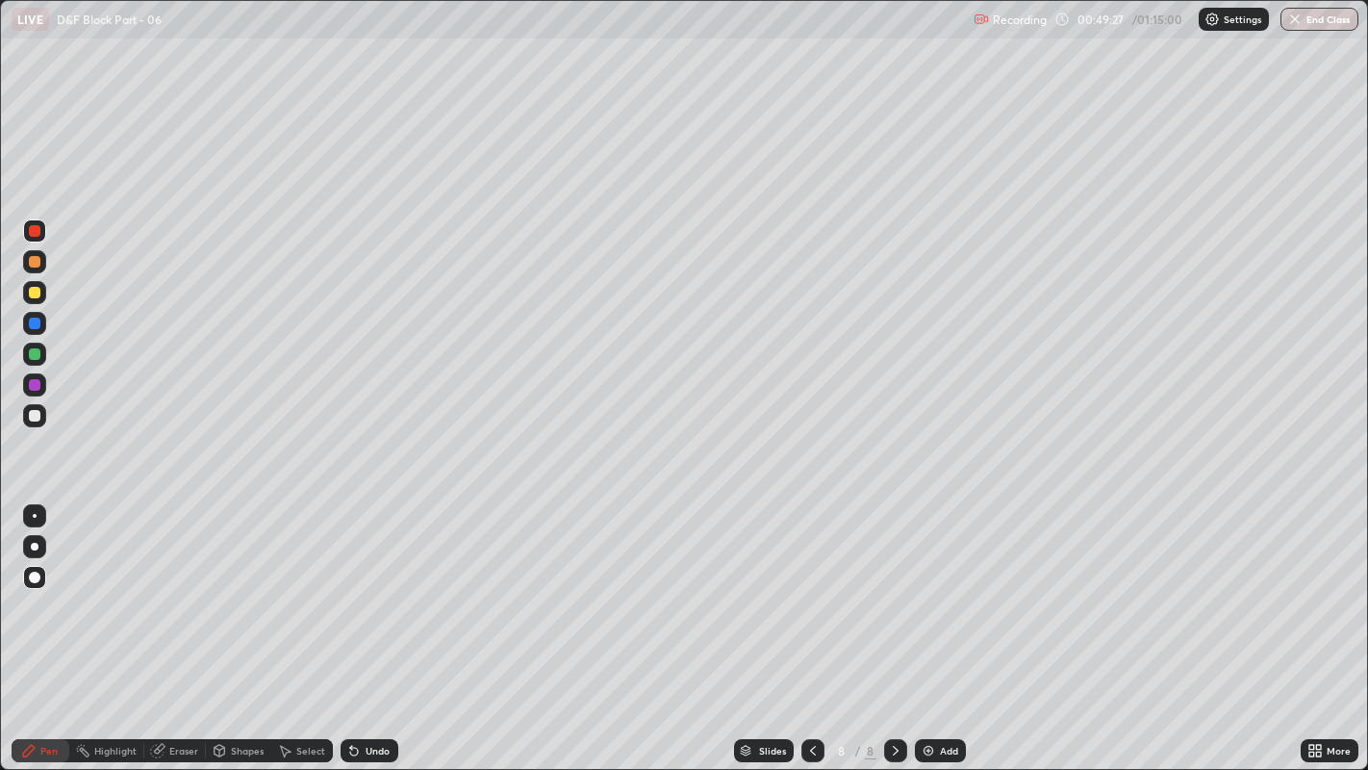
click at [35, 416] on div at bounding box center [35, 416] width 12 height 12
click at [34, 515] on div at bounding box center [35, 516] width 4 height 4
click at [46, 294] on div at bounding box center [34, 292] width 31 height 31
click at [42, 412] on div at bounding box center [34, 415] width 23 height 23
click at [292, 588] on div "Select" at bounding box center [302, 750] width 62 height 23
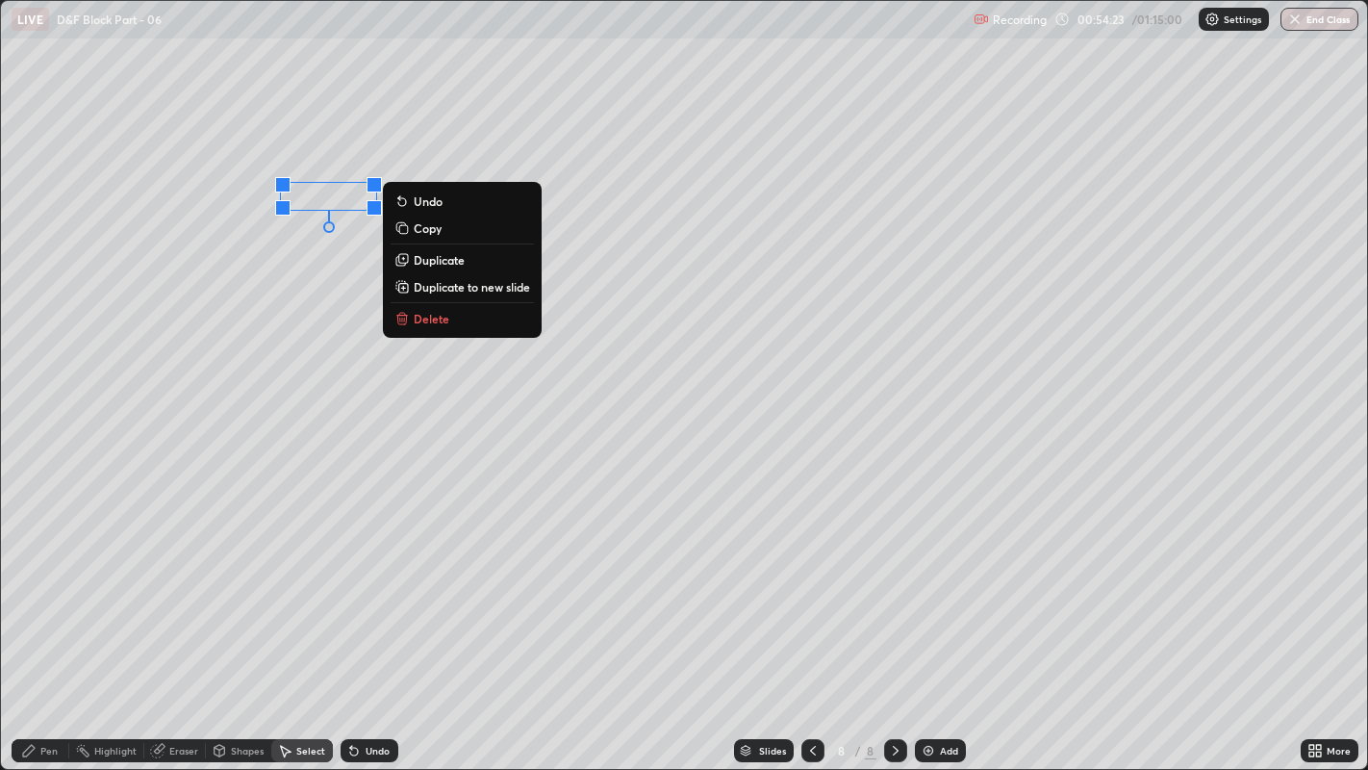
click at [442, 259] on p "Duplicate" at bounding box center [439, 259] width 51 height 15
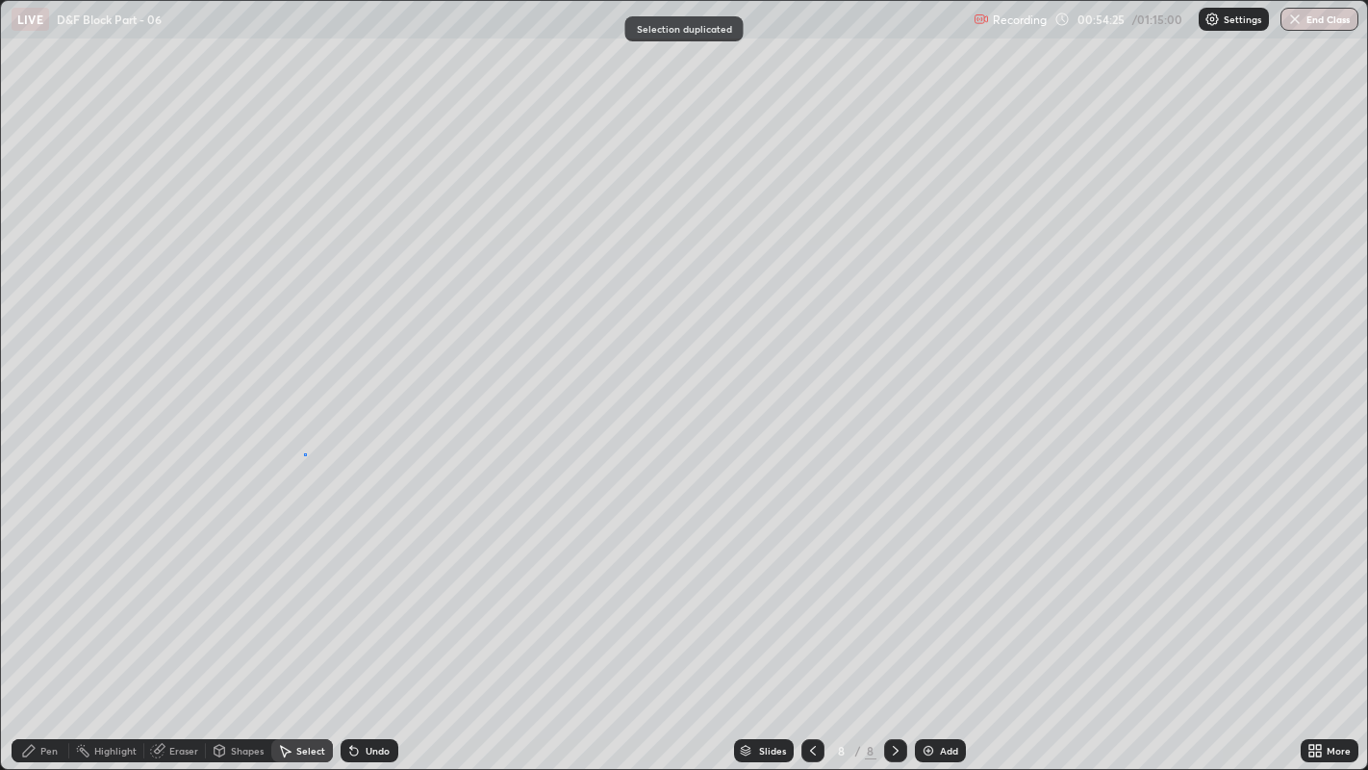
click at [305, 453] on div "0 ° Undo Copy Duplicate Duplicate to new slide Delete" at bounding box center [684, 385] width 1367 height 769
click at [34, 588] on icon at bounding box center [28, 750] width 15 height 15
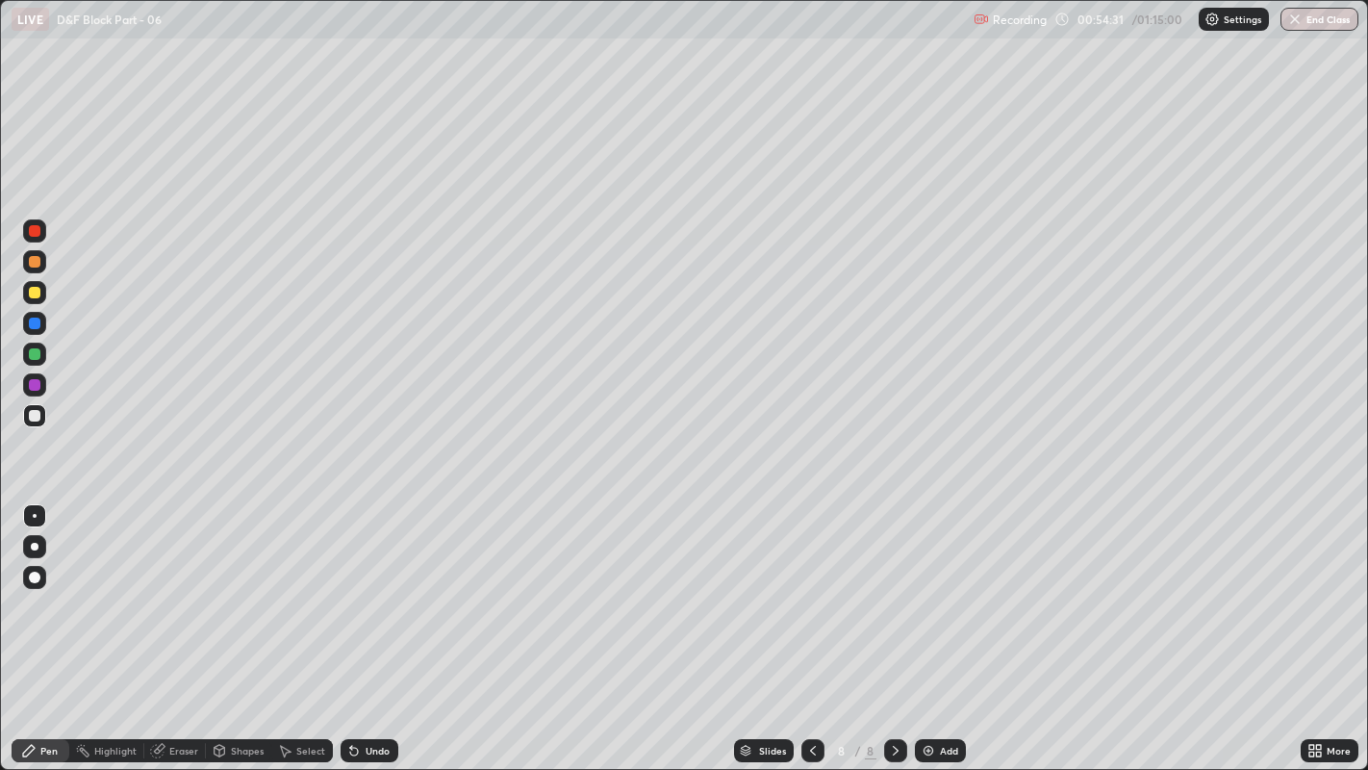
click at [370, 588] on div "Undo" at bounding box center [378, 751] width 24 height 10
click at [941, 588] on div "Add" at bounding box center [949, 751] width 18 height 10
click at [350, 588] on icon at bounding box center [351, 747] width 2 height 2
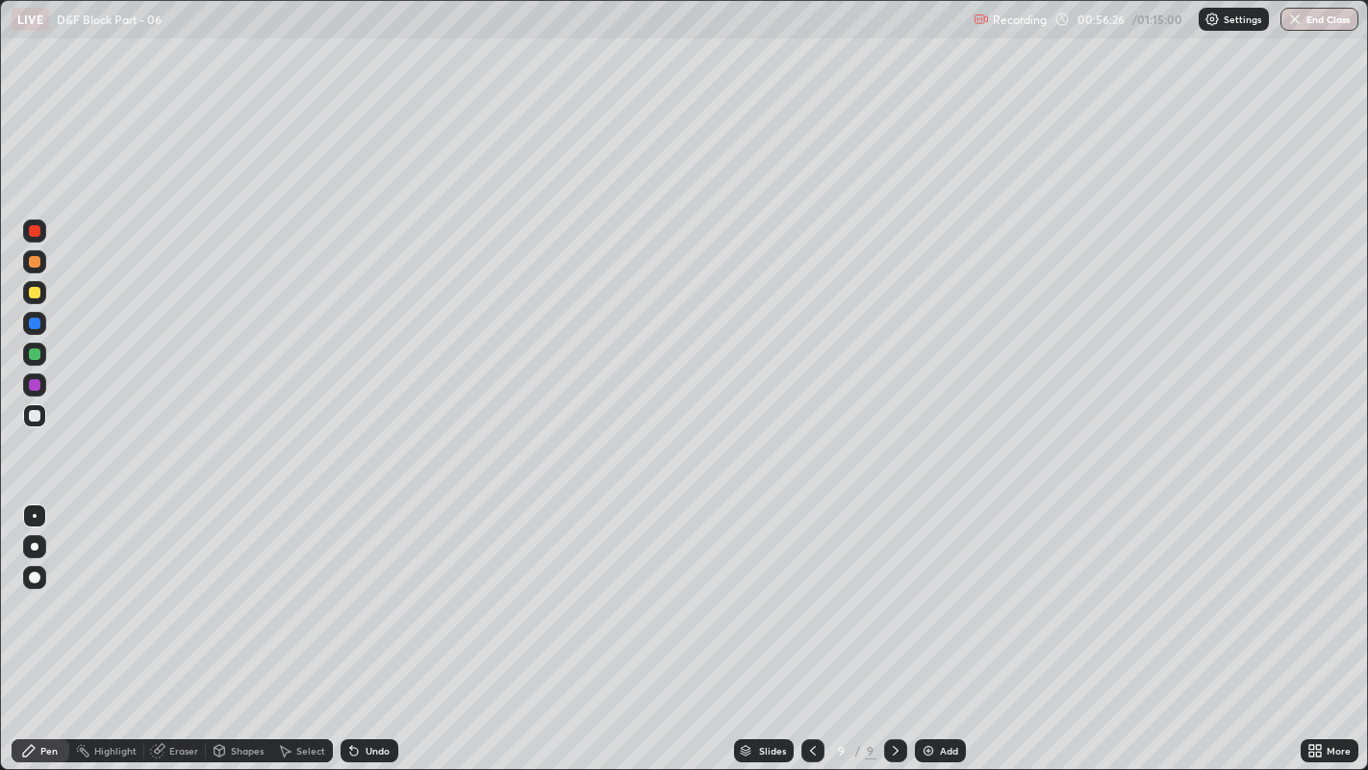
click at [36, 292] on div at bounding box center [35, 293] width 12 height 12
click at [810, 588] on icon at bounding box center [812, 750] width 15 height 15
click at [892, 588] on icon at bounding box center [895, 750] width 15 height 15
click at [893, 588] on icon at bounding box center [895, 750] width 15 height 15
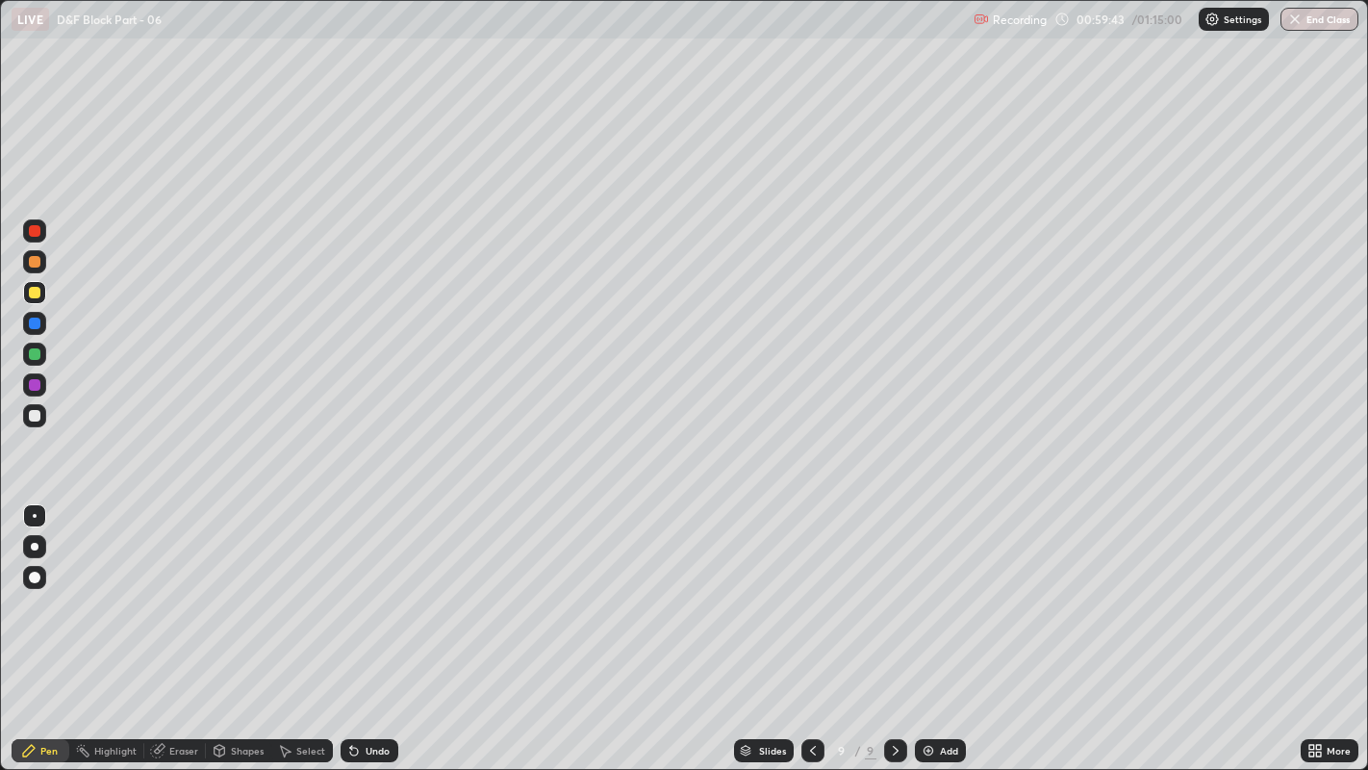
click at [386, 588] on div "Undo" at bounding box center [378, 751] width 24 height 10
click at [384, 588] on div "Undo" at bounding box center [378, 751] width 24 height 10
click at [392, 588] on div "Undo" at bounding box center [370, 750] width 58 height 23
click at [376, 588] on div "Undo" at bounding box center [378, 751] width 24 height 10
click at [383, 588] on div "Undo" at bounding box center [370, 750] width 58 height 23
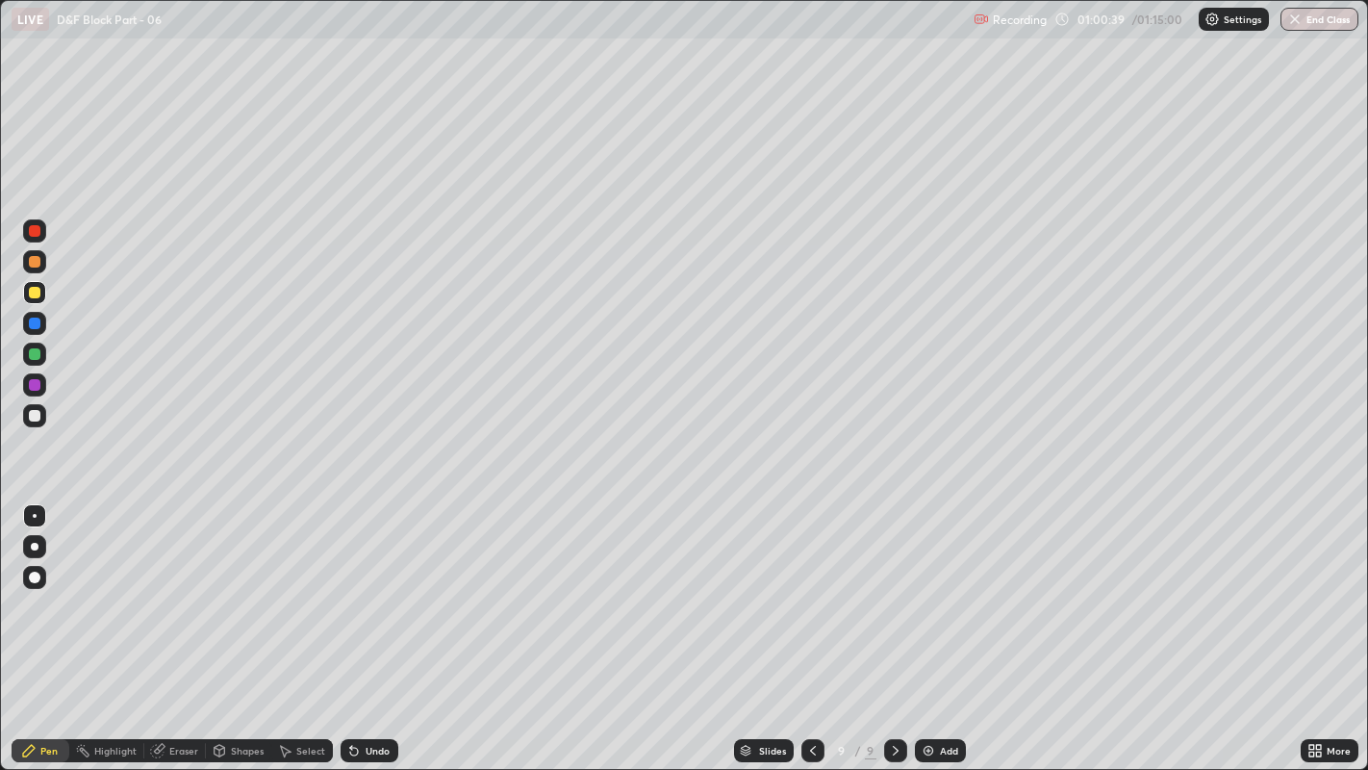
click at [373, 588] on div "Undo" at bounding box center [378, 751] width 24 height 10
click at [804, 588] on div at bounding box center [812, 750] width 23 height 23
click at [812, 588] on div at bounding box center [812, 750] width 23 height 23
click at [893, 588] on div at bounding box center [895, 750] width 23 height 23
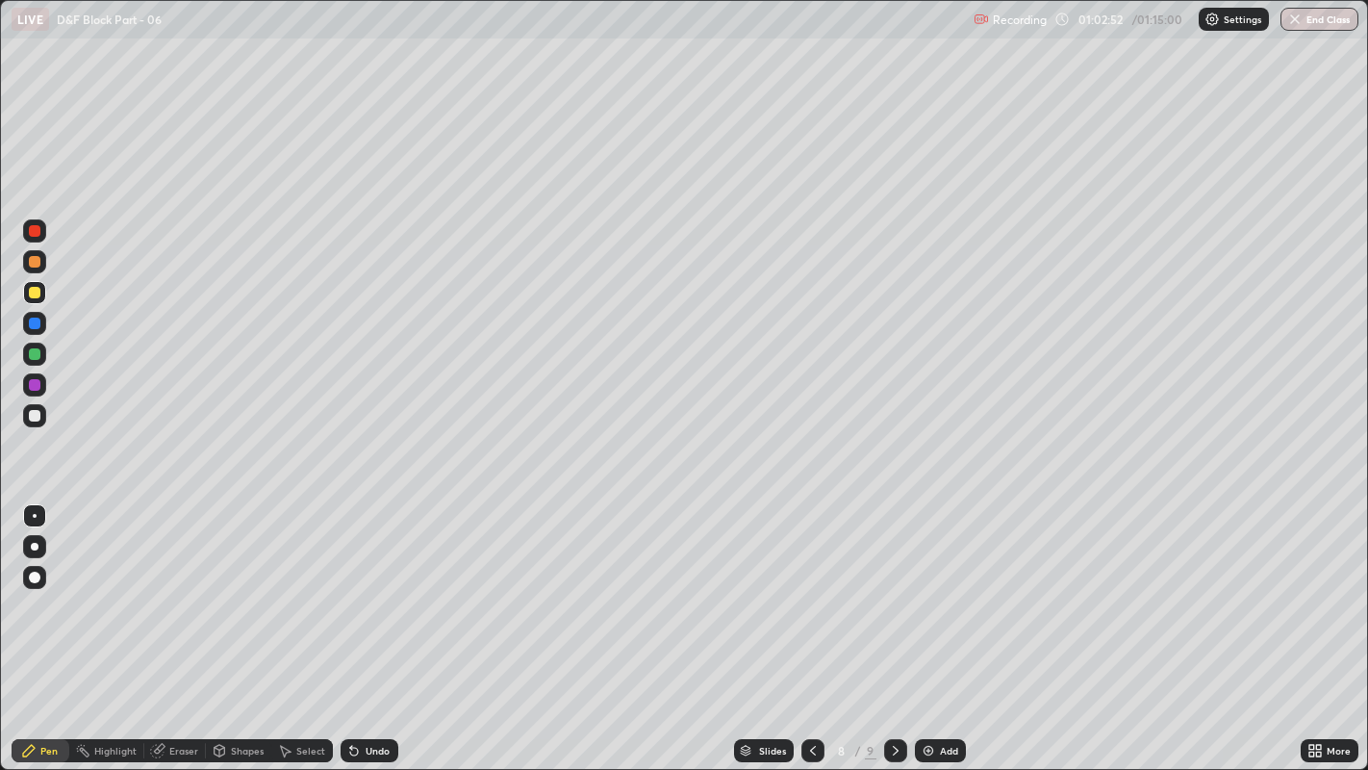
click at [899, 588] on div at bounding box center [895, 750] width 23 height 38
click at [34, 229] on div at bounding box center [35, 231] width 12 height 12
click at [38, 585] on div at bounding box center [34, 577] width 23 height 23
click at [33, 412] on div at bounding box center [35, 416] width 12 height 12
click at [26, 504] on div at bounding box center [34, 515] width 23 height 31
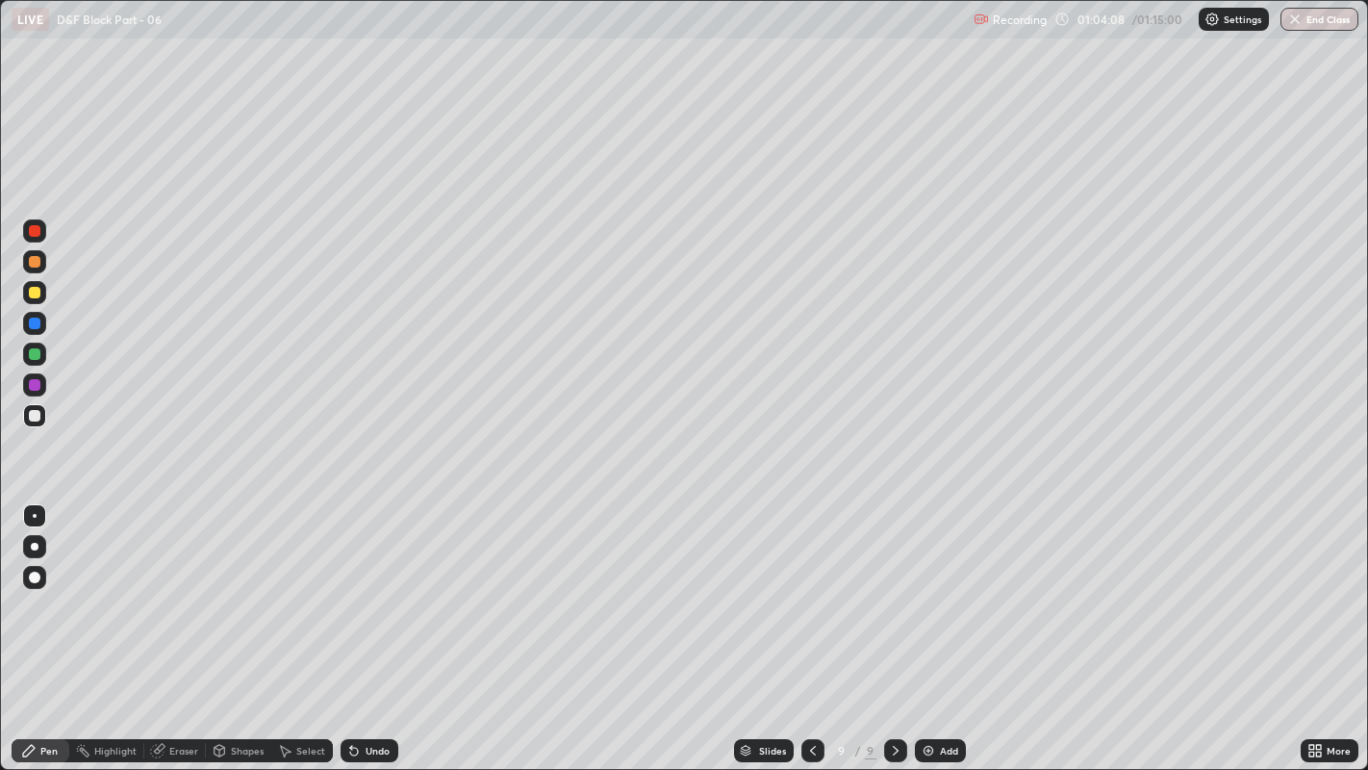
click at [366, 588] on div "Undo" at bounding box center [378, 751] width 24 height 10
click at [367, 588] on div "Undo" at bounding box center [378, 751] width 24 height 10
click at [375, 588] on div "Undo" at bounding box center [378, 751] width 24 height 10
click at [376, 588] on div "Undo" at bounding box center [378, 751] width 24 height 10
click at [374, 588] on div "Undo" at bounding box center [378, 751] width 24 height 10
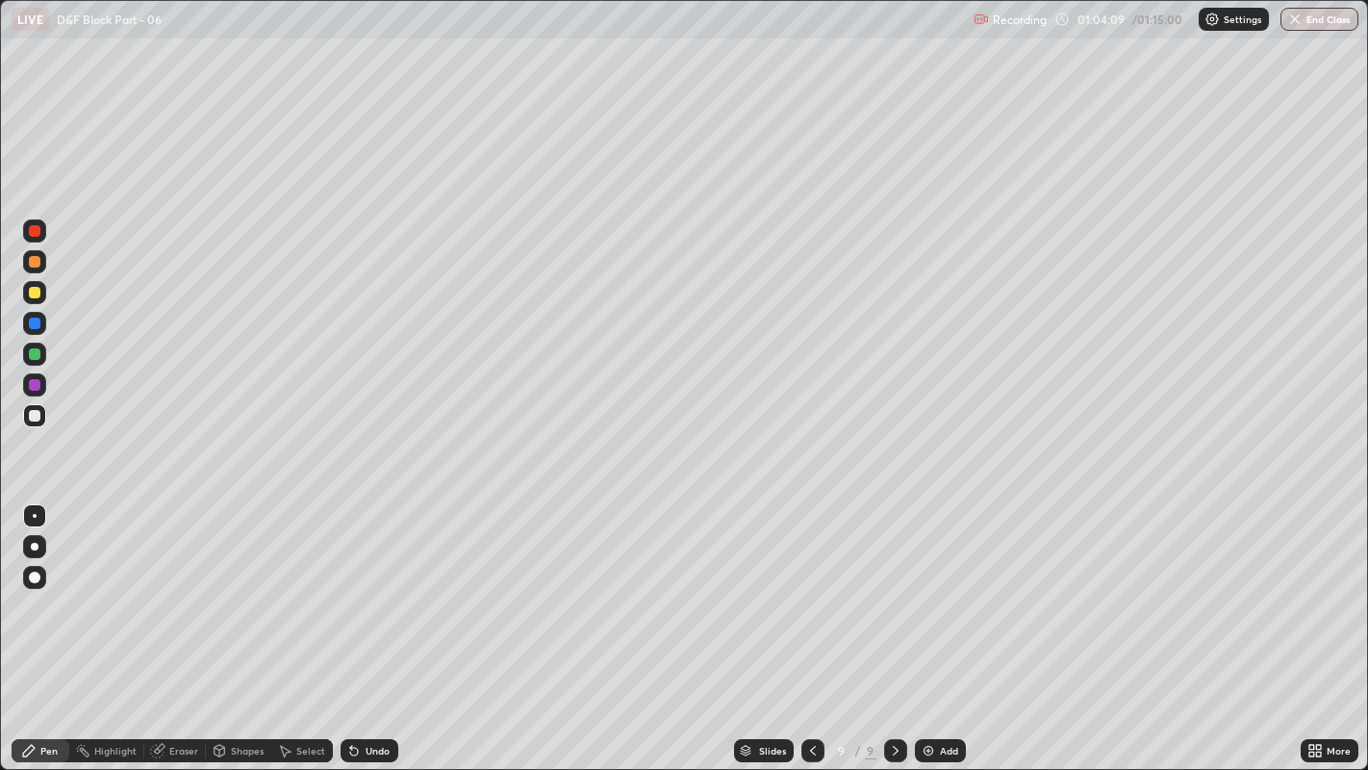
click at [374, 588] on div "Undo" at bounding box center [370, 750] width 58 height 23
click at [374, 588] on div "Undo" at bounding box center [378, 751] width 24 height 10
click at [377, 588] on div "Undo" at bounding box center [378, 751] width 24 height 10
click at [376, 588] on div "Undo" at bounding box center [378, 751] width 24 height 10
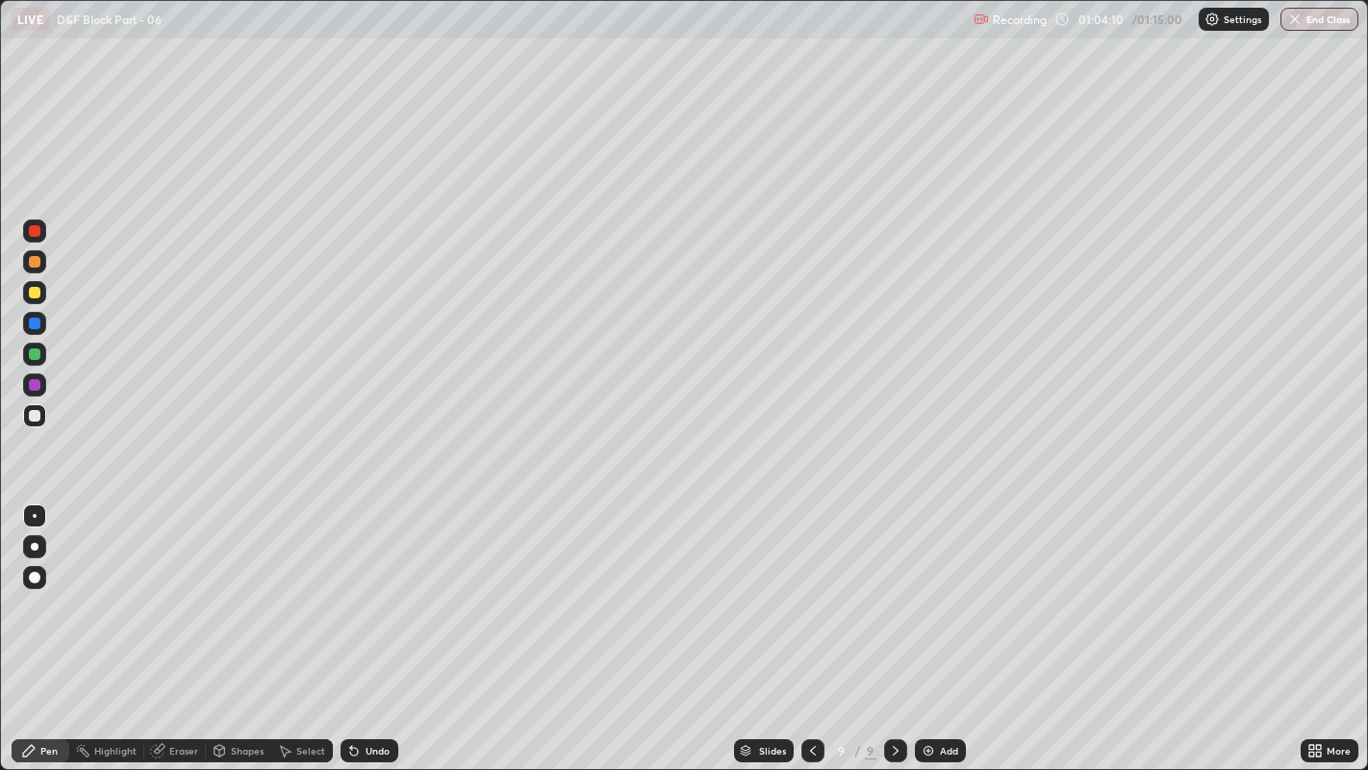
click at [373, 588] on div "Undo" at bounding box center [378, 751] width 24 height 10
click at [372, 588] on div "Undo" at bounding box center [378, 751] width 24 height 10
click at [37, 572] on div at bounding box center [34, 577] width 23 height 23
click at [44, 524] on div at bounding box center [34, 515] width 23 height 31
click at [956, 588] on div "Add" at bounding box center [949, 751] width 18 height 10
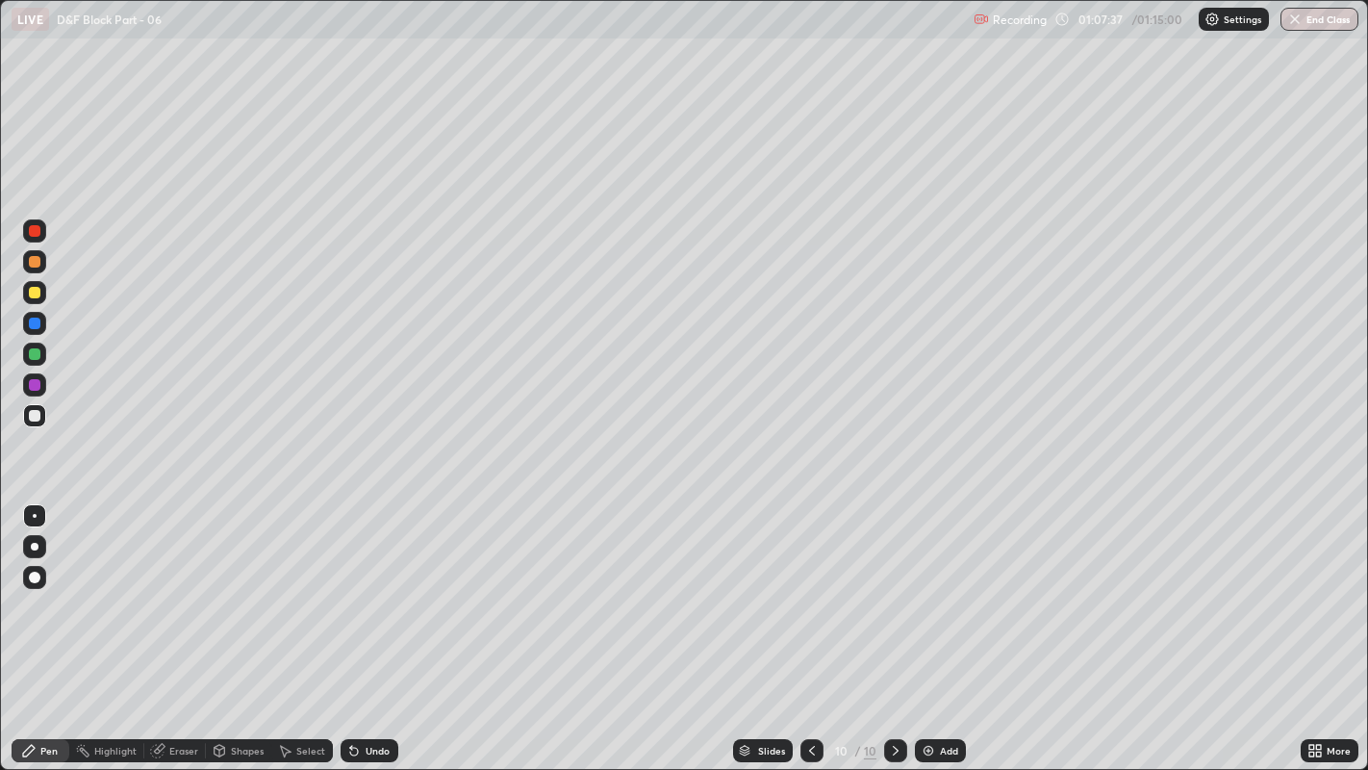
click at [304, 588] on div "Select" at bounding box center [310, 751] width 29 height 10
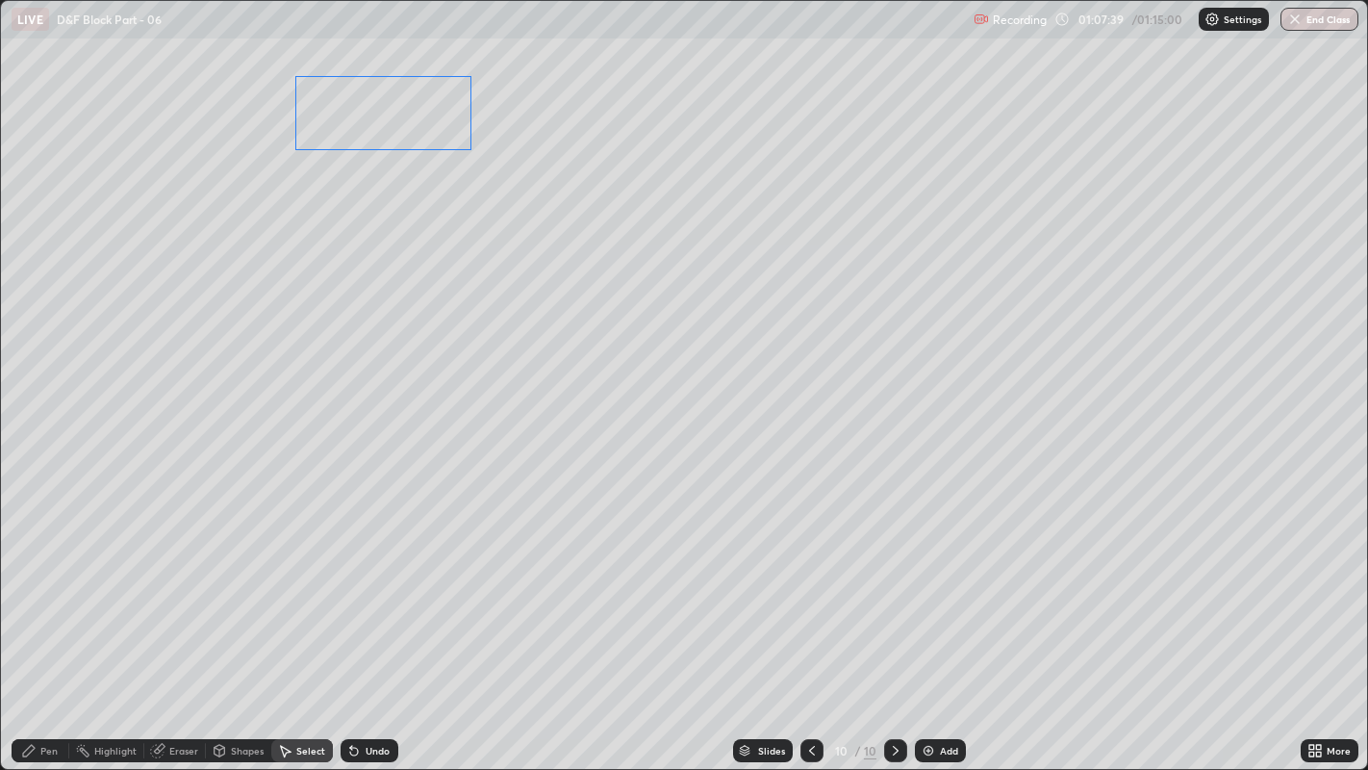
click at [412, 119] on div "0 ° Undo Copy Duplicate Duplicate to new slide Delete" at bounding box center [684, 385] width 1367 height 769
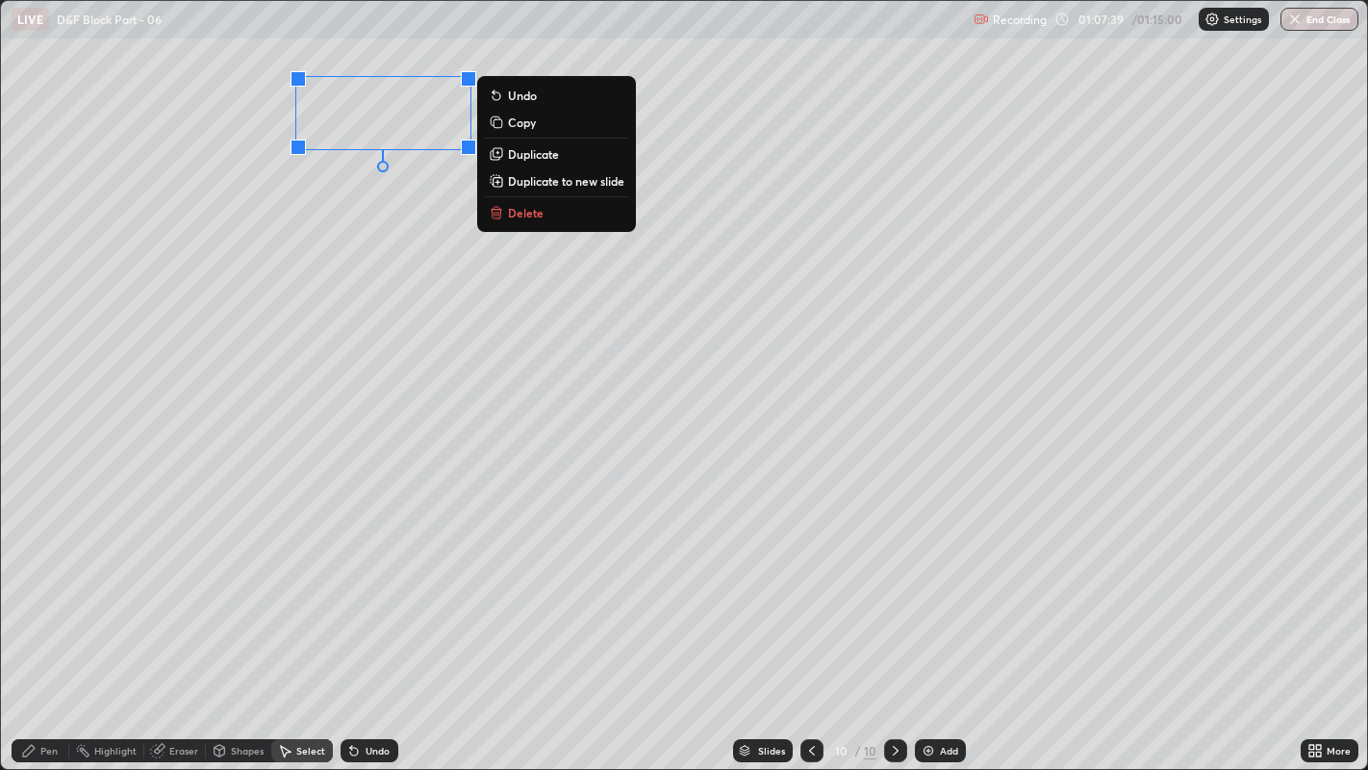
click at [368, 196] on div "0 ° Undo Copy Duplicate Duplicate to new slide Delete" at bounding box center [684, 385] width 1367 height 769
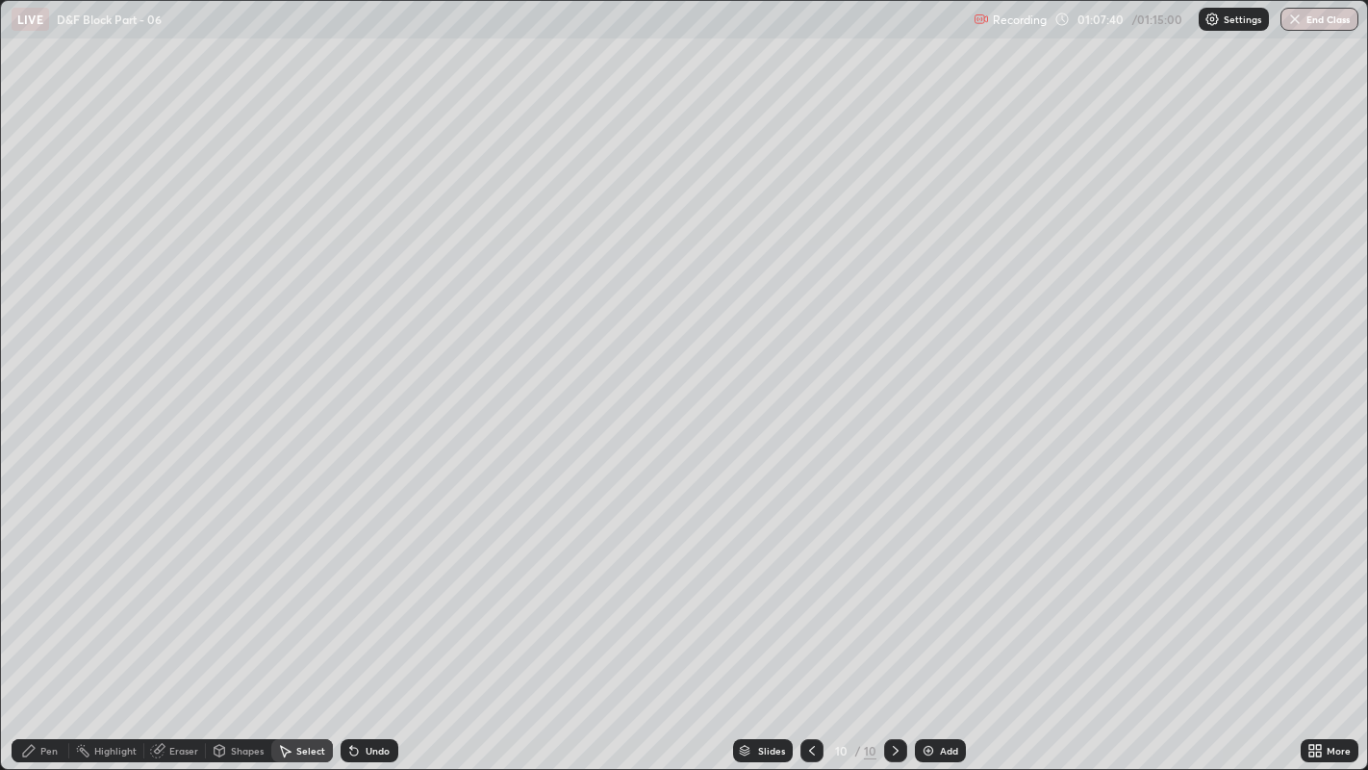
click at [45, 588] on div "Pen" at bounding box center [41, 750] width 58 height 23
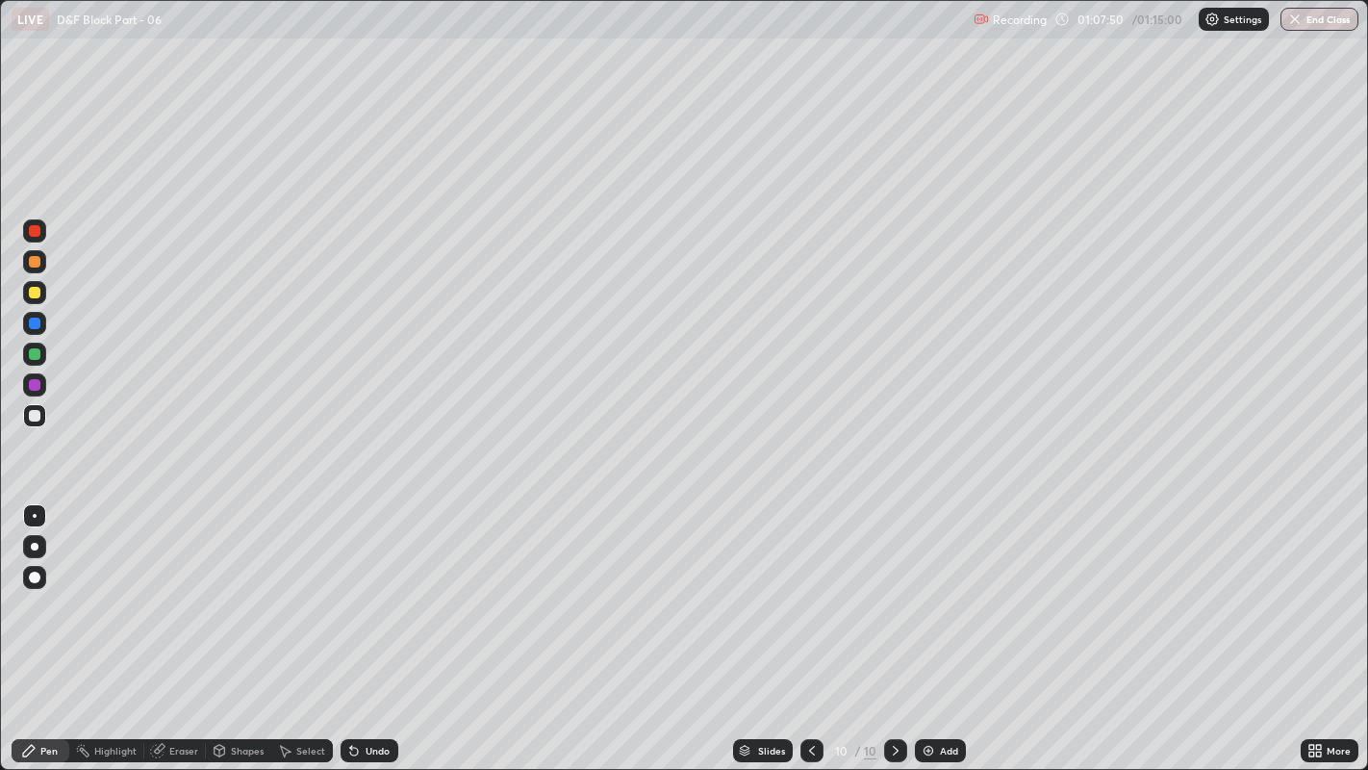
click at [35, 290] on div at bounding box center [35, 293] width 12 height 12
click at [810, 588] on icon at bounding box center [811, 750] width 15 height 15
click at [809, 588] on icon at bounding box center [811, 750] width 15 height 15
click at [890, 588] on div at bounding box center [895, 750] width 23 height 23
click at [892, 588] on icon at bounding box center [895, 750] width 15 height 15
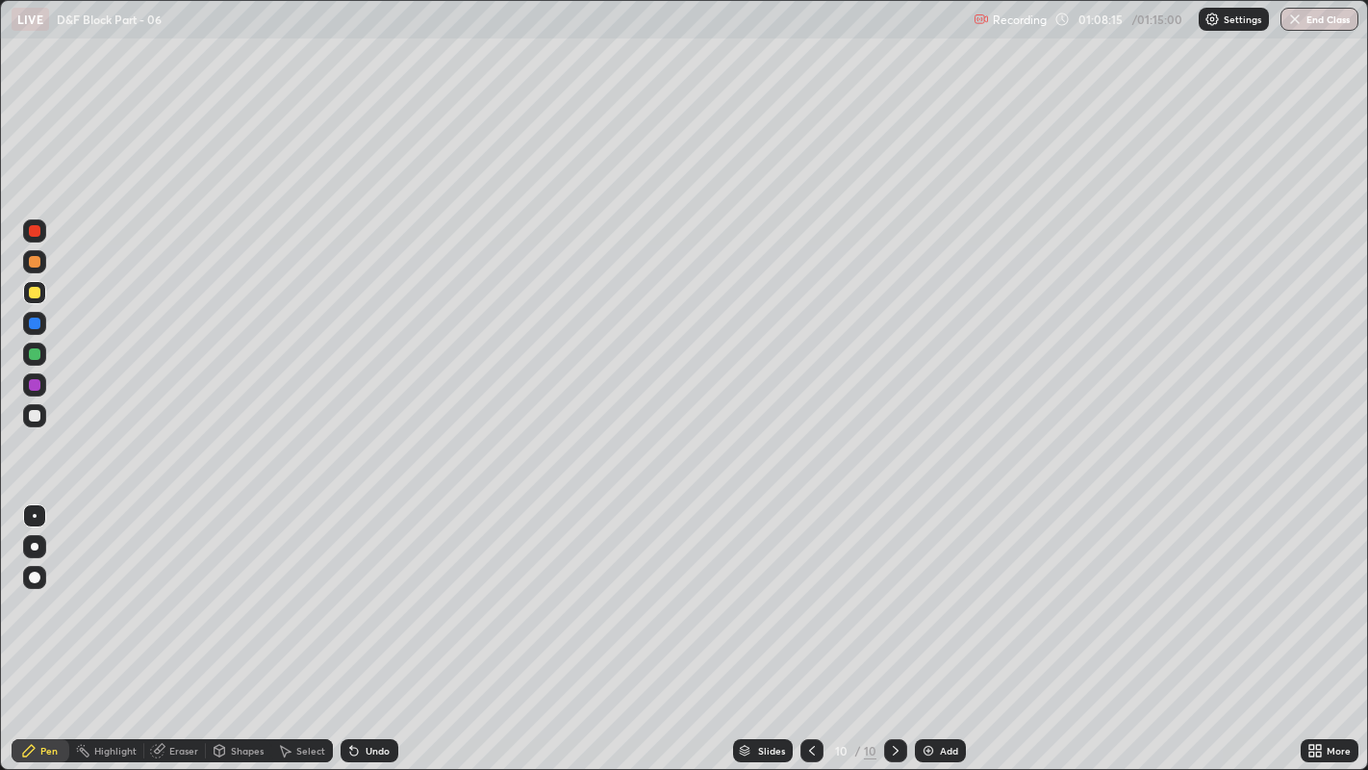
click at [350, 588] on icon at bounding box center [351, 747] width 2 height 2
click at [357, 588] on div "Undo" at bounding box center [370, 750] width 58 height 23
click at [350, 588] on icon at bounding box center [351, 747] width 2 height 2
click at [351, 588] on icon at bounding box center [354, 752] width 8 height 8
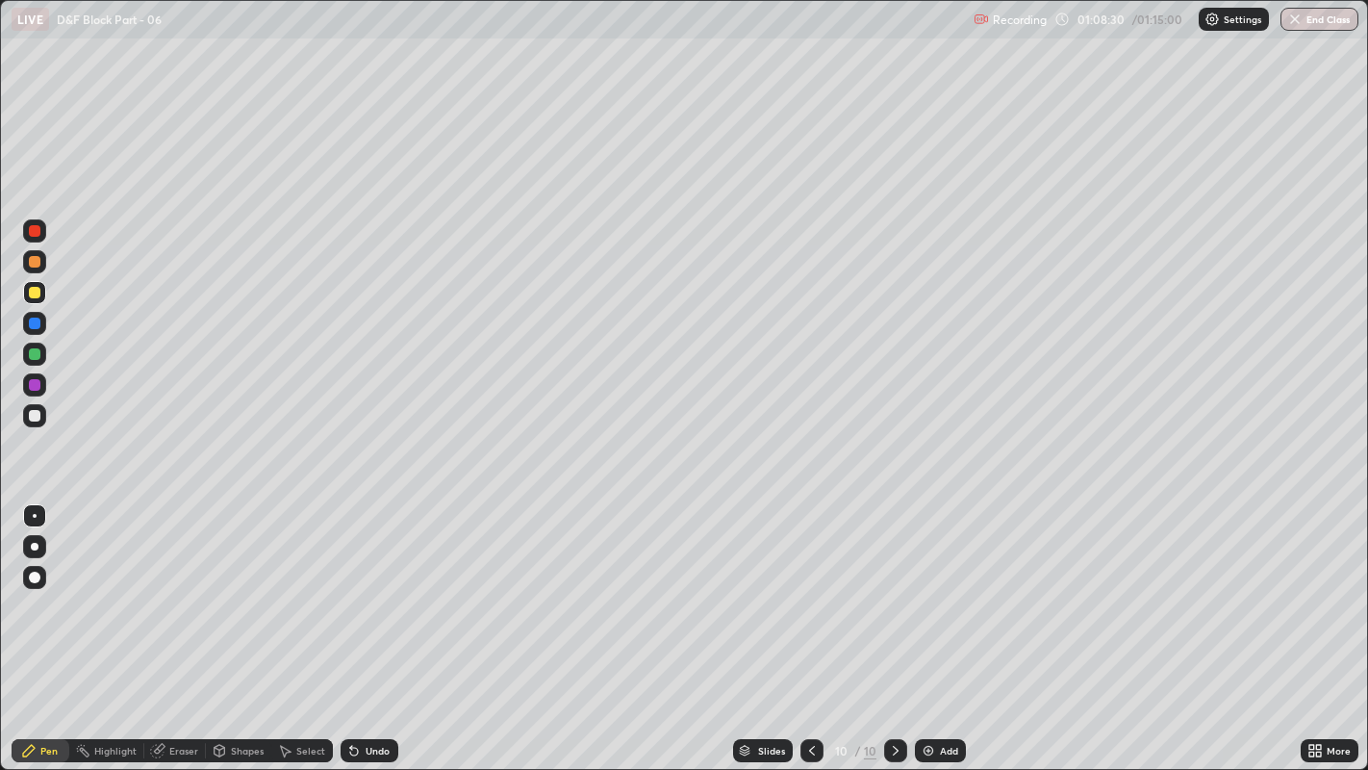
click at [30, 328] on div at bounding box center [34, 323] width 23 height 23
click at [36, 295] on div at bounding box center [35, 293] width 12 height 12
click at [37, 413] on div at bounding box center [35, 416] width 12 height 12
click at [366, 588] on div "Undo" at bounding box center [370, 750] width 58 height 23
click at [366, 588] on div "Undo" at bounding box center [378, 751] width 24 height 10
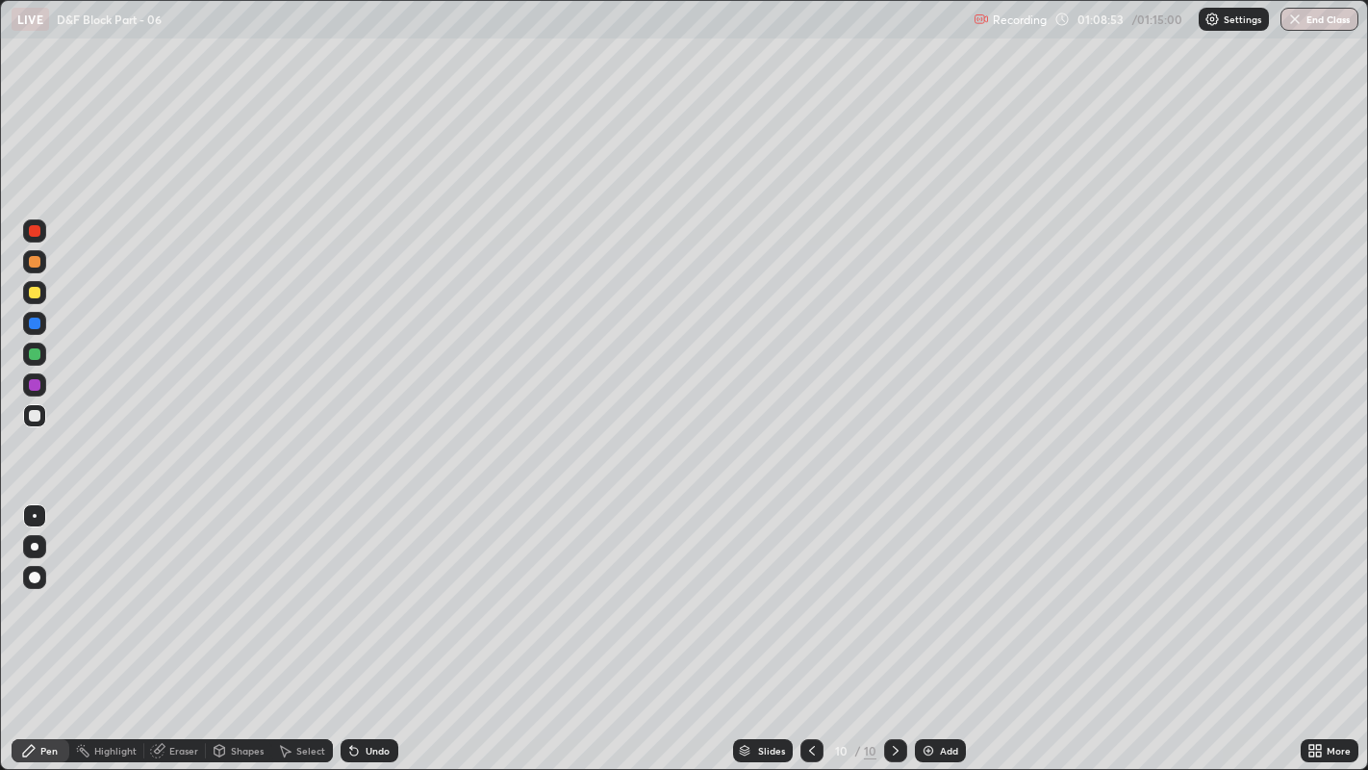
click at [36, 292] on div at bounding box center [35, 293] width 12 height 12
click at [38, 417] on div at bounding box center [35, 416] width 12 height 12
click at [35, 570] on div at bounding box center [34, 577] width 23 height 23
click at [33, 413] on div at bounding box center [35, 416] width 12 height 12
click at [34, 515] on div at bounding box center [35, 516] width 4 height 4
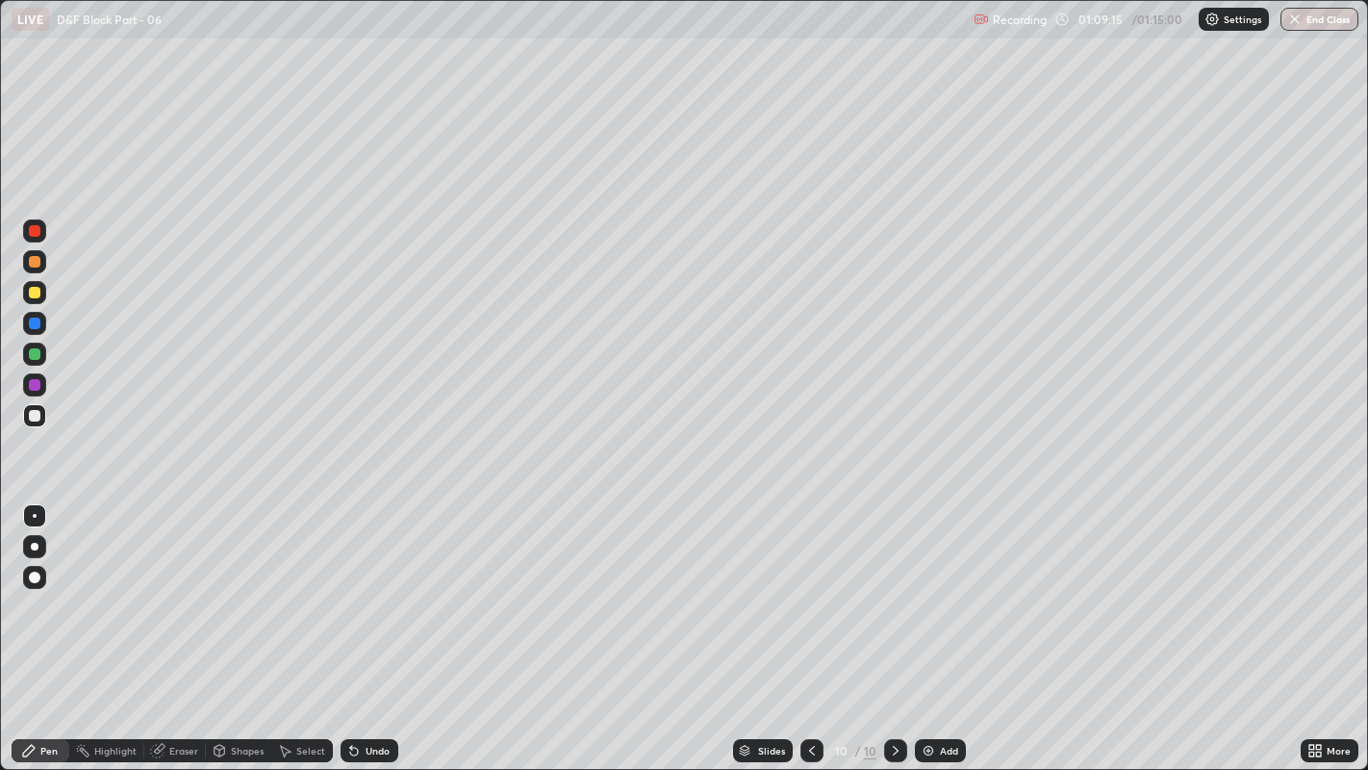
click at [381, 588] on div "Undo" at bounding box center [378, 751] width 24 height 10
click at [372, 588] on div "Undo" at bounding box center [378, 751] width 24 height 10
click at [44, 294] on div at bounding box center [34, 292] width 23 height 23
click at [32, 416] on div at bounding box center [35, 416] width 12 height 12
click at [40, 579] on div at bounding box center [34, 577] width 23 height 23
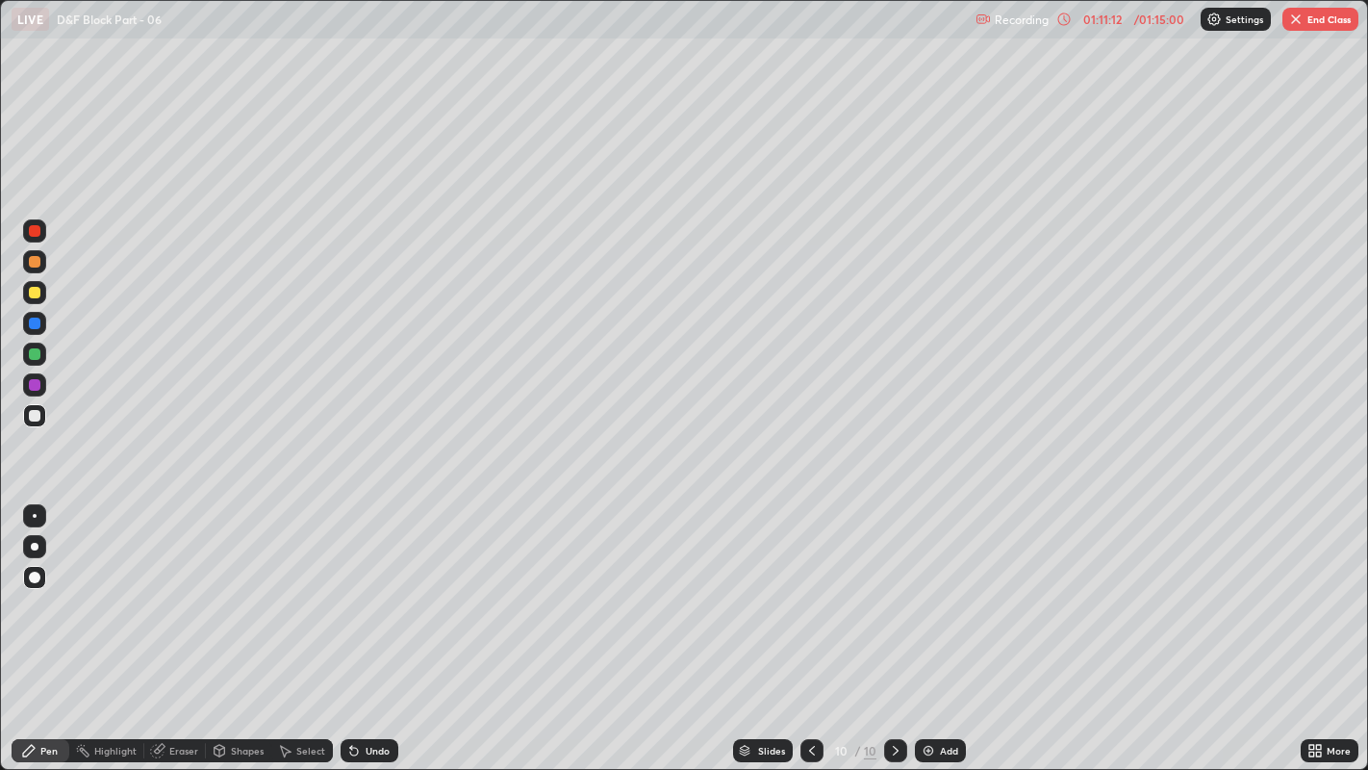
click at [34, 515] on div at bounding box center [35, 516] width 4 height 4
click at [27, 295] on div at bounding box center [34, 292] width 23 height 23
click at [33, 410] on div at bounding box center [35, 416] width 12 height 12
click at [34, 574] on div at bounding box center [35, 578] width 12 height 12
click at [40, 517] on div at bounding box center [34, 515] width 23 height 23
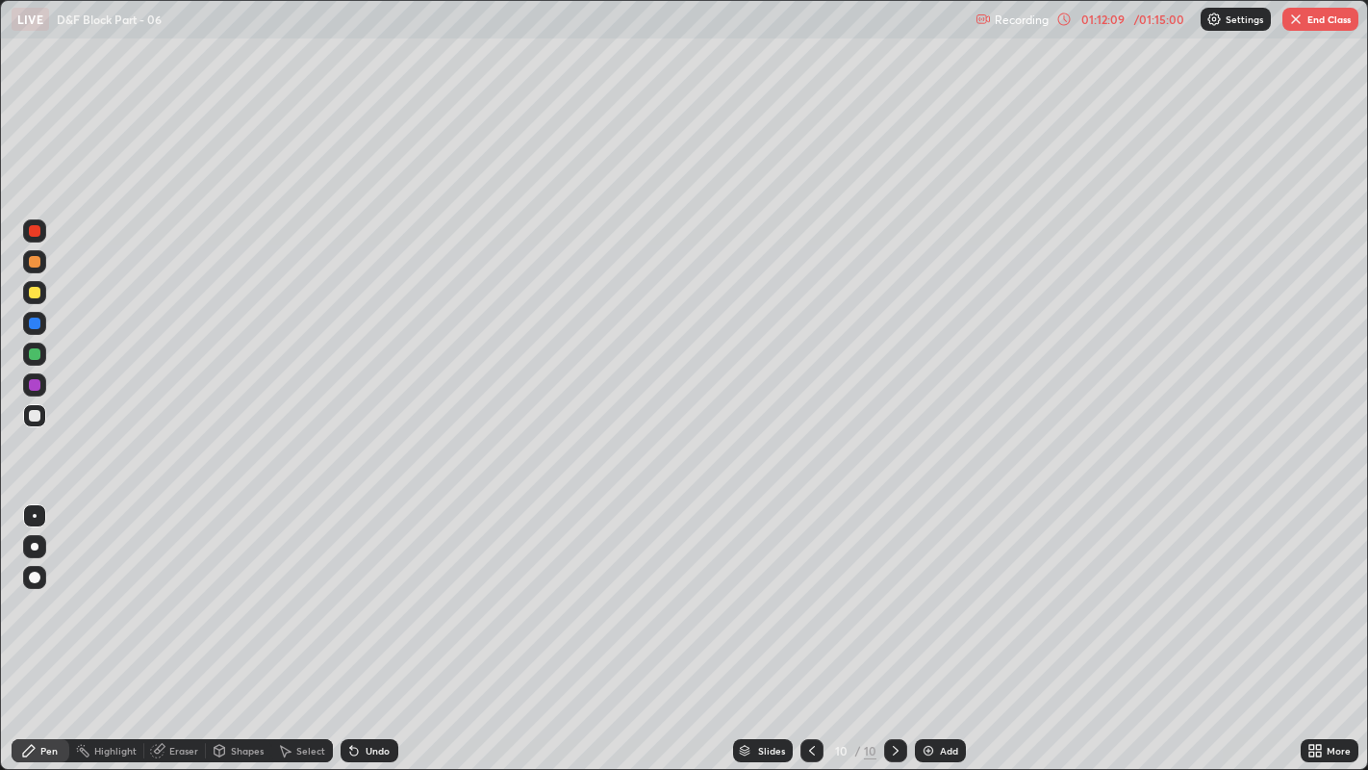
click at [810, 588] on icon at bounding box center [811, 750] width 15 height 15
click at [894, 588] on icon at bounding box center [895, 750] width 15 height 15
click at [940, 588] on div "Add" at bounding box center [940, 750] width 51 height 23
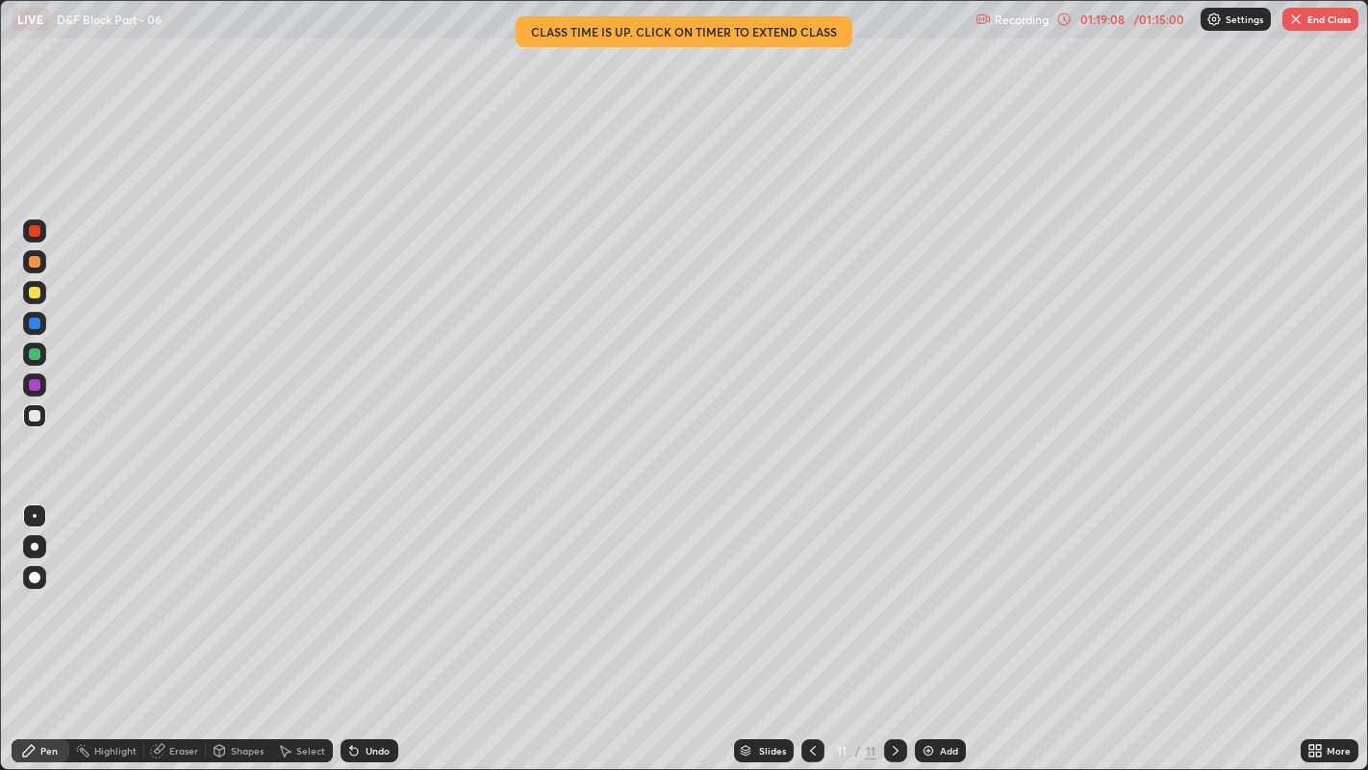
click at [1332, 23] on button "End Class" at bounding box center [1321, 19] width 76 height 23
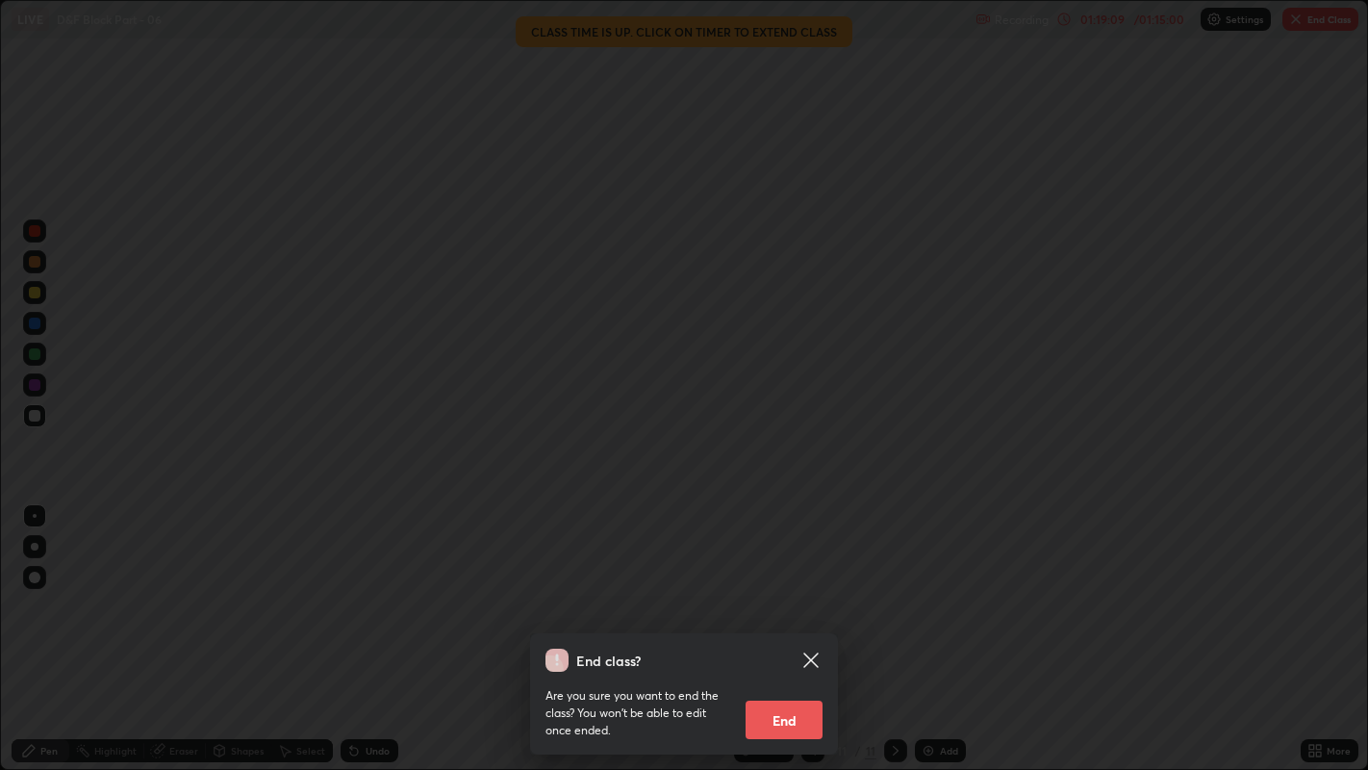
click at [817, 588] on button "End" at bounding box center [784, 719] width 77 height 38
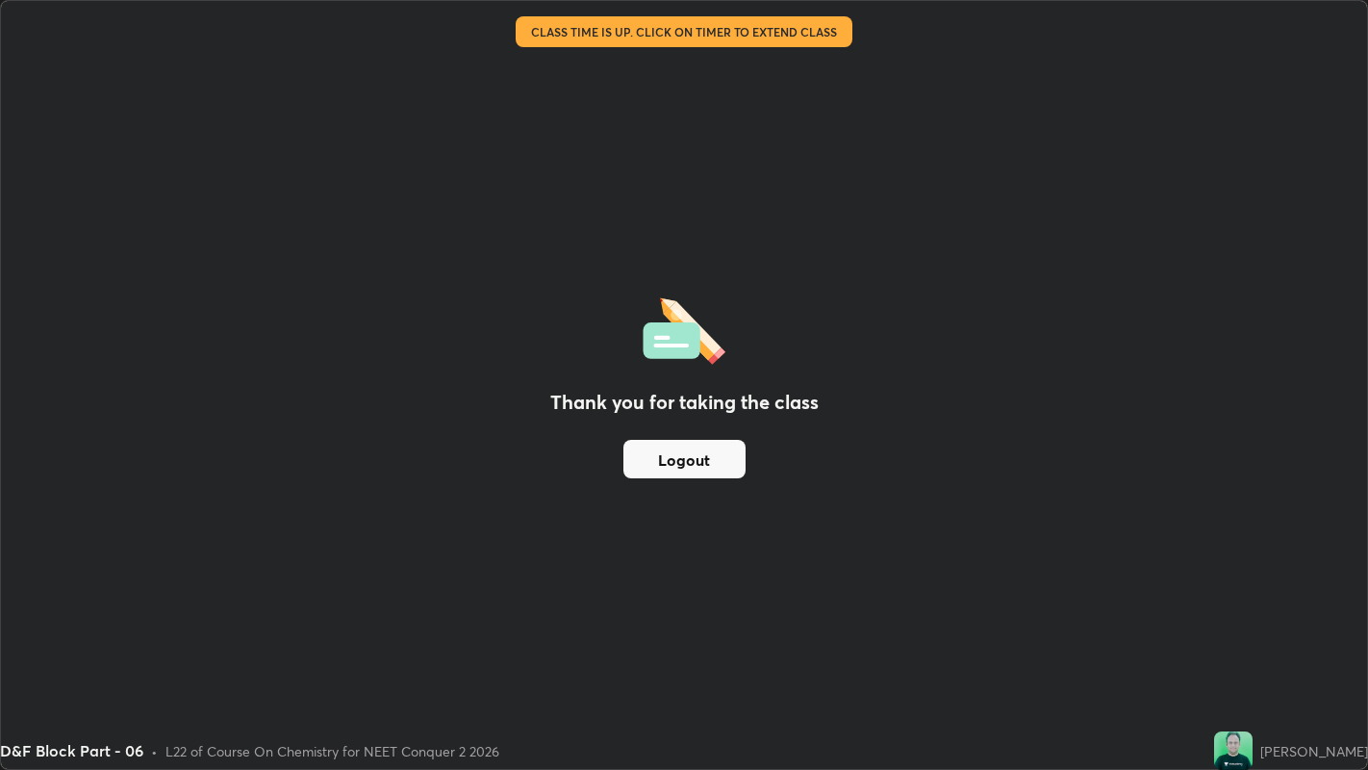
click at [648, 458] on button "Logout" at bounding box center [684, 459] width 122 height 38
